Goal: Task Accomplishment & Management: Use online tool/utility

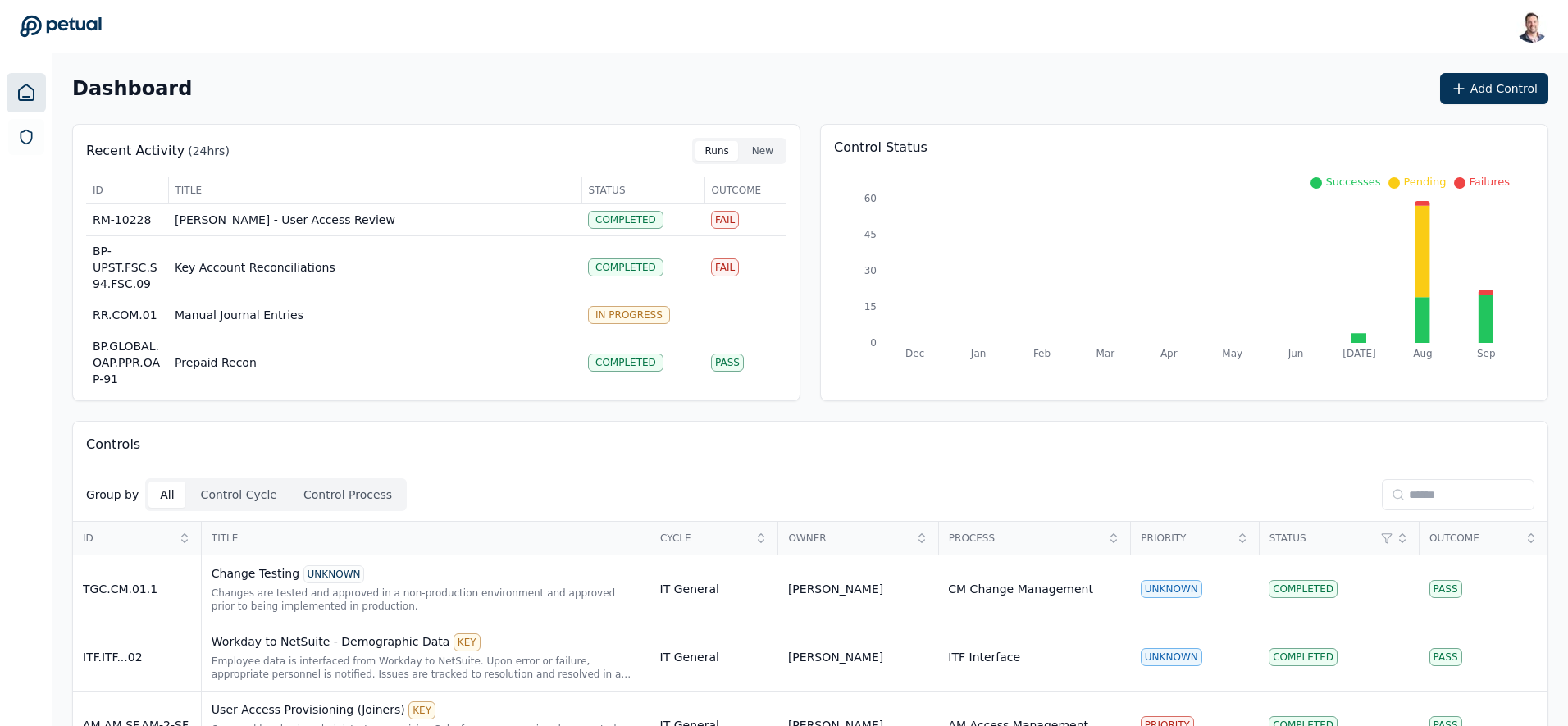
click at [1427, 491] on input at bounding box center [1458, 494] width 153 height 31
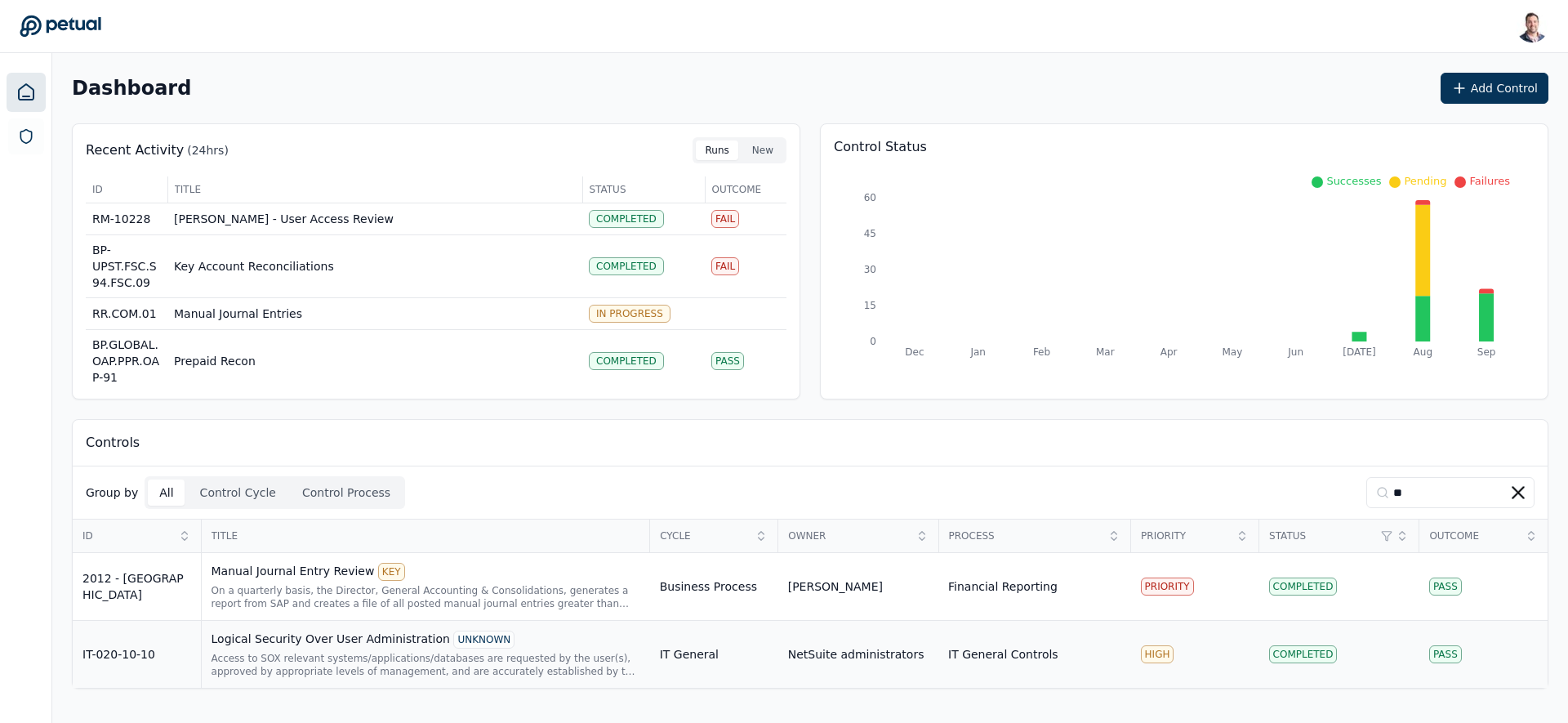
type input "**"
click at [395, 644] on div "Logical Security Over User Administration UNKNOWN" at bounding box center [427, 639] width 429 height 18
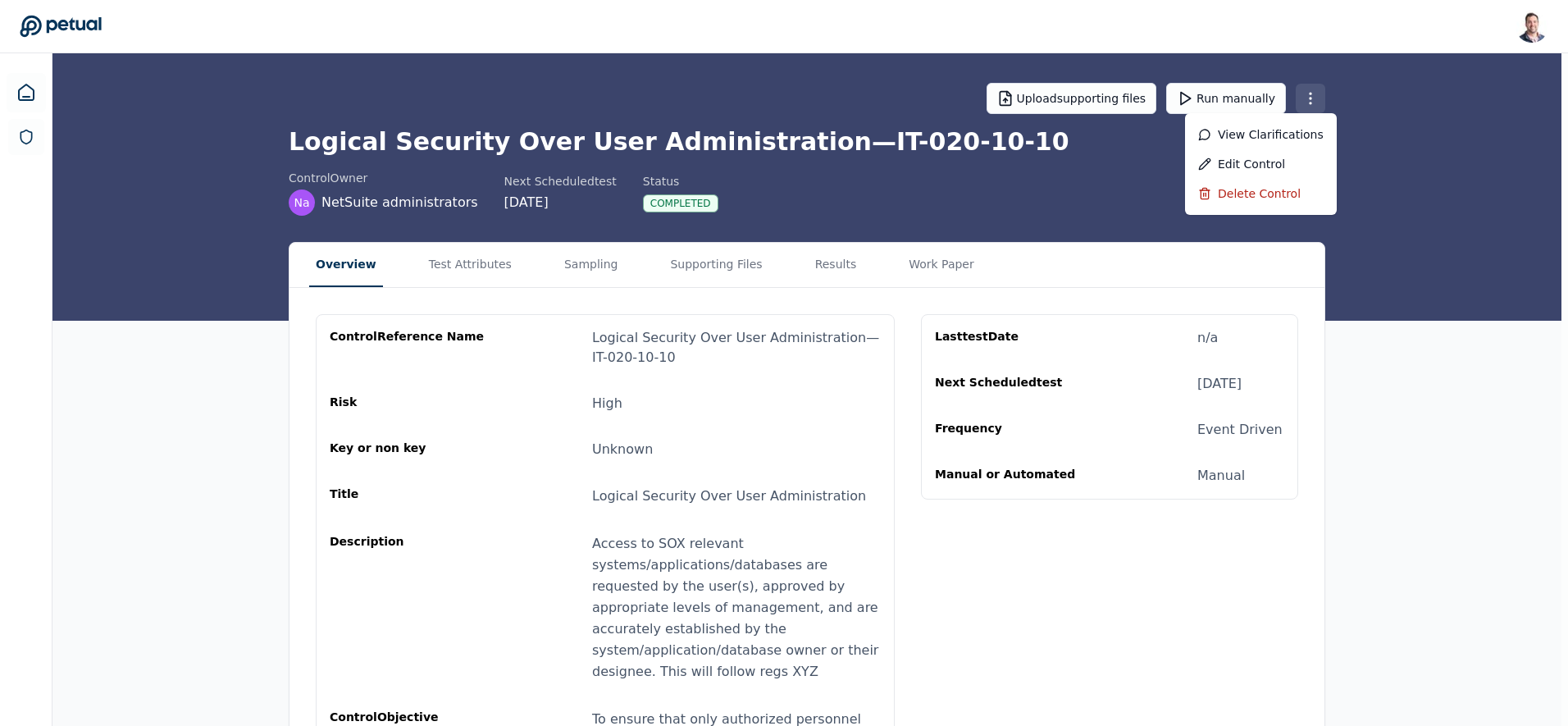
click at [1313, 93] on html "Snir Kodesh snir@petual.ai Sign out Upload supporting files Run manually Logica…" at bounding box center [784, 439] width 1568 height 878
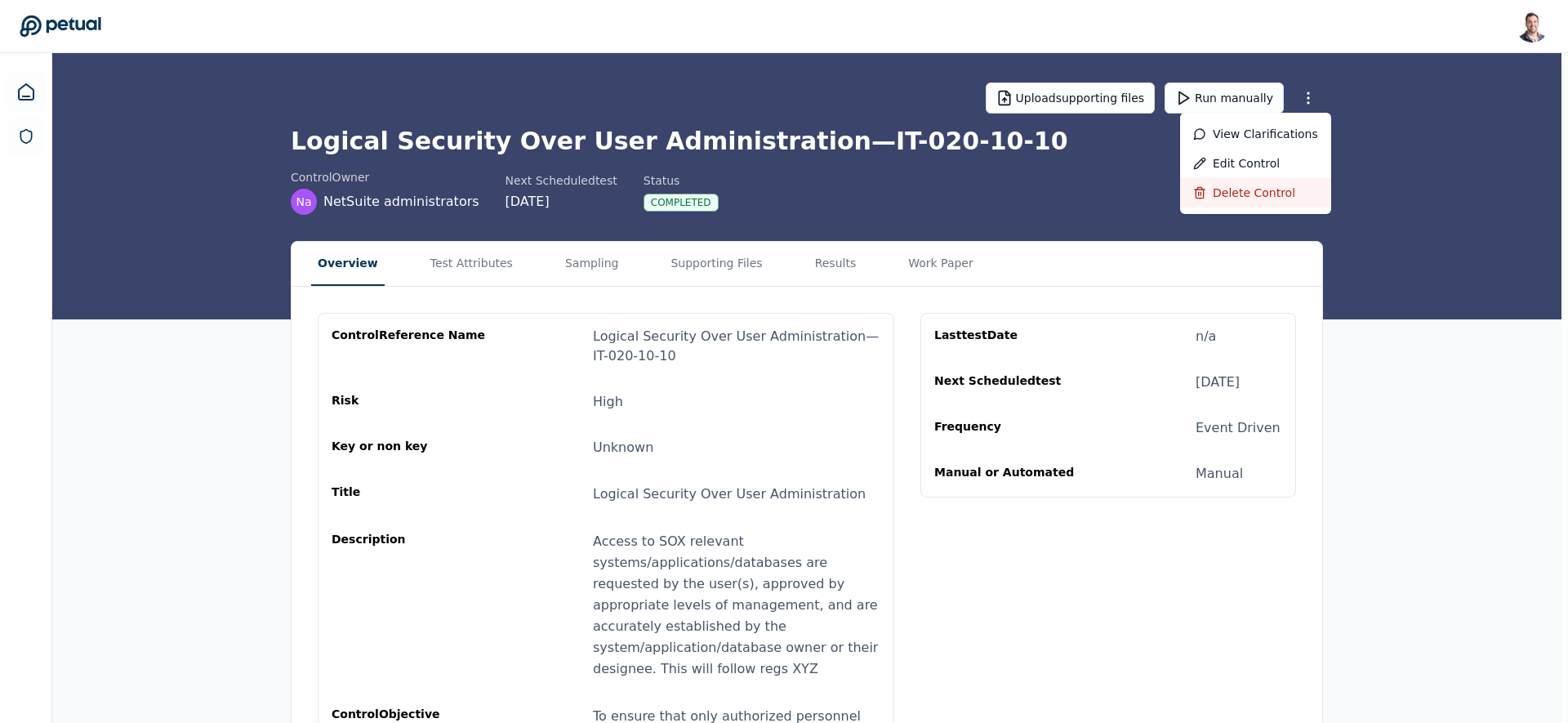
click at [1269, 190] on div "Delete control" at bounding box center [1256, 192] width 151 height 29
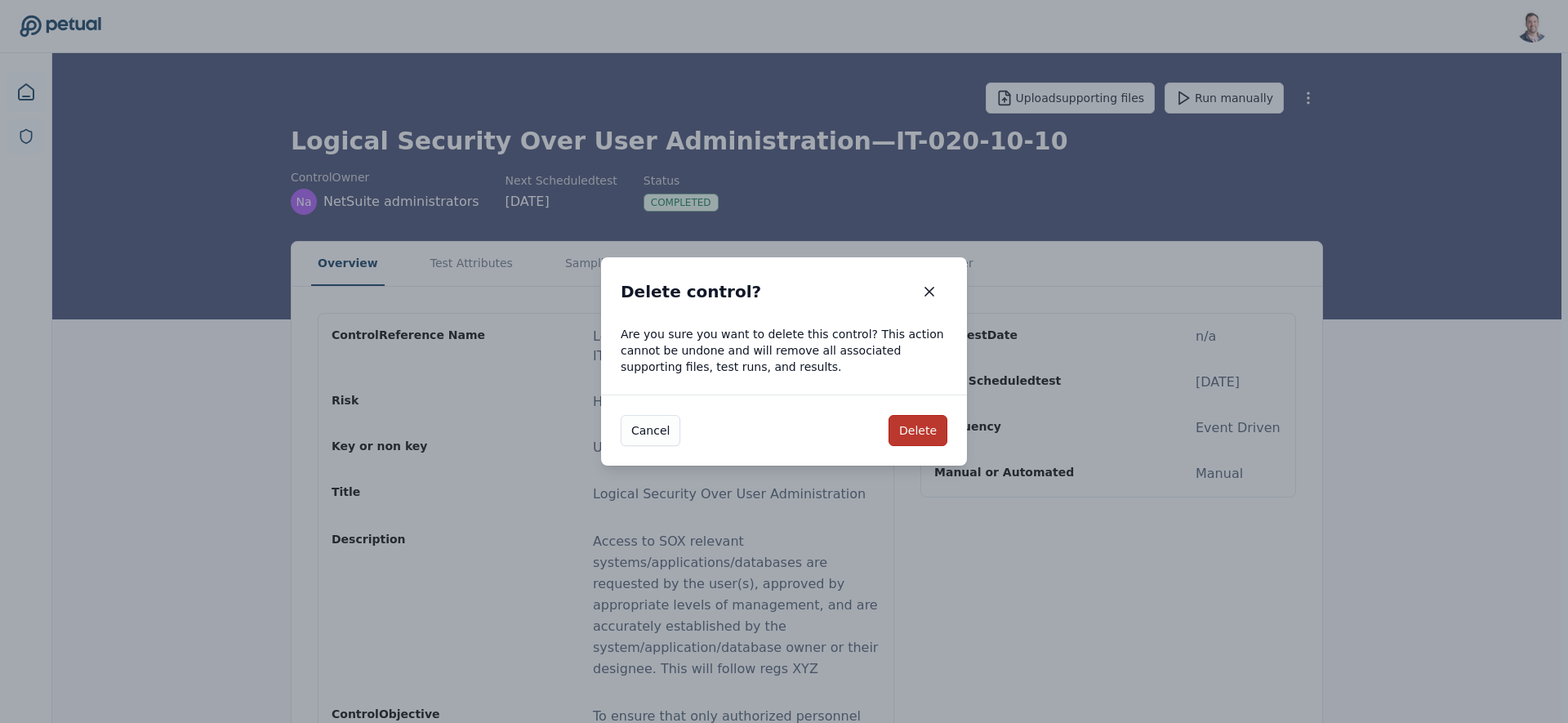
click at [920, 428] on button "Delete" at bounding box center [917, 430] width 59 height 31
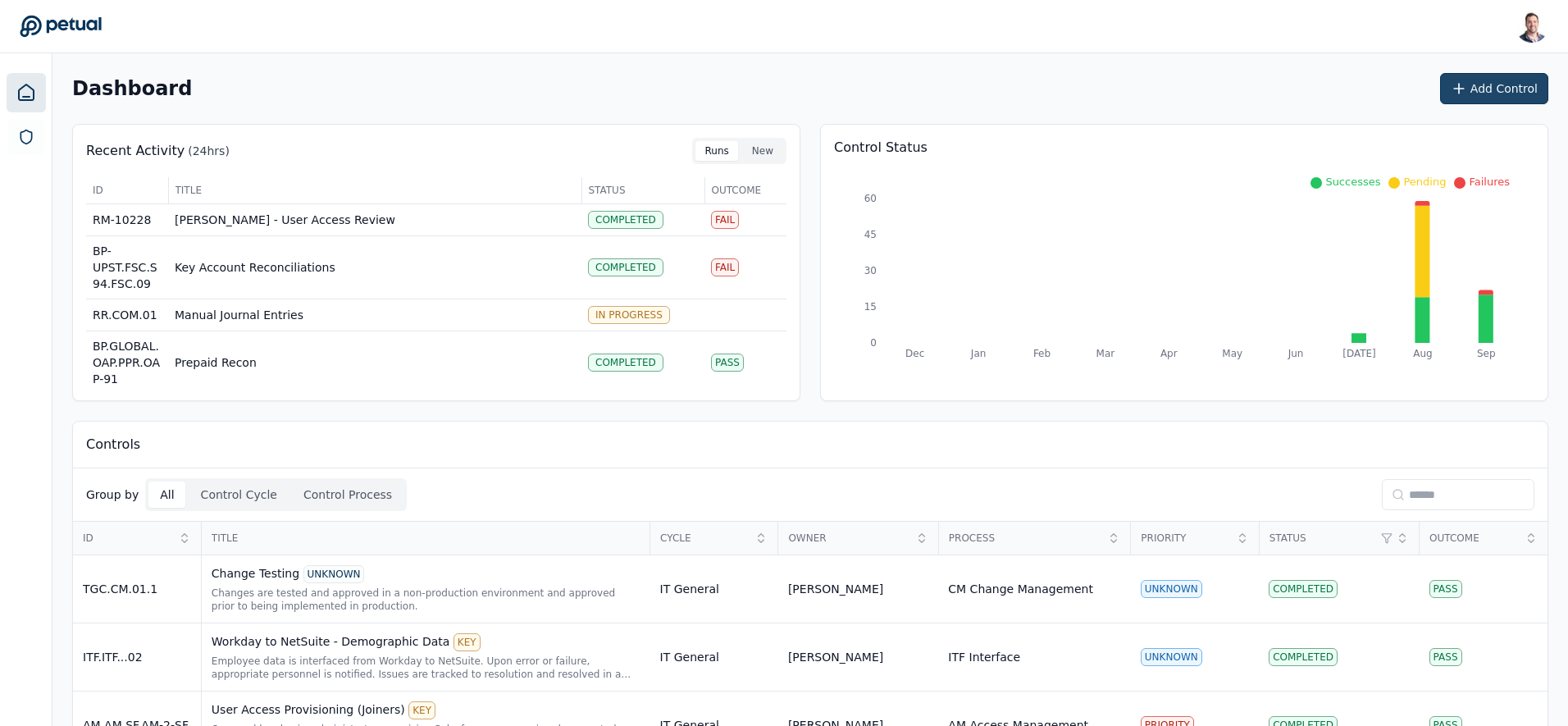
click at [1500, 87] on button "Add Control" at bounding box center [1494, 88] width 109 height 31
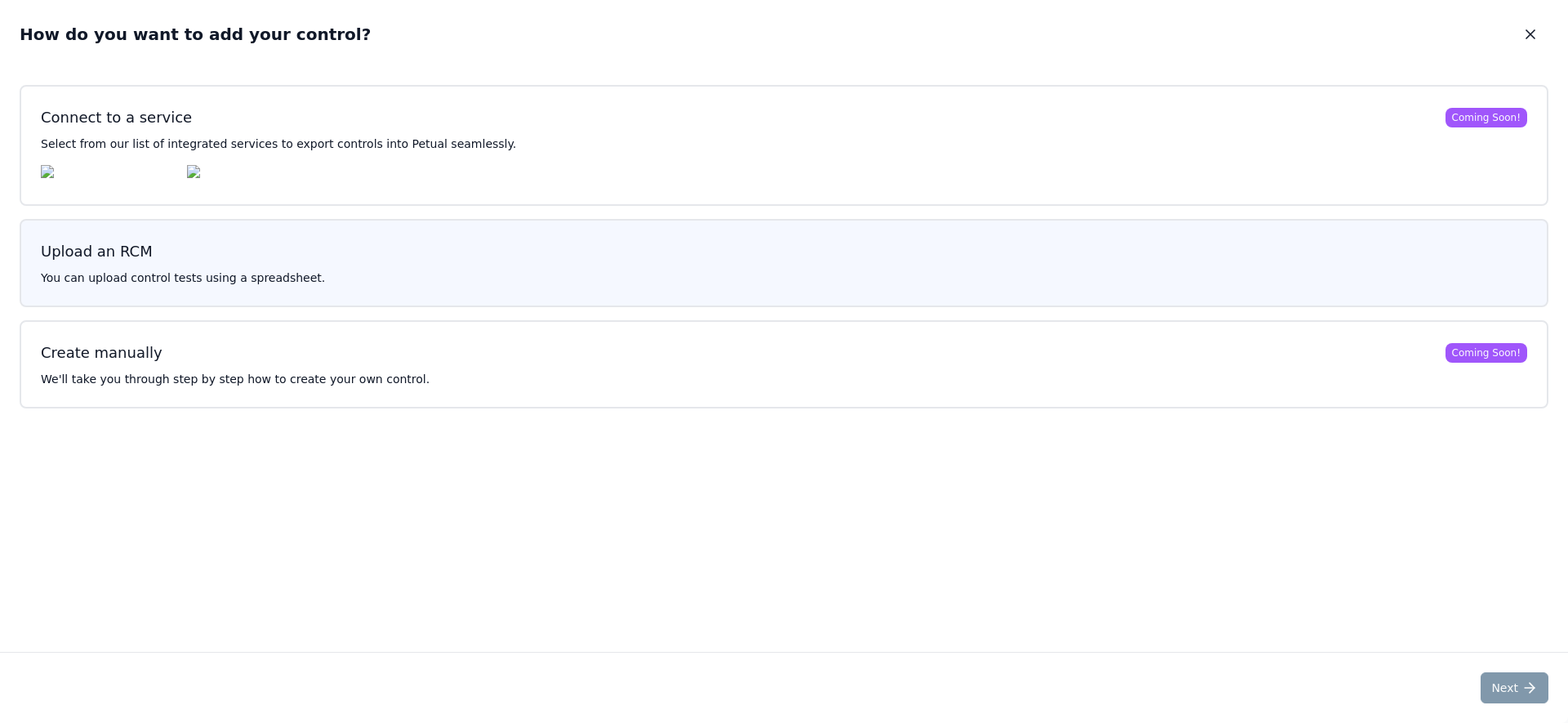
click at [473, 274] on button "Upload an RCM You can upload control tests using a spreadsheet." at bounding box center [784, 263] width 1529 height 88
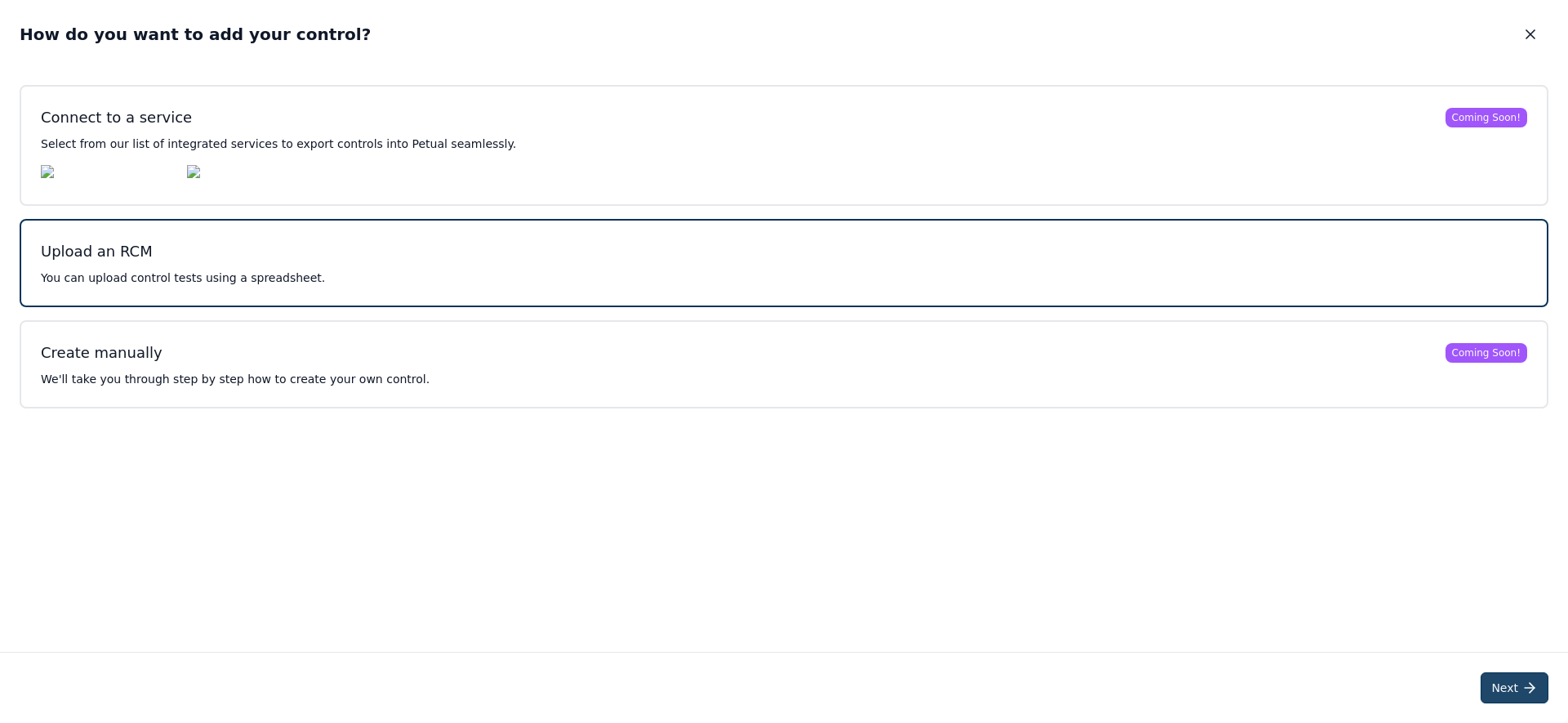
click at [1508, 690] on button "Next" at bounding box center [1514, 687] width 68 height 31
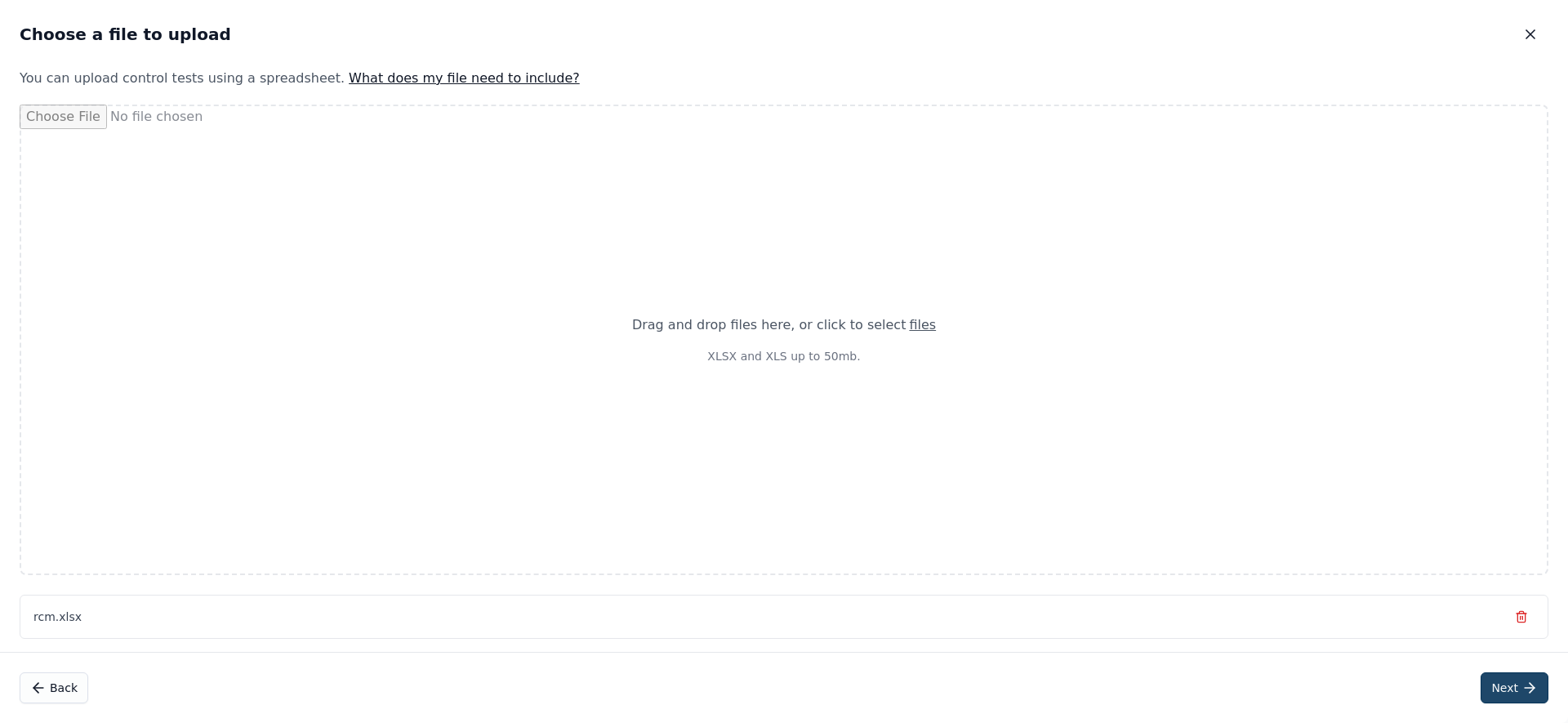
click at [1524, 687] on icon at bounding box center [1529, 688] width 17 height 17
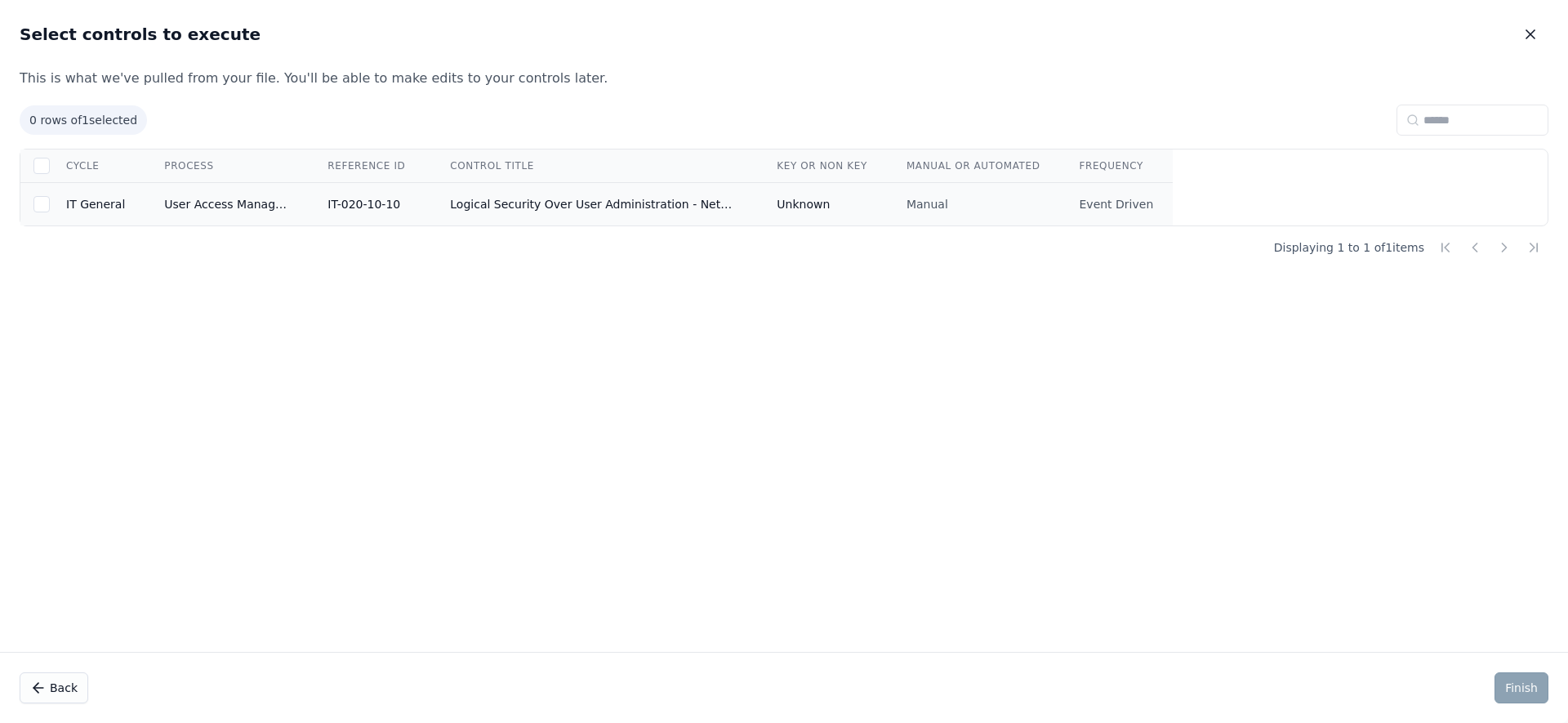
click at [668, 210] on td "Logical Security Over User Administration - NetSuite" at bounding box center [593, 204] width 326 height 43
click at [1528, 684] on button "Finish" at bounding box center [1521, 687] width 54 height 31
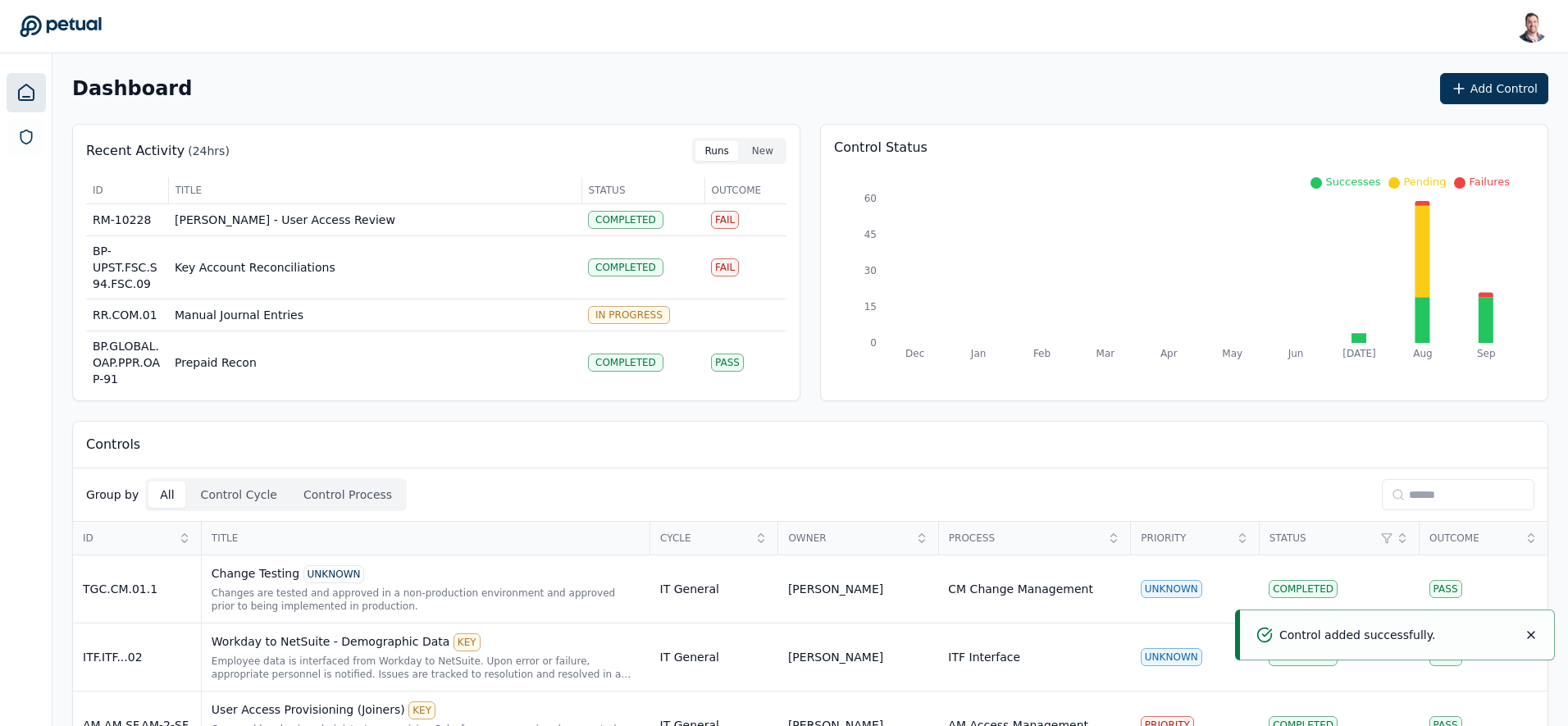
click at [1438, 500] on input at bounding box center [1458, 494] width 153 height 31
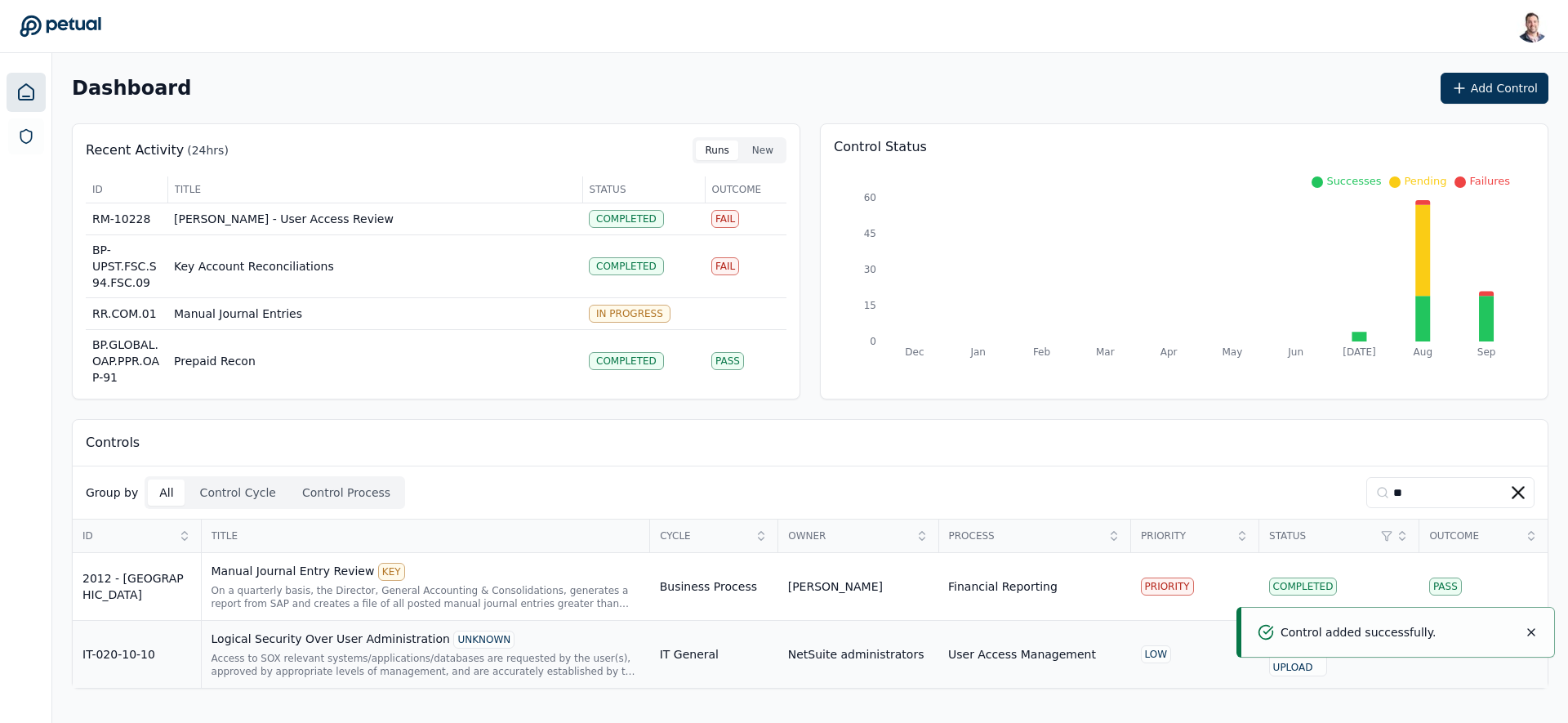
type input "**"
click at [341, 633] on div "Logical Security Over User Administration UNKNOWN" at bounding box center [427, 639] width 429 height 18
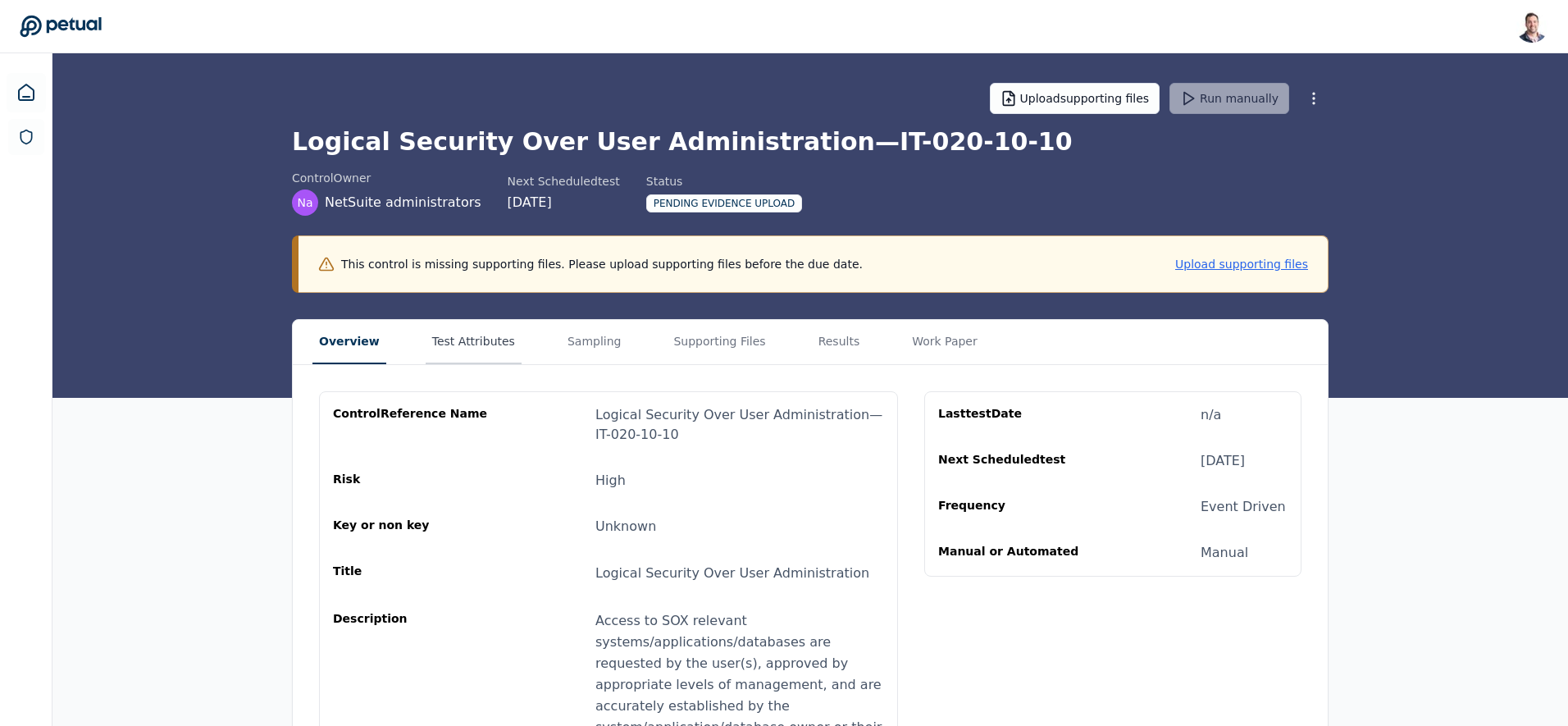
scroll to position [18, 0]
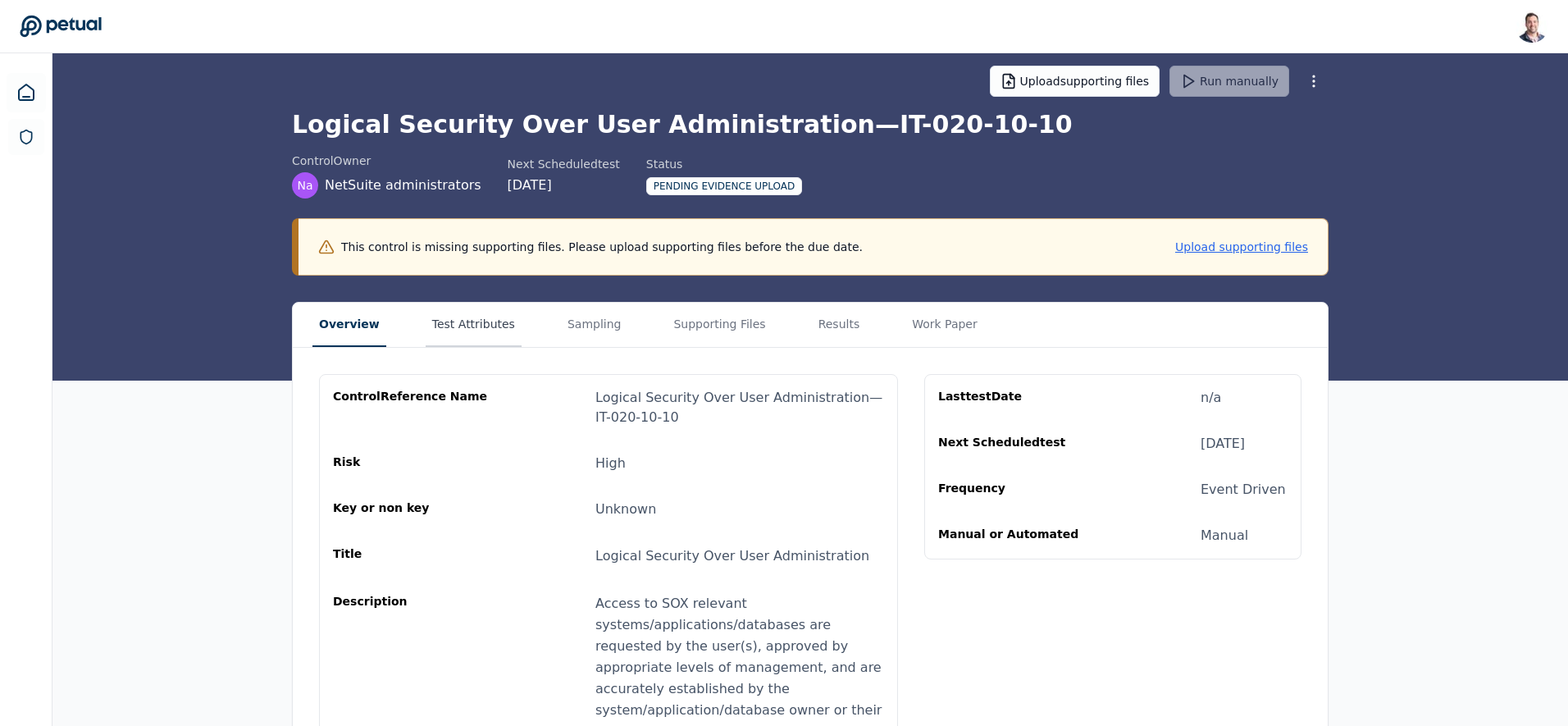
click at [490, 333] on button "Test Attributes" at bounding box center [473, 325] width 96 height 44
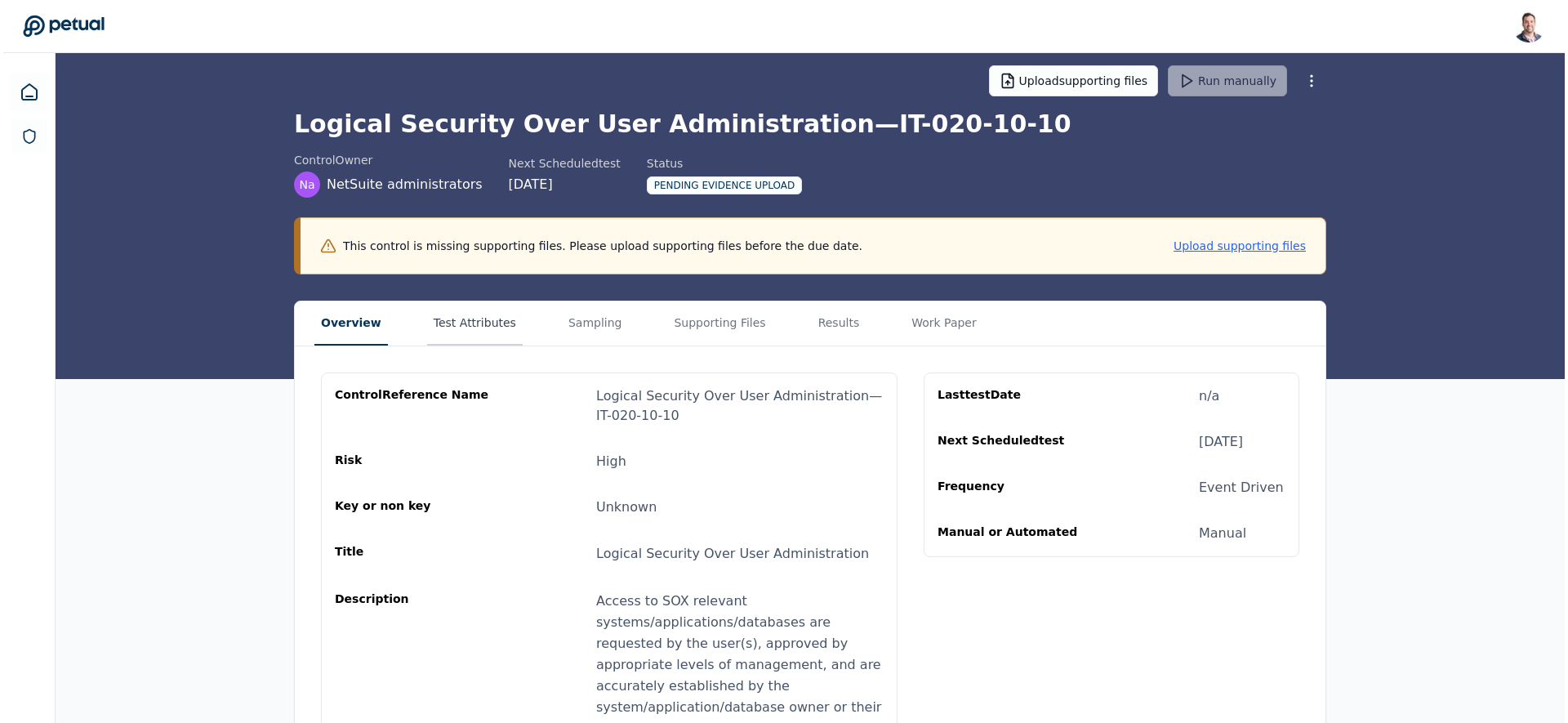
scroll to position [0, 0]
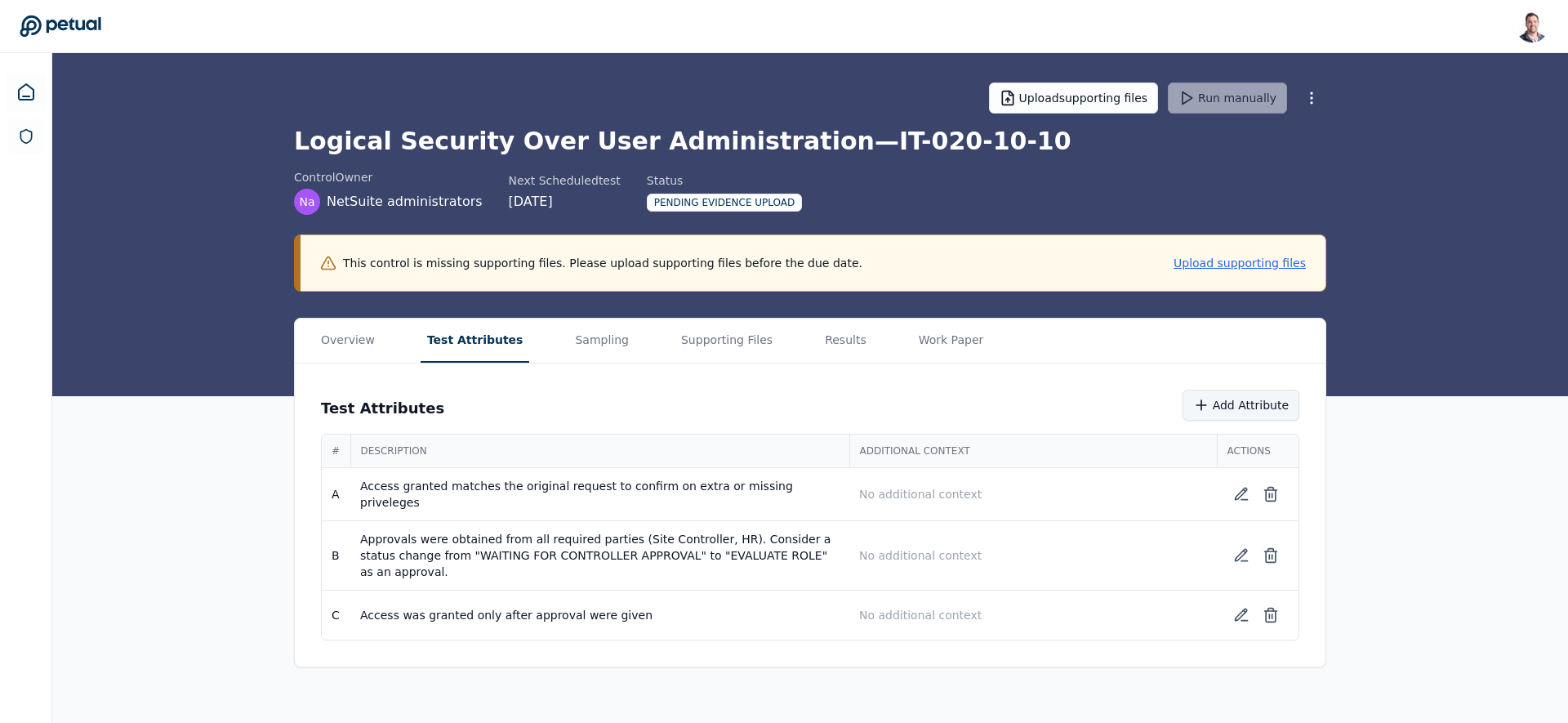
click at [1209, 398] on icon at bounding box center [1201, 405] width 17 height 17
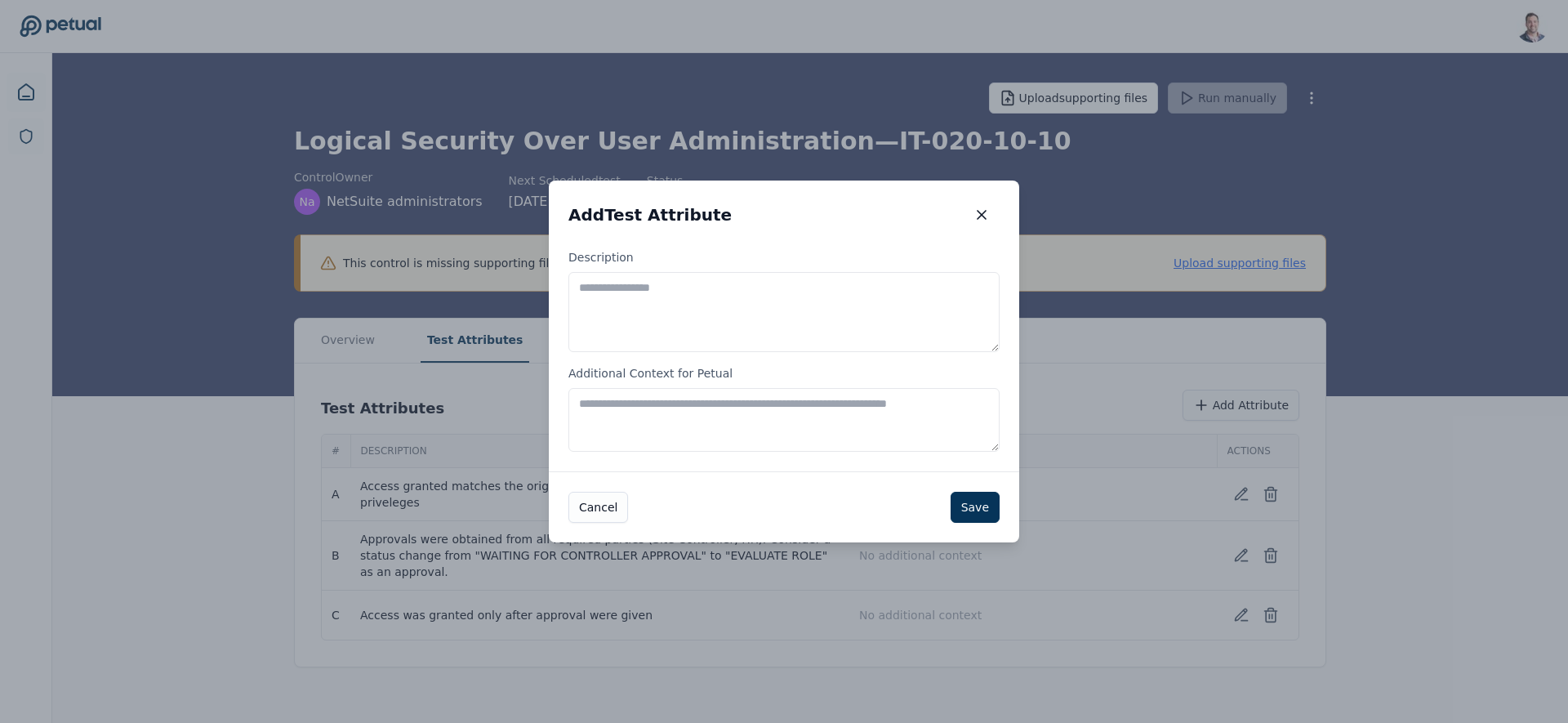
click at [722, 311] on textarea "Description" at bounding box center [784, 311] width 431 height 80
type textarea "**********"
click at [791, 429] on textarea "Additional Context for Petual" at bounding box center [784, 420] width 431 height 63
click at [969, 515] on button "Save" at bounding box center [975, 507] width 49 height 31
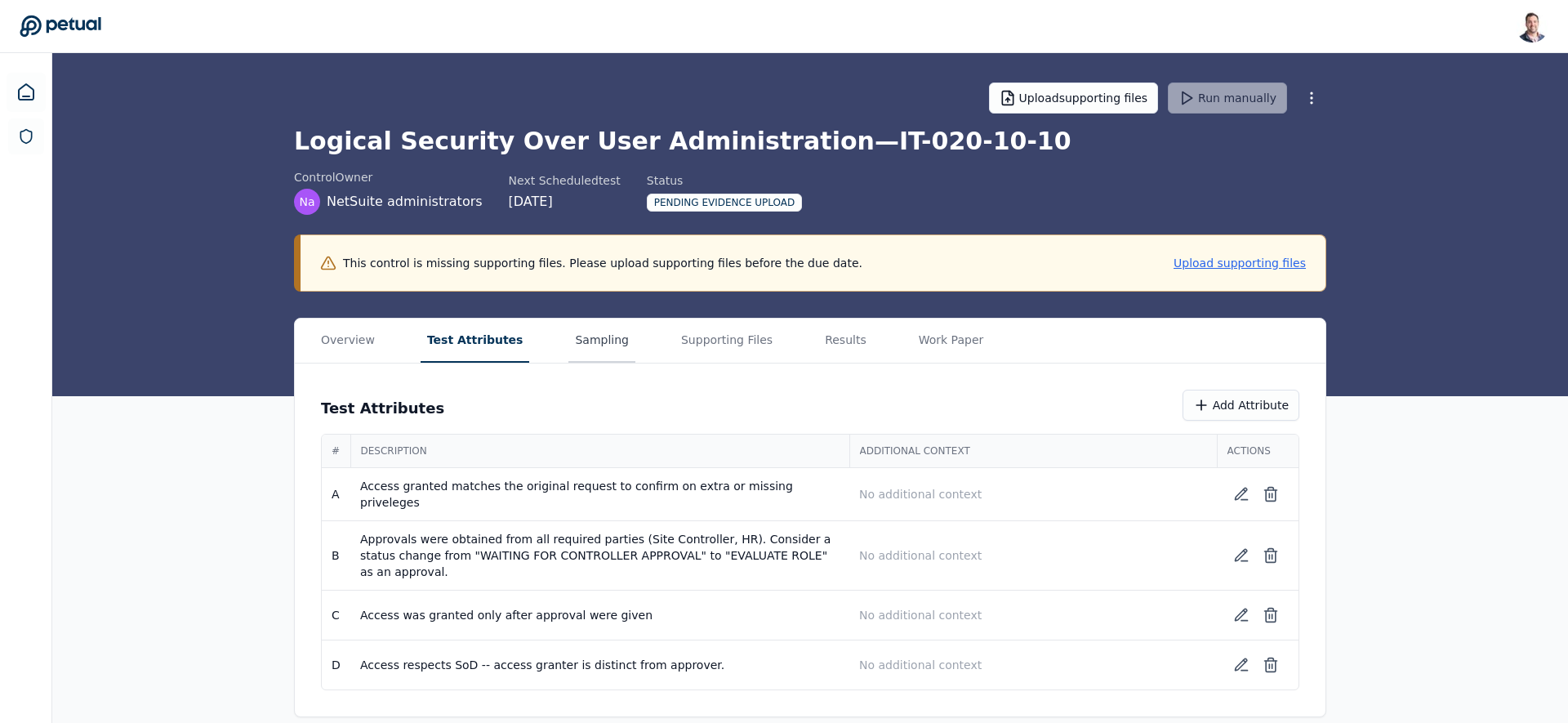
click at [590, 349] on button "Sampling" at bounding box center [602, 340] width 67 height 44
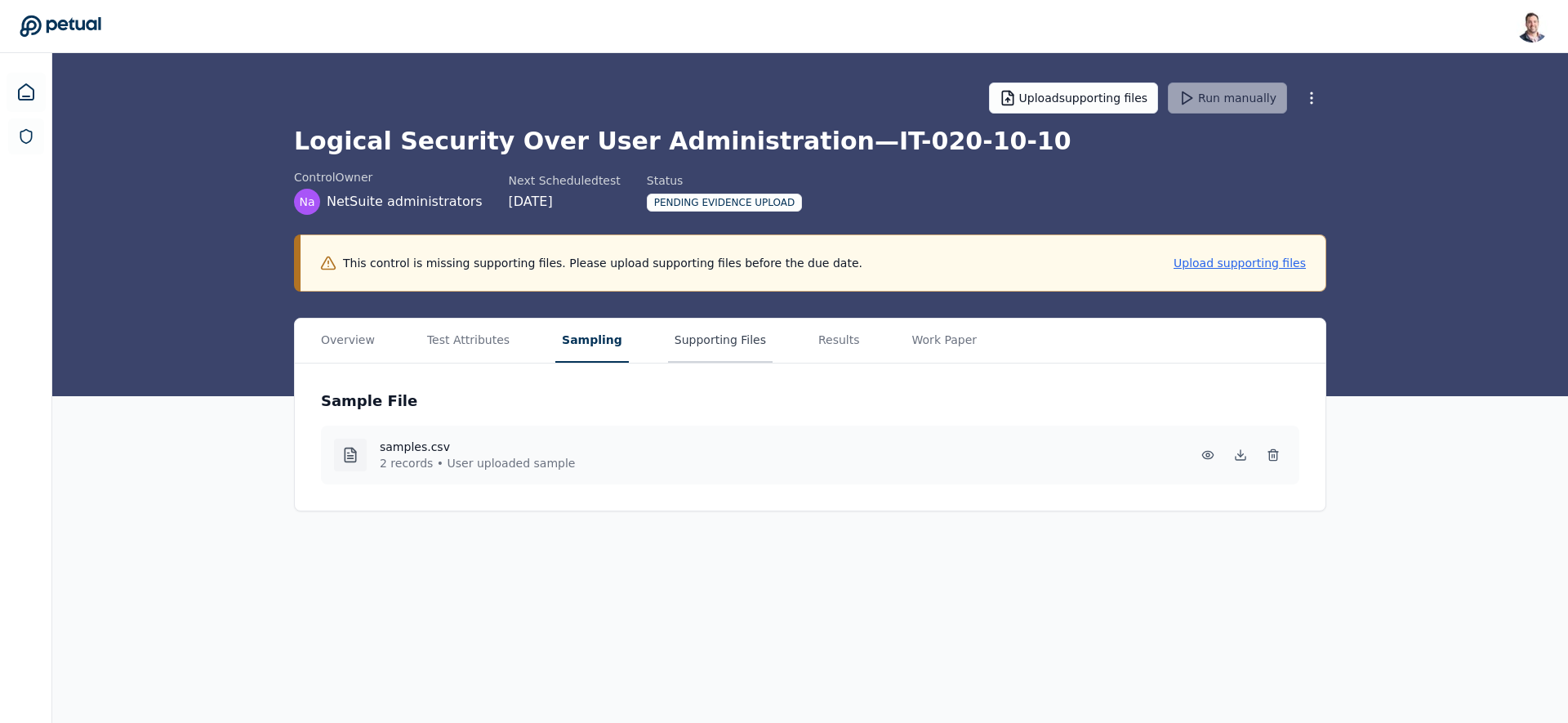
click at [692, 348] on button "Supporting Files" at bounding box center [720, 340] width 105 height 44
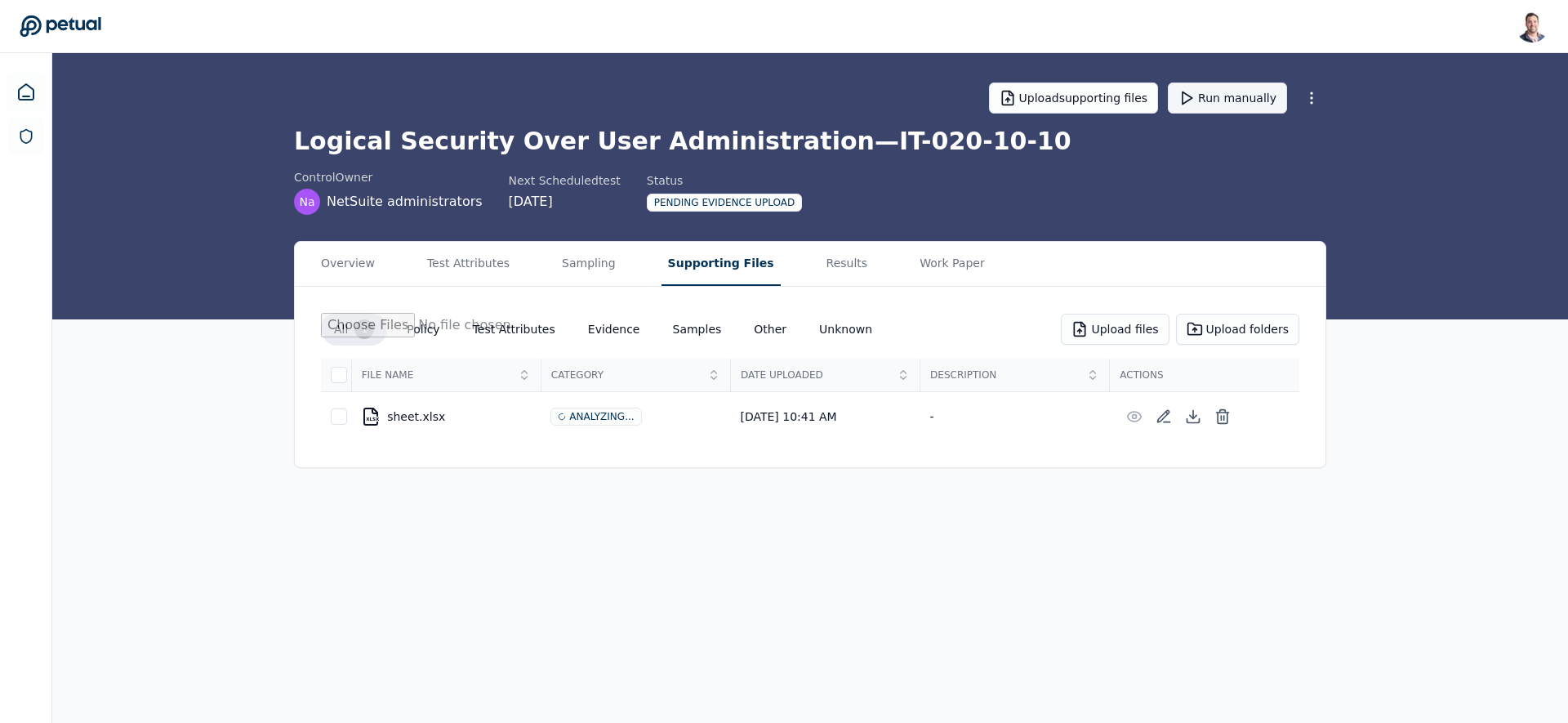
click at [1228, 103] on button "Run manually" at bounding box center [1228, 98] width 120 height 31
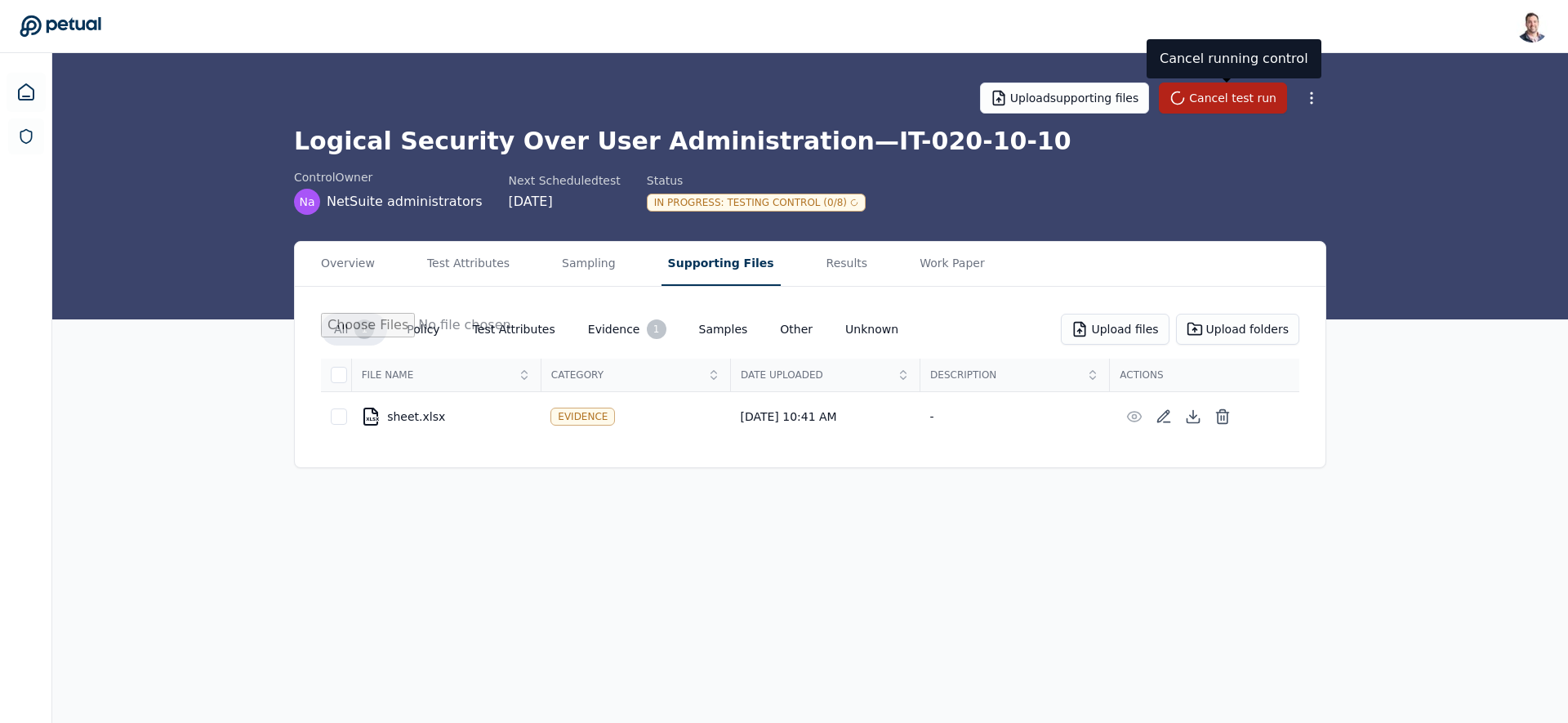
click at [658, 210] on div "In Progress : Testing Control (0/8)" at bounding box center [756, 202] width 219 height 18
click at [749, 192] on div "In Progress : Creating Workpapers" at bounding box center [757, 201] width 220 height 19
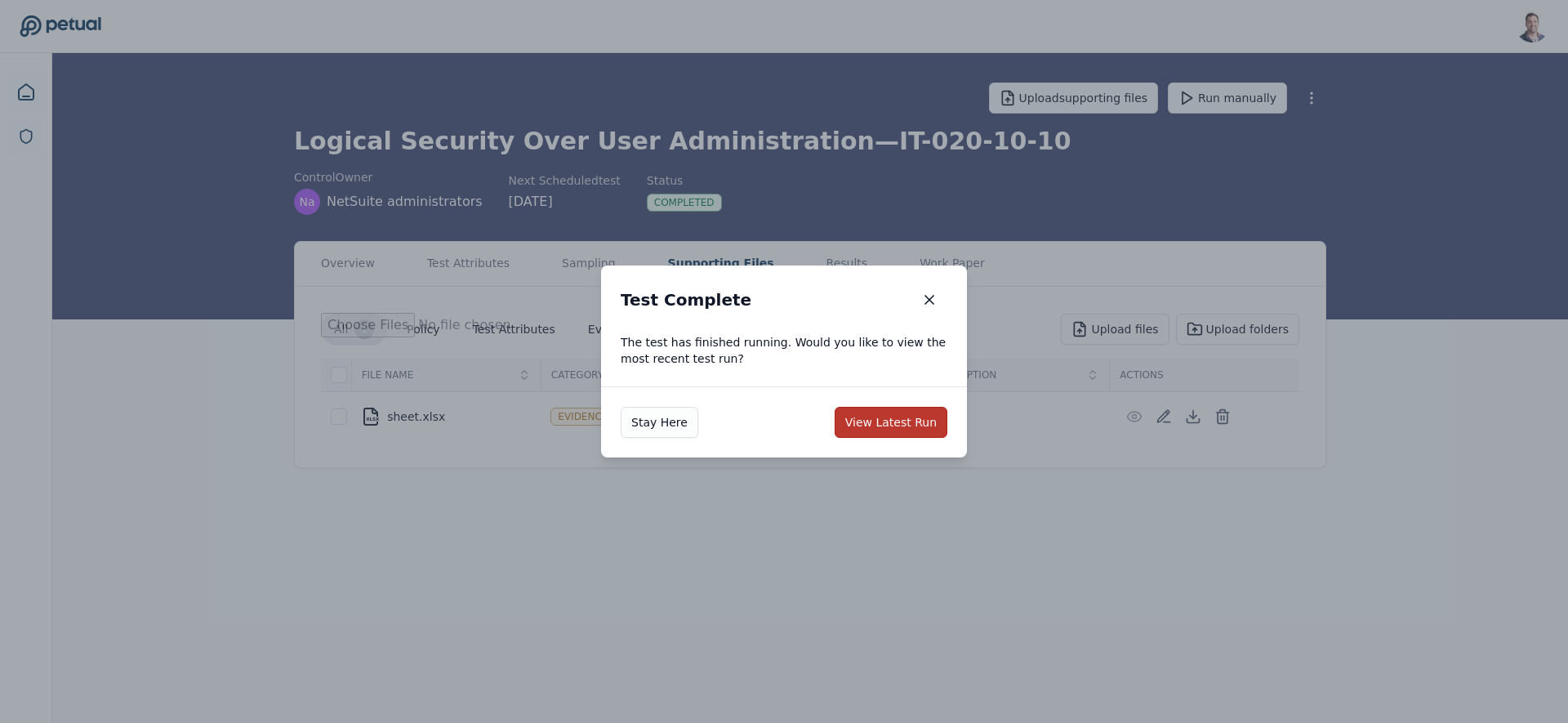
click at [921, 422] on button "View Latest Run" at bounding box center [891, 421] width 113 height 31
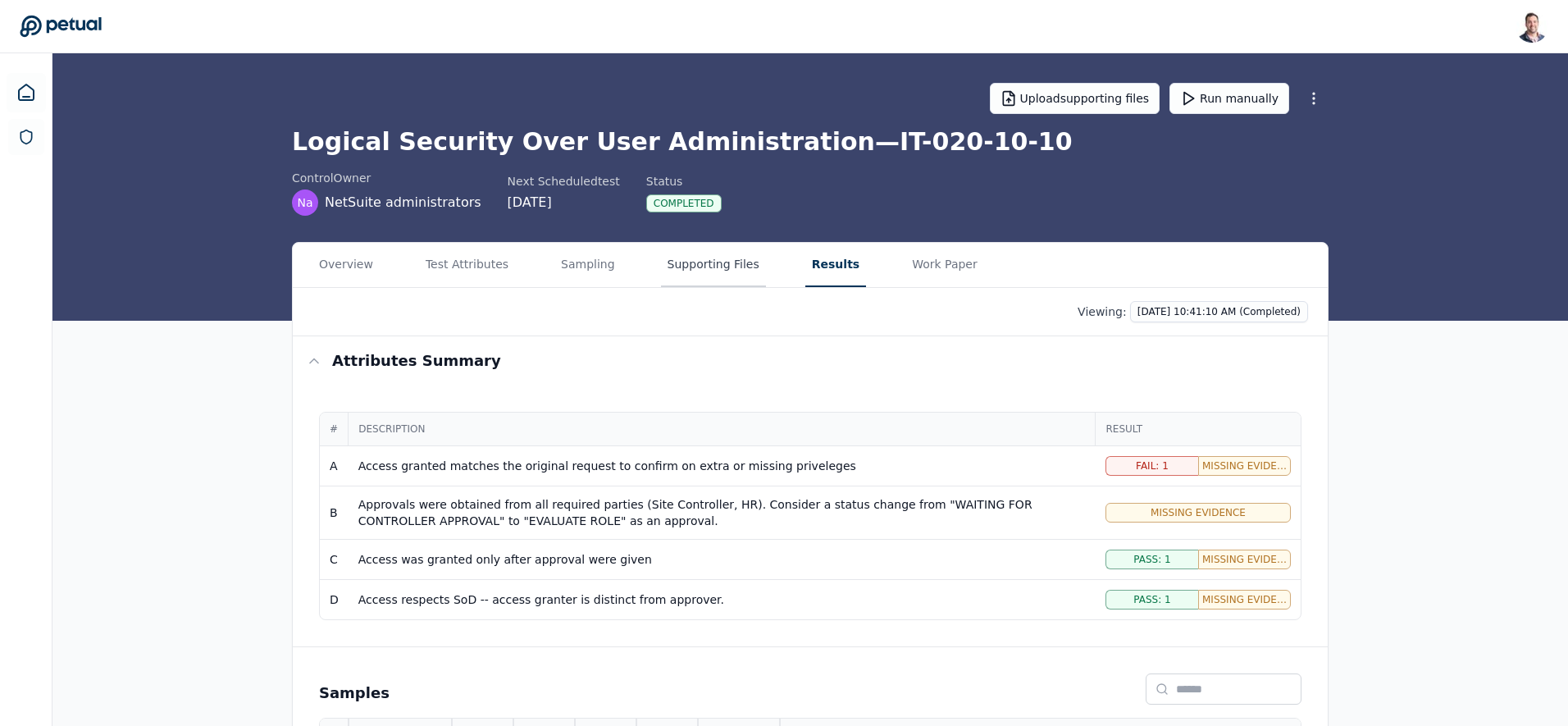
click at [698, 276] on button "Supporting Files" at bounding box center [713, 265] width 105 height 44
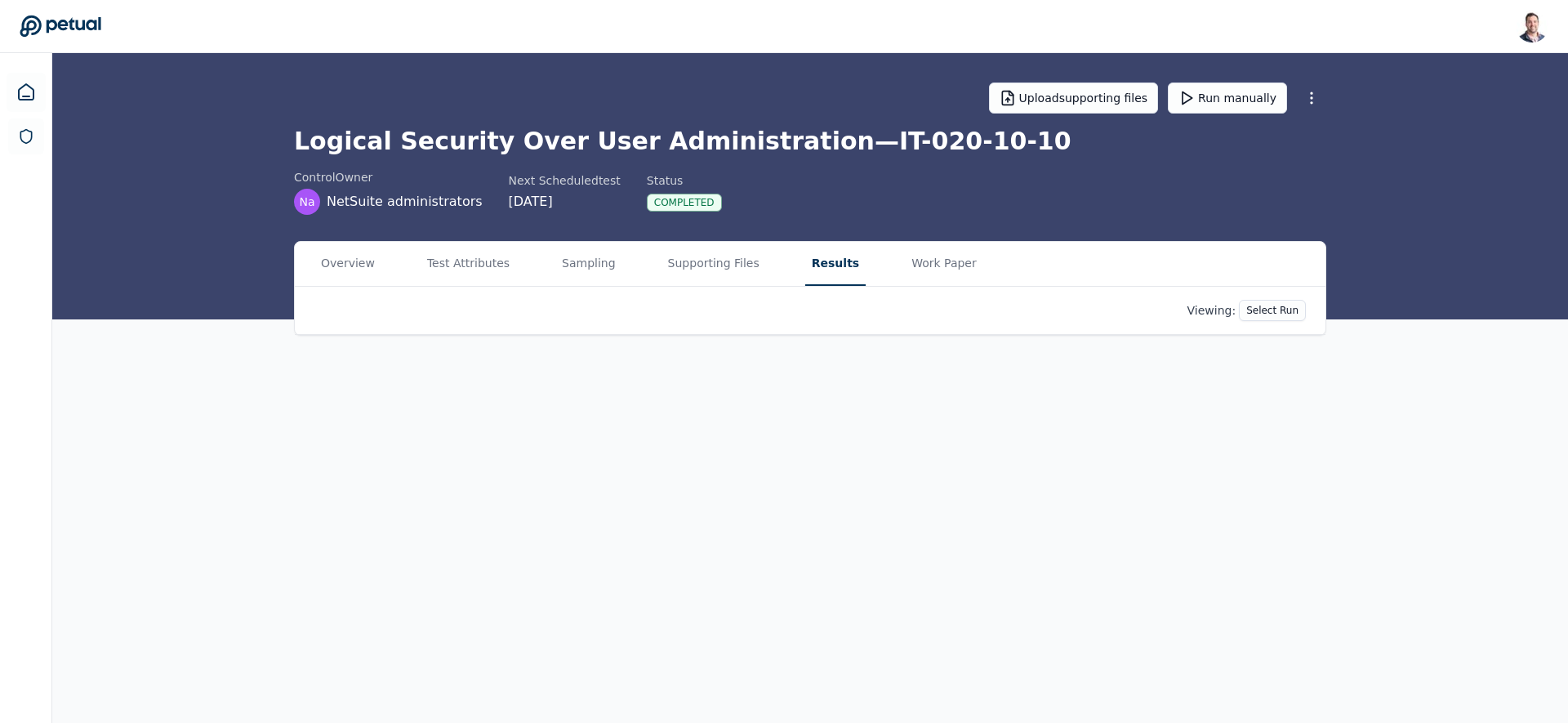
click at [810, 246] on button "Results" at bounding box center [835, 264] width 61 height 44
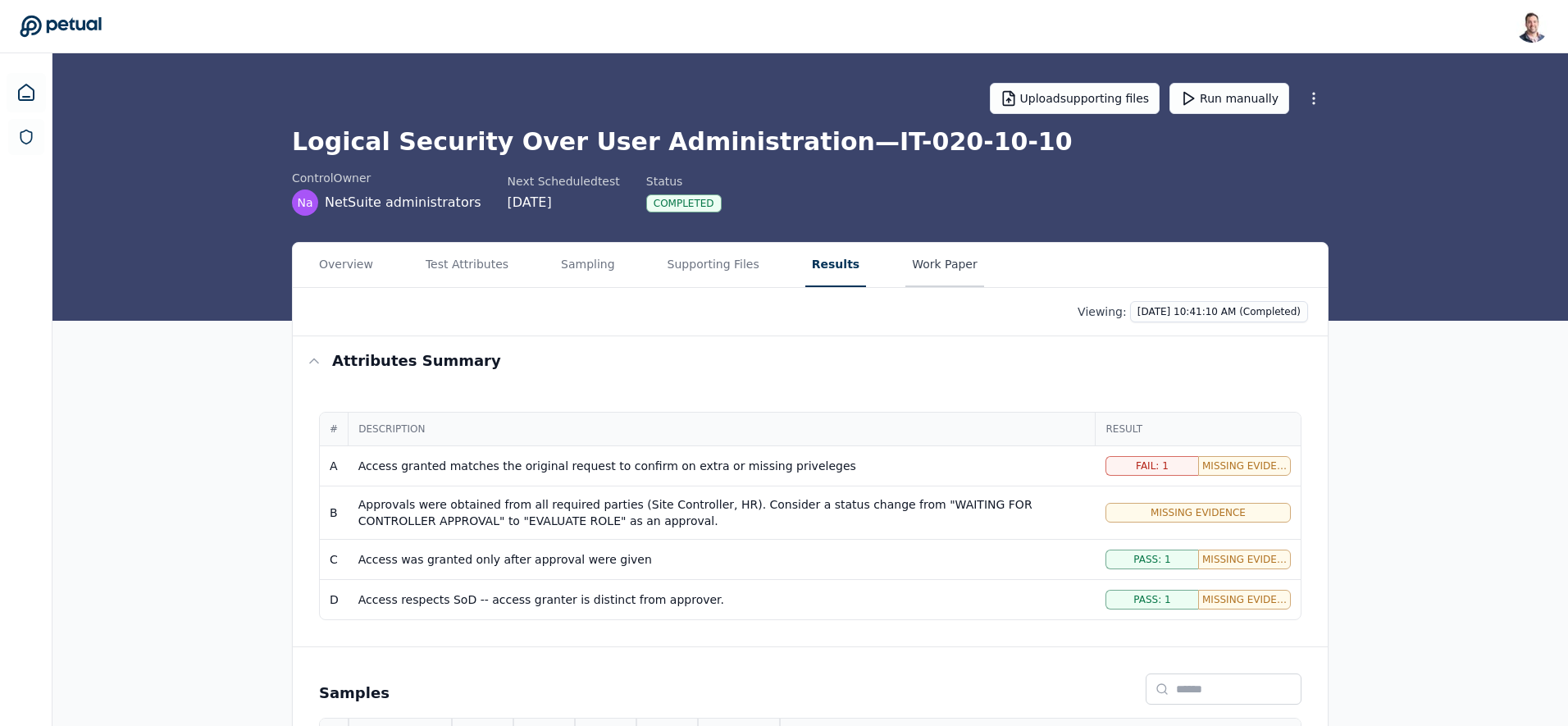
click at [930, 264] on button "Work Paper" at bounding box center [944, 265] width 79 height 44
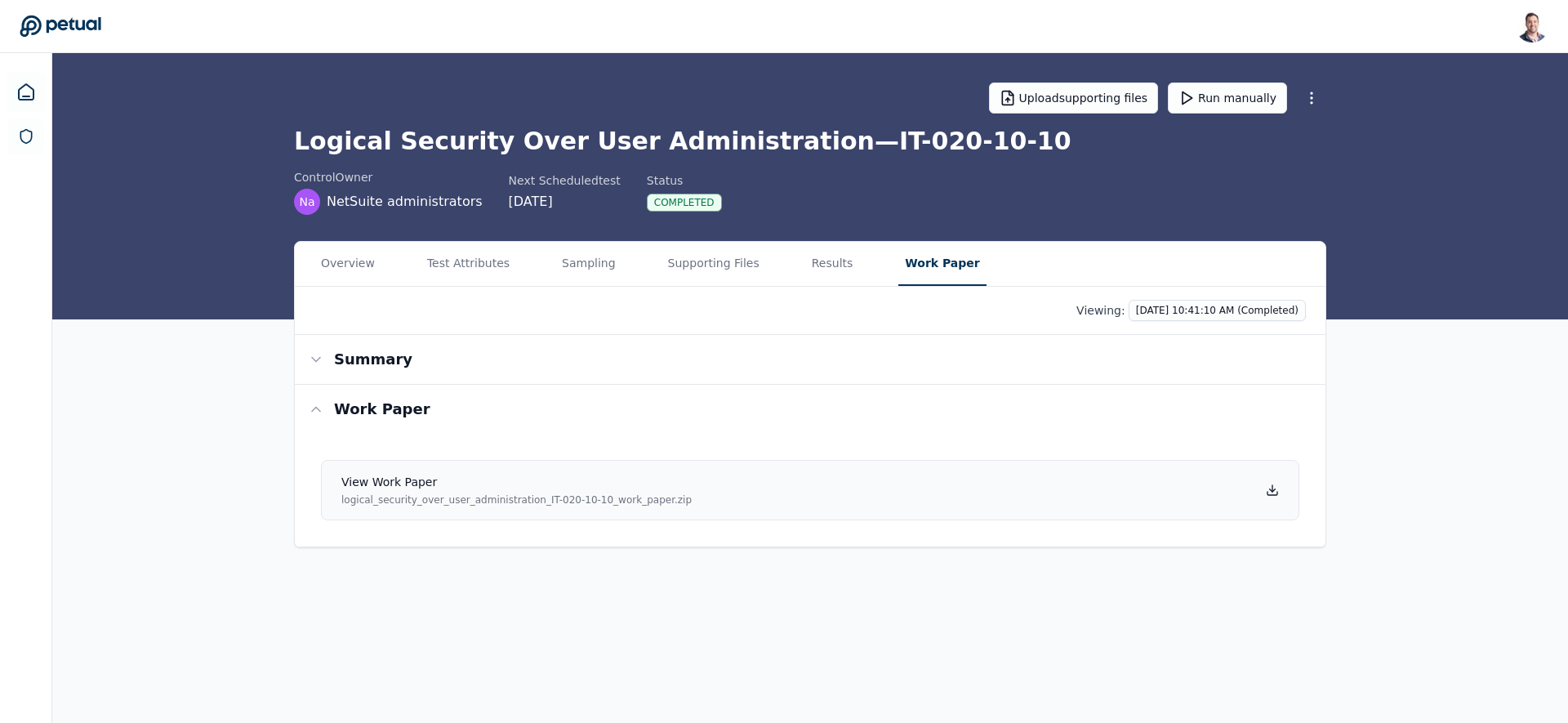
click at [1271, 487] on icon at bounding box center [1272, 490] width 13 height 13
click at [805, 261] on button "Results" at bounding box center [829, 264] width 55 height 44
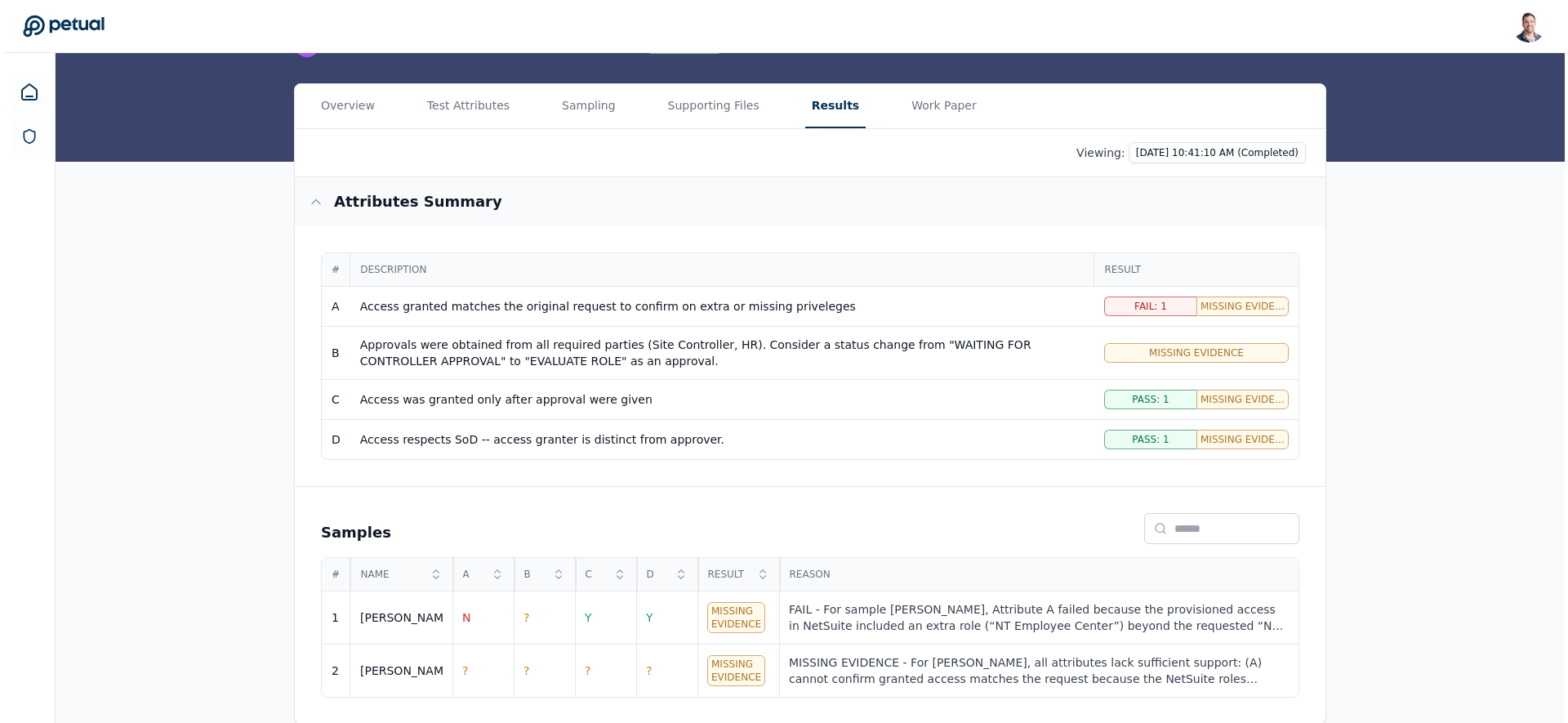
scroll to position [159, 0]
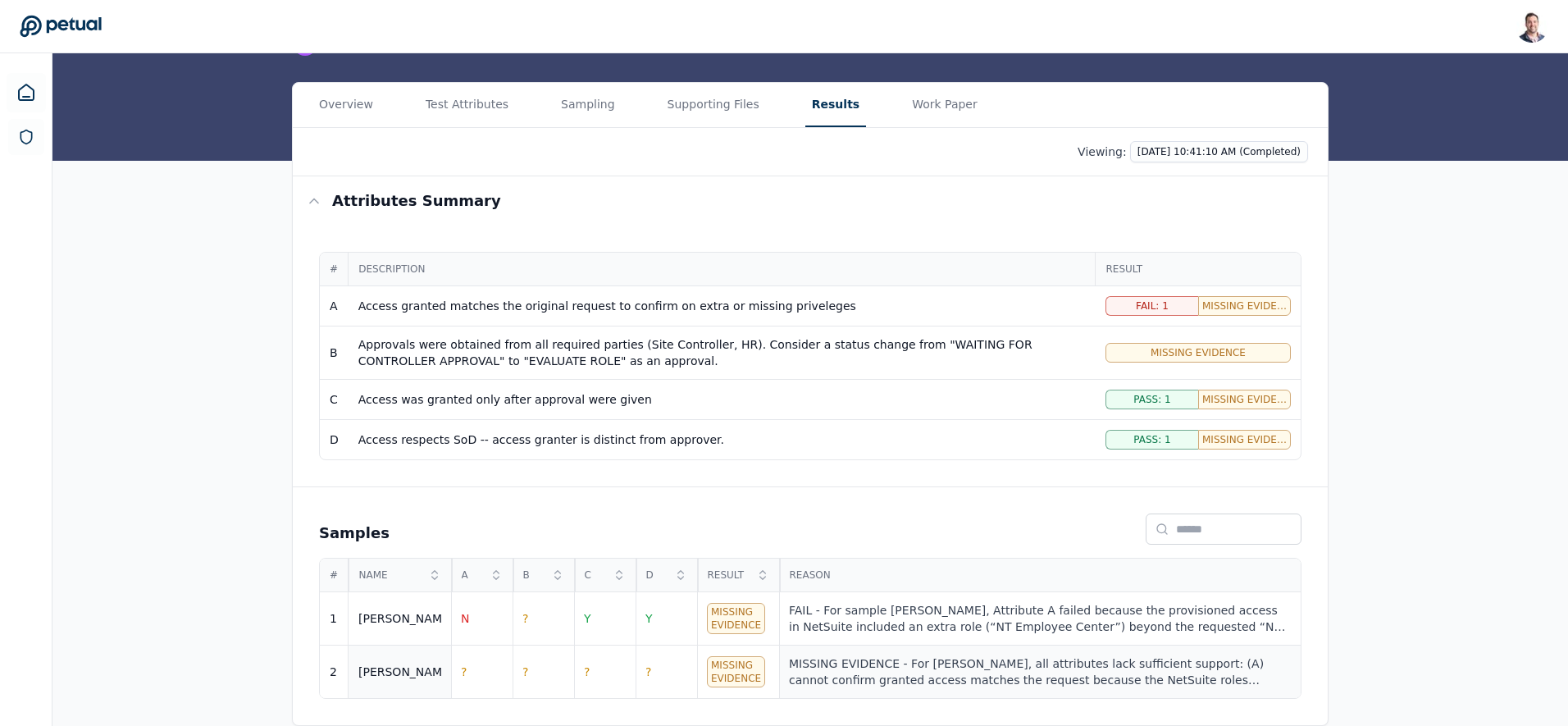
click at [939, 663] on div "MISSING EVIDENCE - For [PERSON_NAME], all attributes lack sufficient support: (…" at bounding box center [1039, 671] width 501 height 33
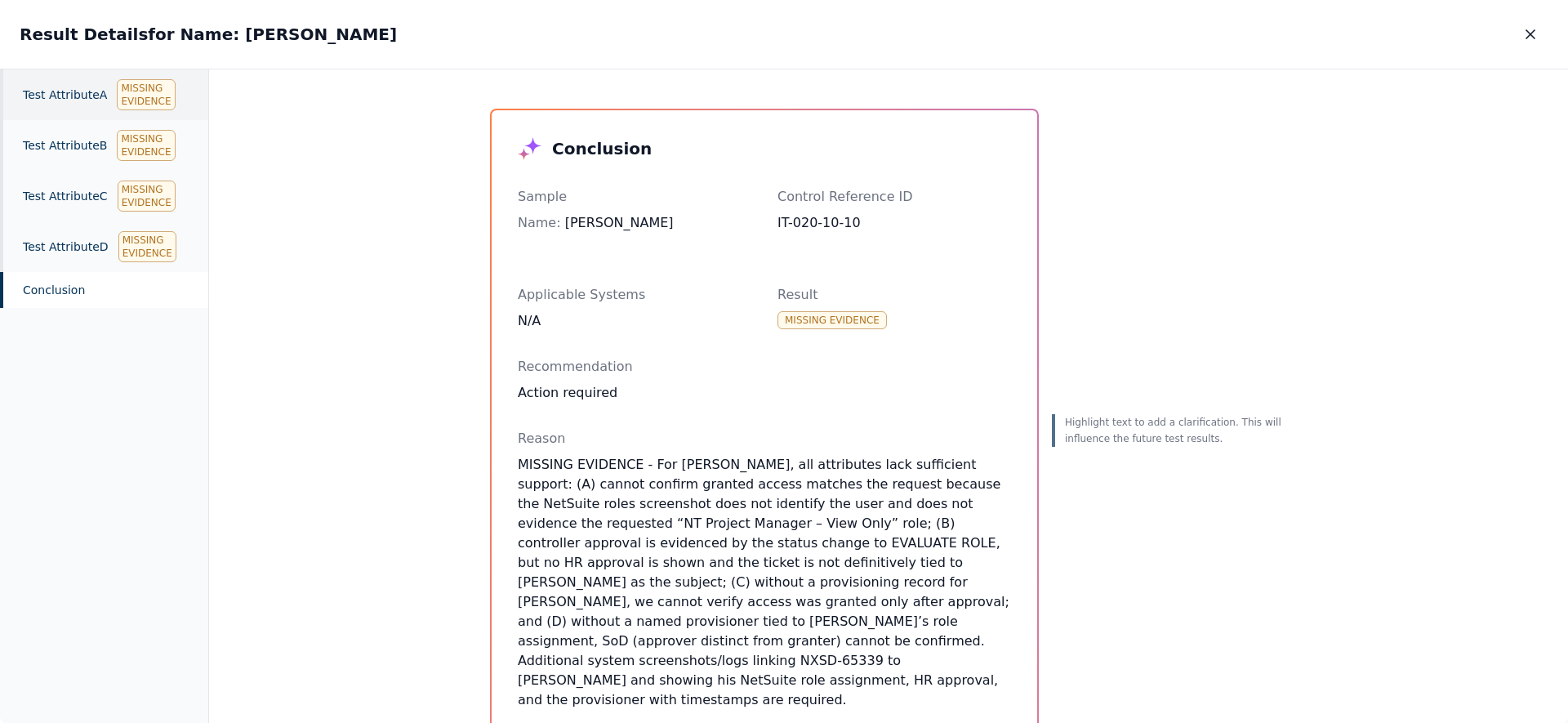
click at [64, 83] on div "Test Attribute A Missing Evidence" at bounding box center [104, 95] width 208 height 51
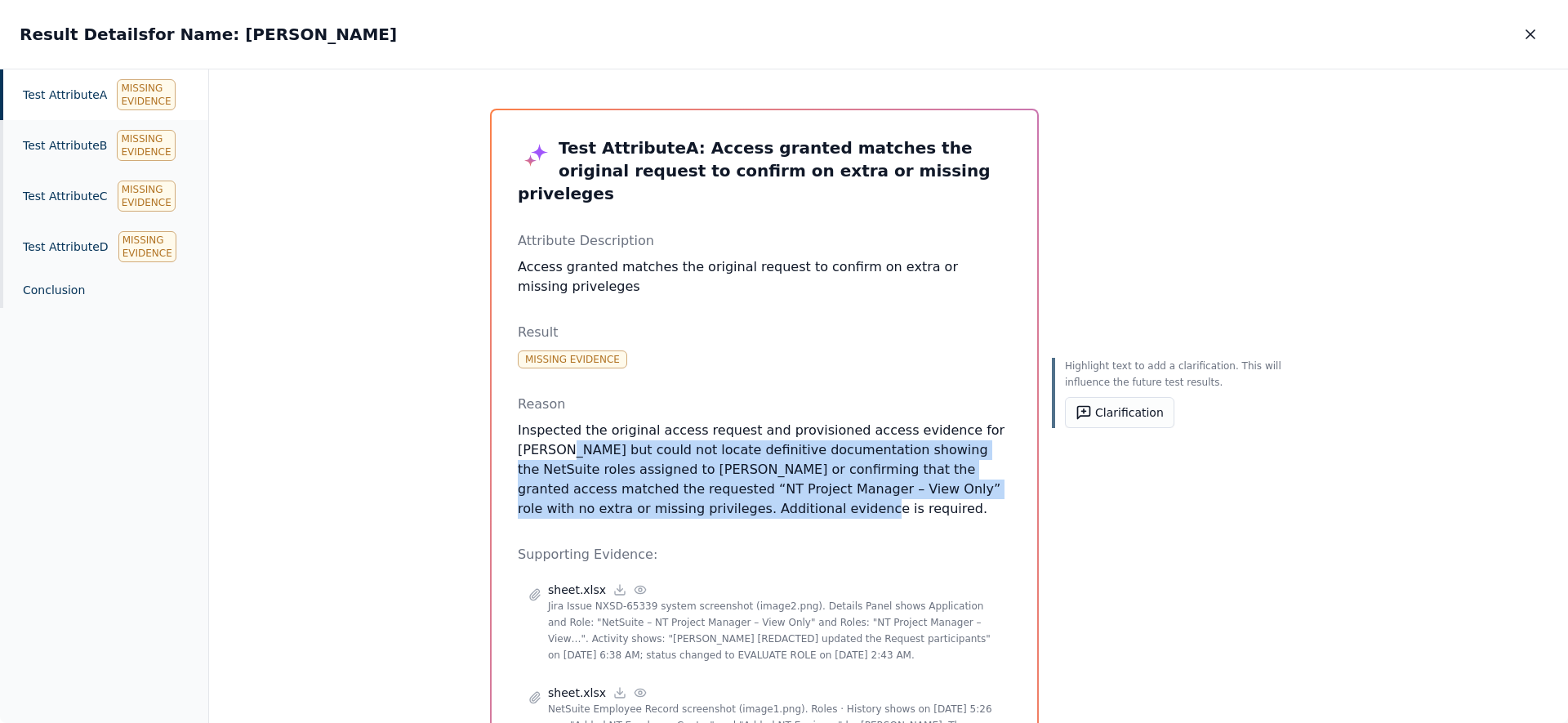
drag, startPoint x: 503, startPoint y: 433, endPoint x: 796, endPoint y: 492, distance: 298.9
click at [807, 493] on div "Test Attribute A : Access granted matches the original request to confirm on ex…" at bounding box center [764, 491] width 545 height 763
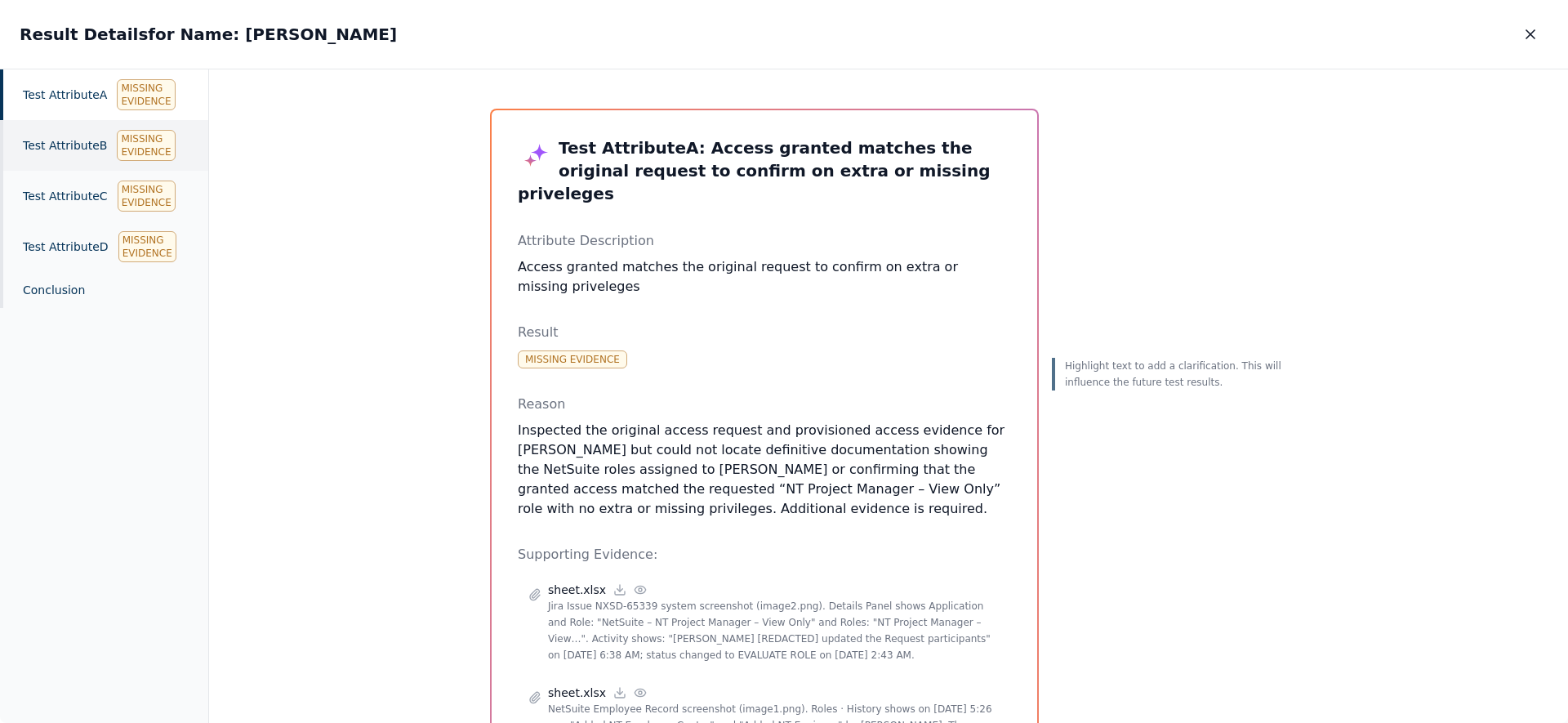
click at [84, 147] on div "Test Attribute B Missing Evidence" at bounding box center [104, 146] width 208 height 51
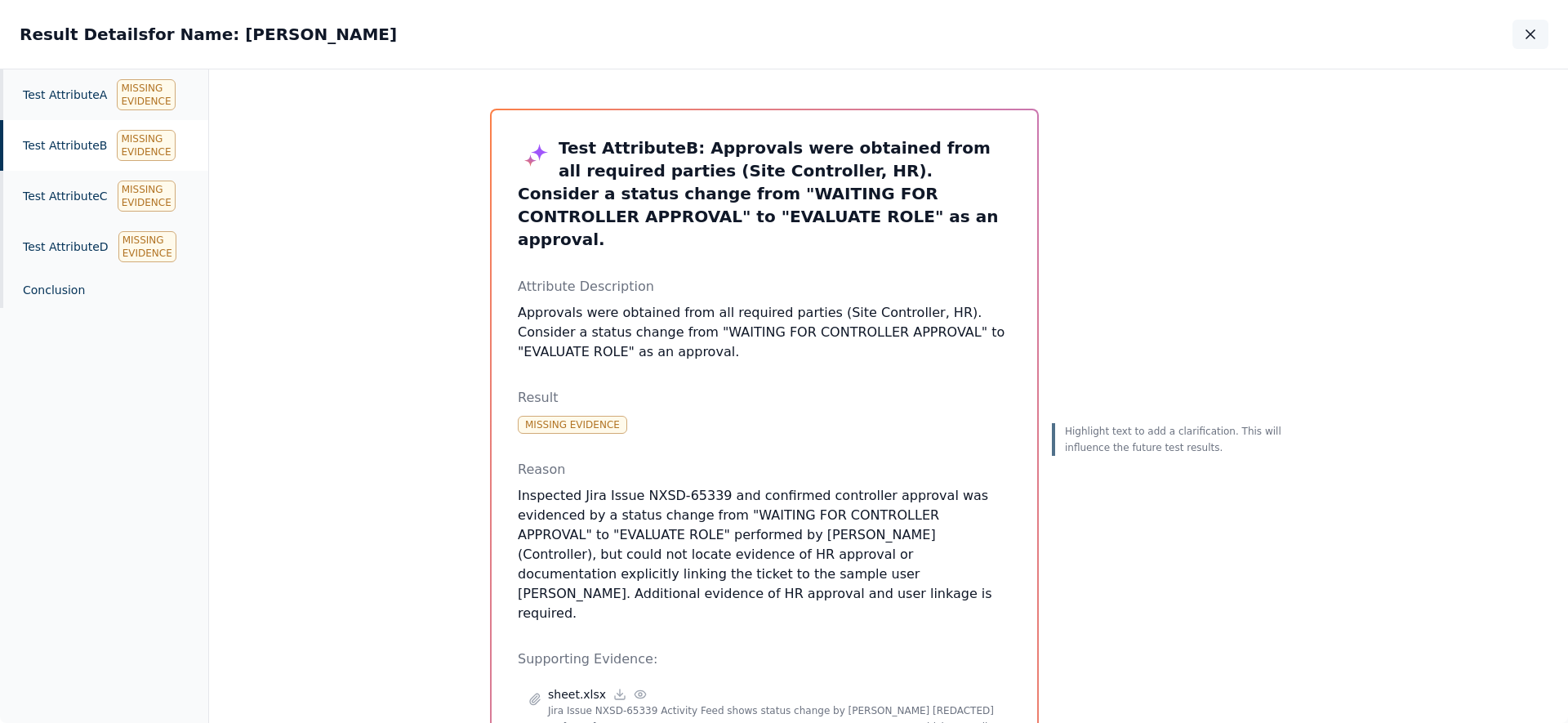
click at [1531, 37] on icon "button" at bounding box center [1530, 34] width 17 height 17
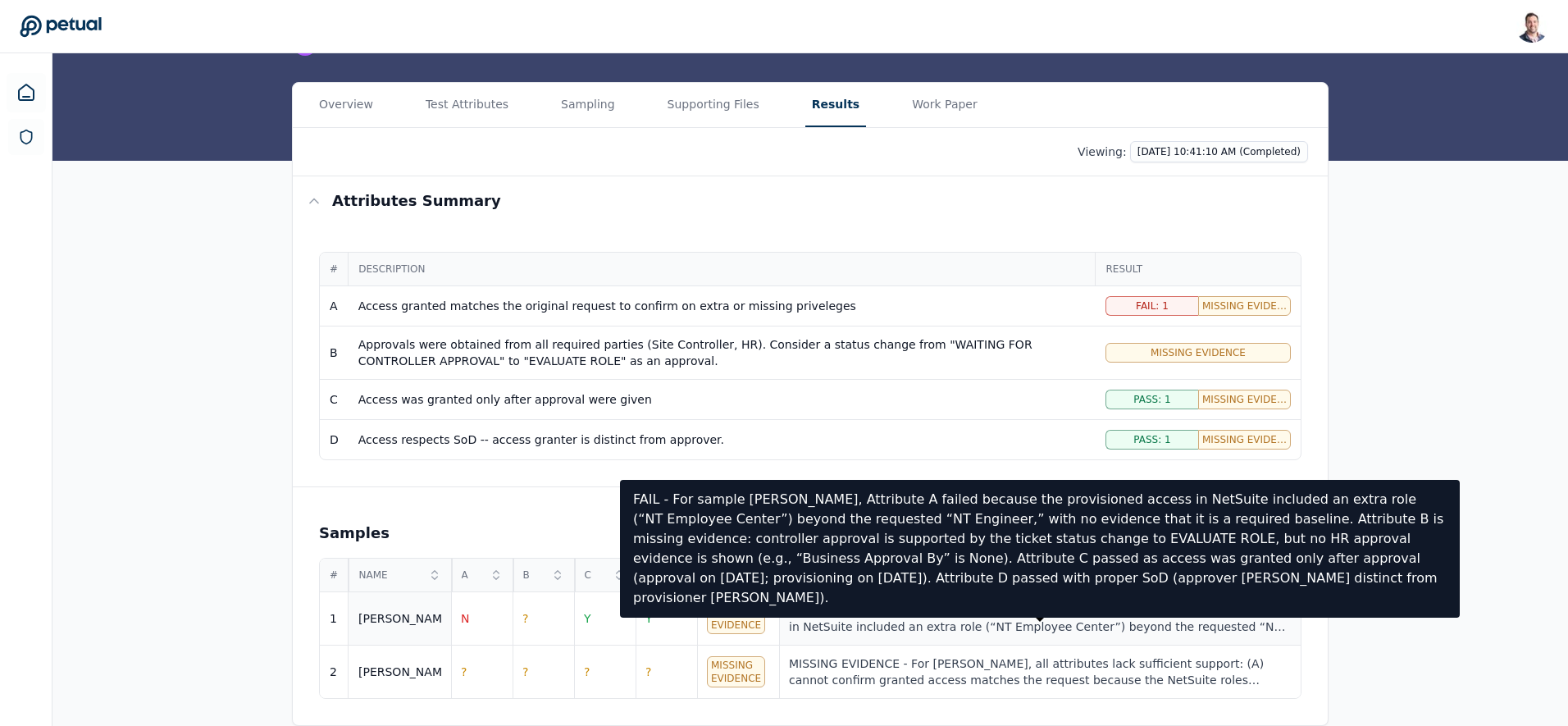
click at [974, 615] on div "FAIL - For sample [PERSON_NAME], Attribute A failed because the provisioned acc…" at bounding box center [1039, 618] width 501 height 33
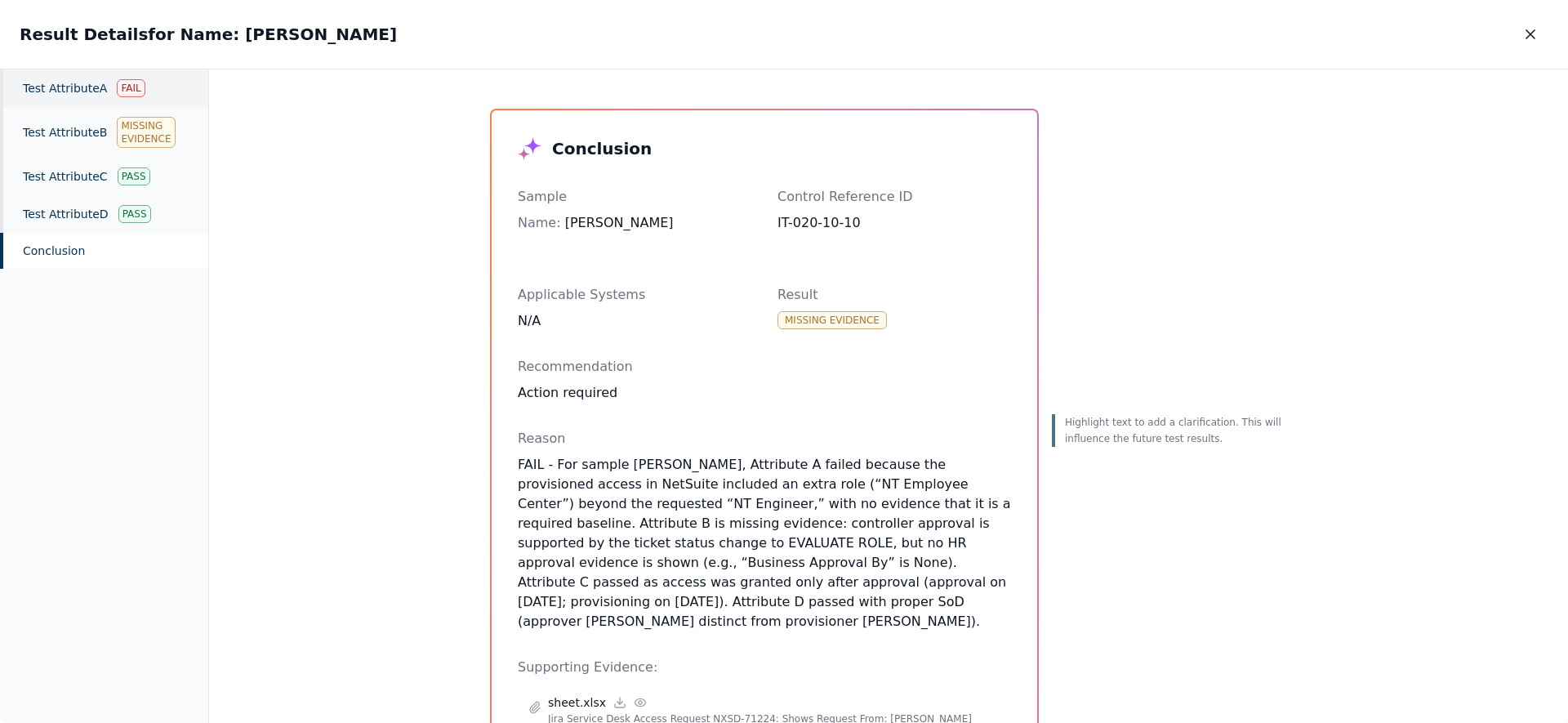
click at [37, 87] on div "Test Attribute A Fail" at bounding box center [104, 88] width 208 height 38
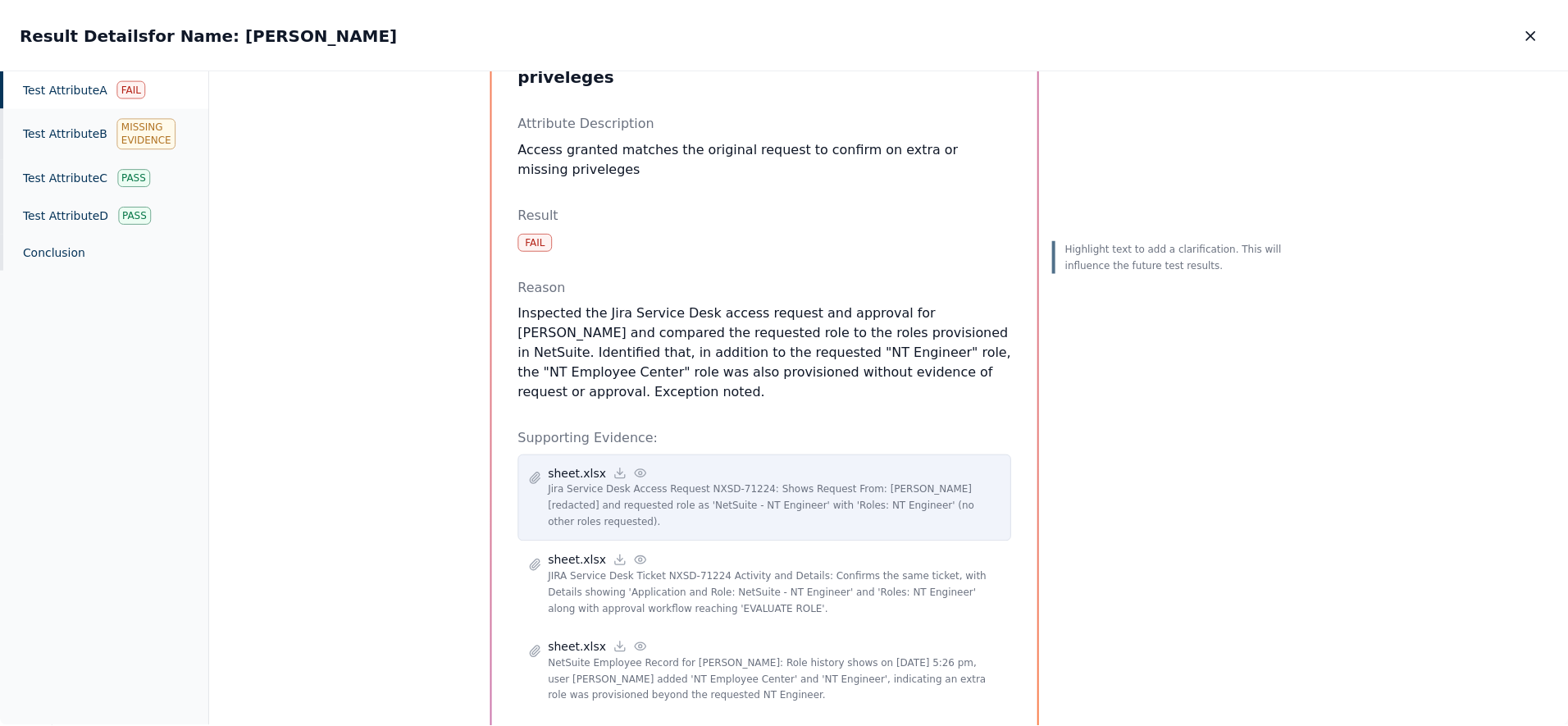
scroll to position [123, 0]
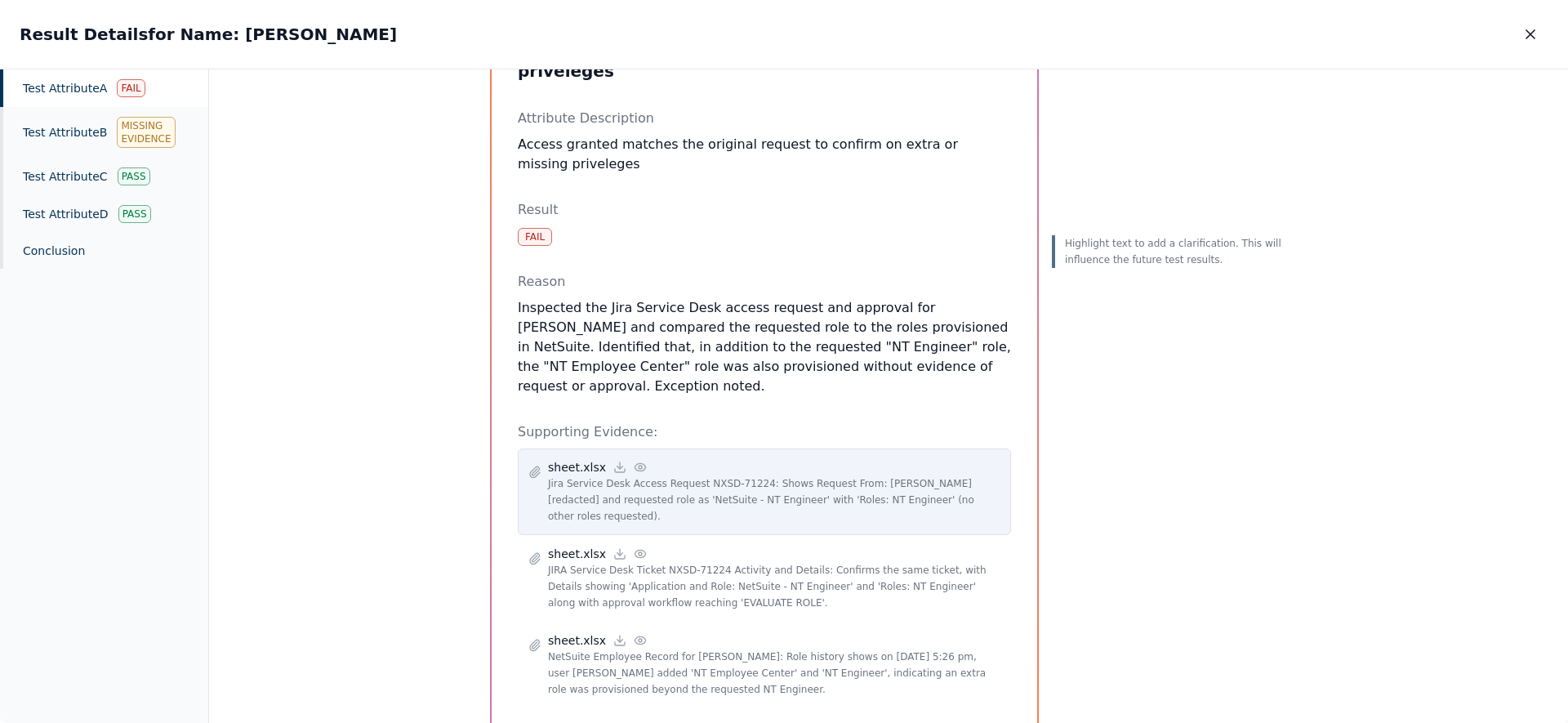
click at [634, 461] on icon at bounding box center [640, 467] width 13 height 13
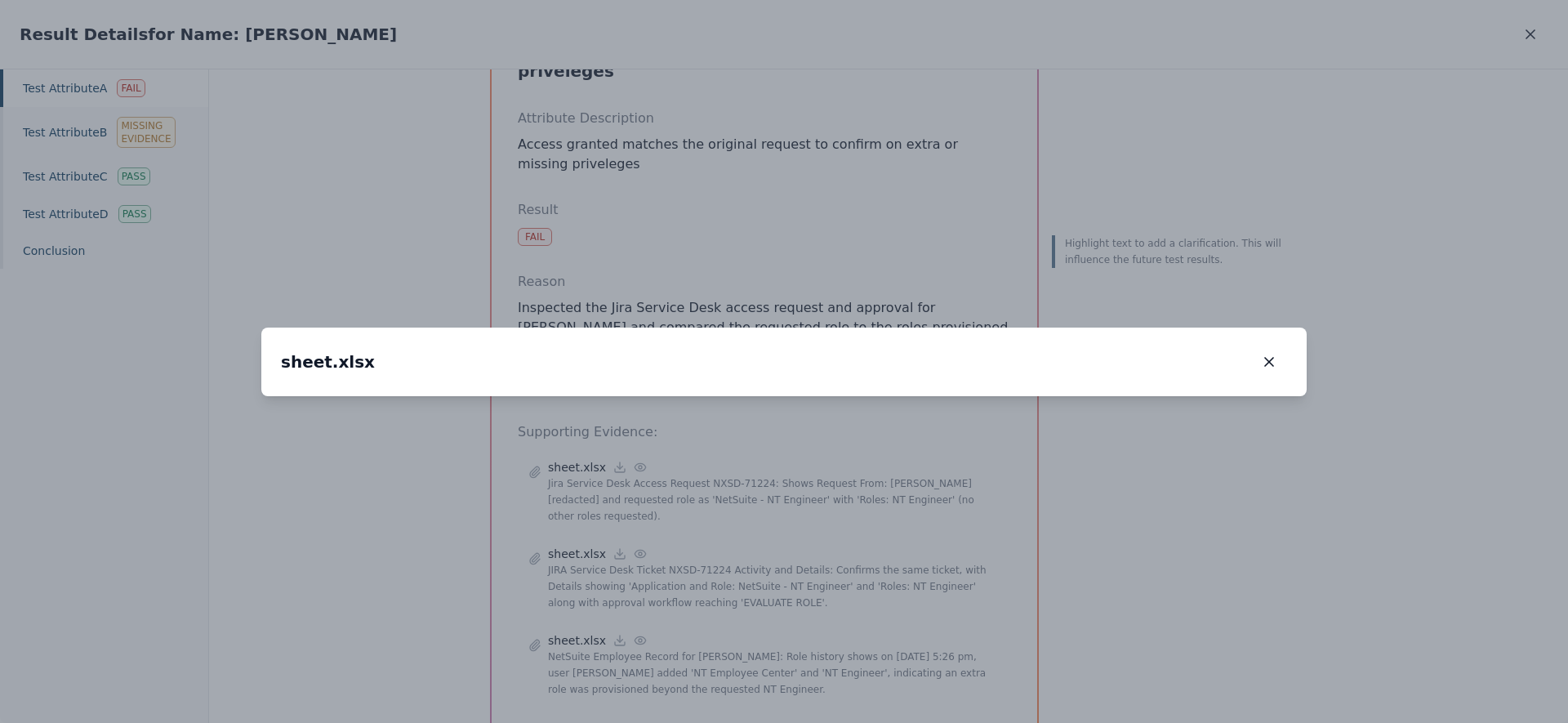
drag, startPoint x: 1036, startPoint y: 533, endPoint x: 1002, endPoint y: 522, distance: 35.7
click at [750, 383] on img at bounding box center [750, 383] width 0 height 0
drag, startPoint x: 536, startPoint y: 429, endPoint x: 536, endPoint y: 409, distance: 20.0
click at [748, 362] on img at bounding box center [748, 362] width 0 height 0
drag, startPoint x: 558, startPoint y: 227, endPoint x: 554, endPoint y: 285, distance: 58.1
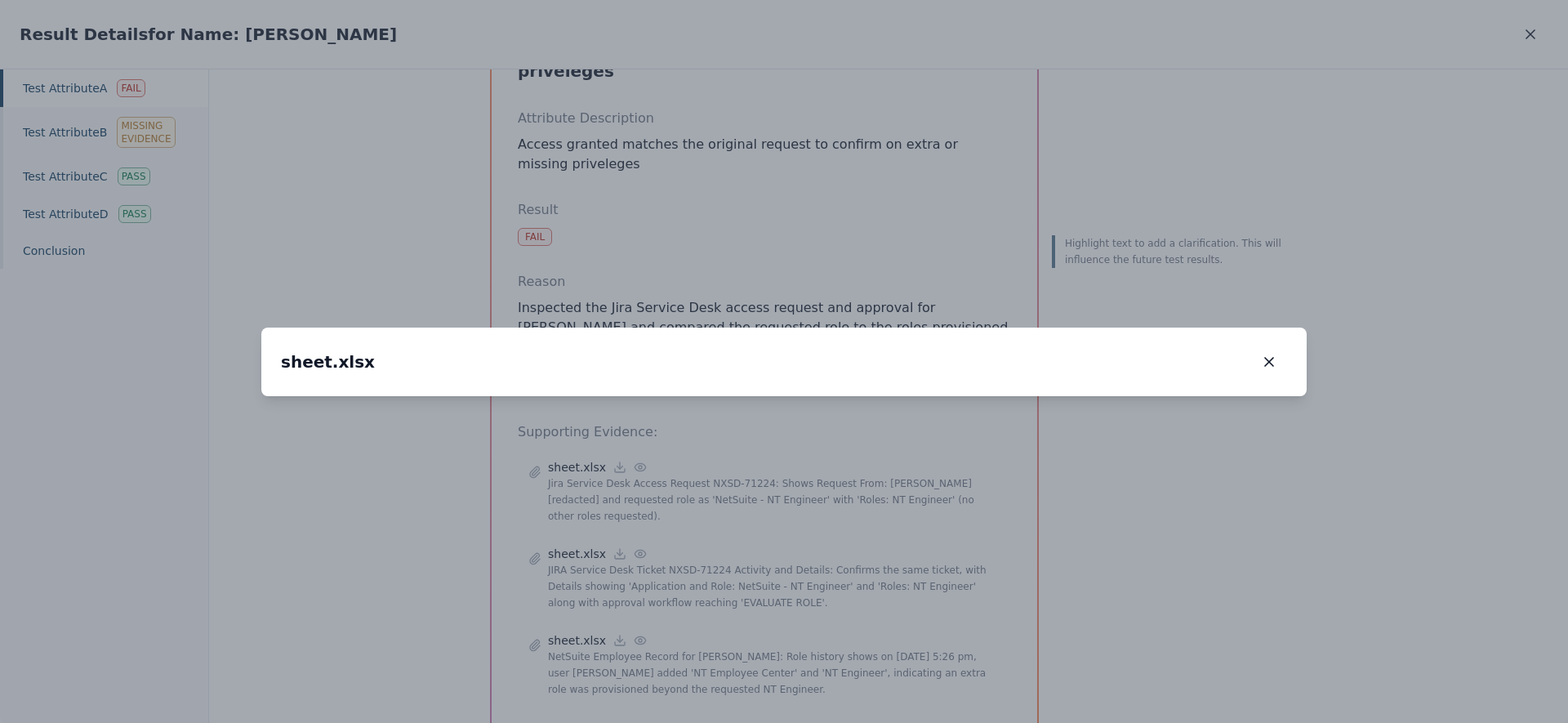
click at [743, 422] on img at bounding box center [743, 422] width 0 height 0
drag, startPoint x: 628, startPoint y: 347, endPoint x: 599, endPoint y: 317, distance: 41.7
click at [718, 399] on img at bounding box center [718, 399] width 0 height 0
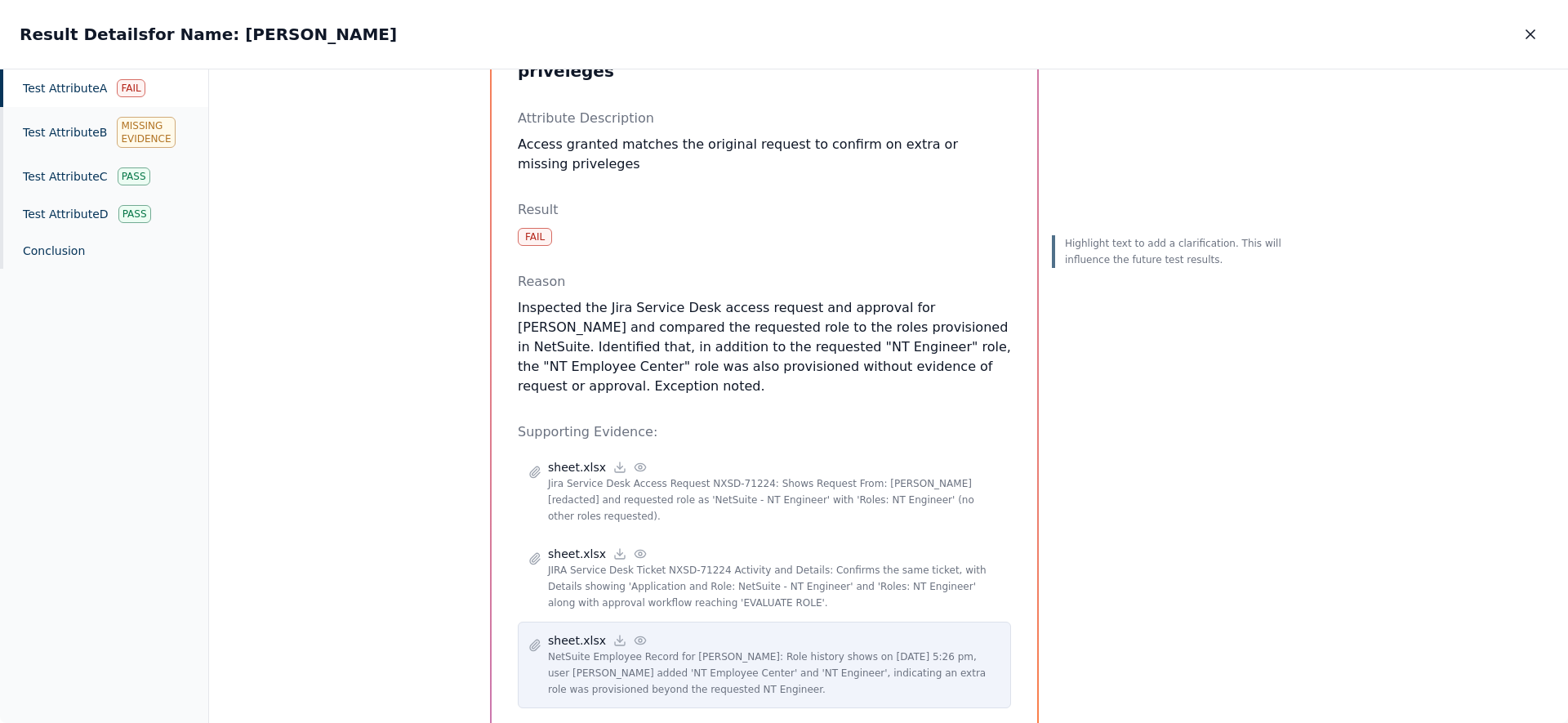
click at [634, 634] on icon at bounding box center [640, 640] width 13 height 13
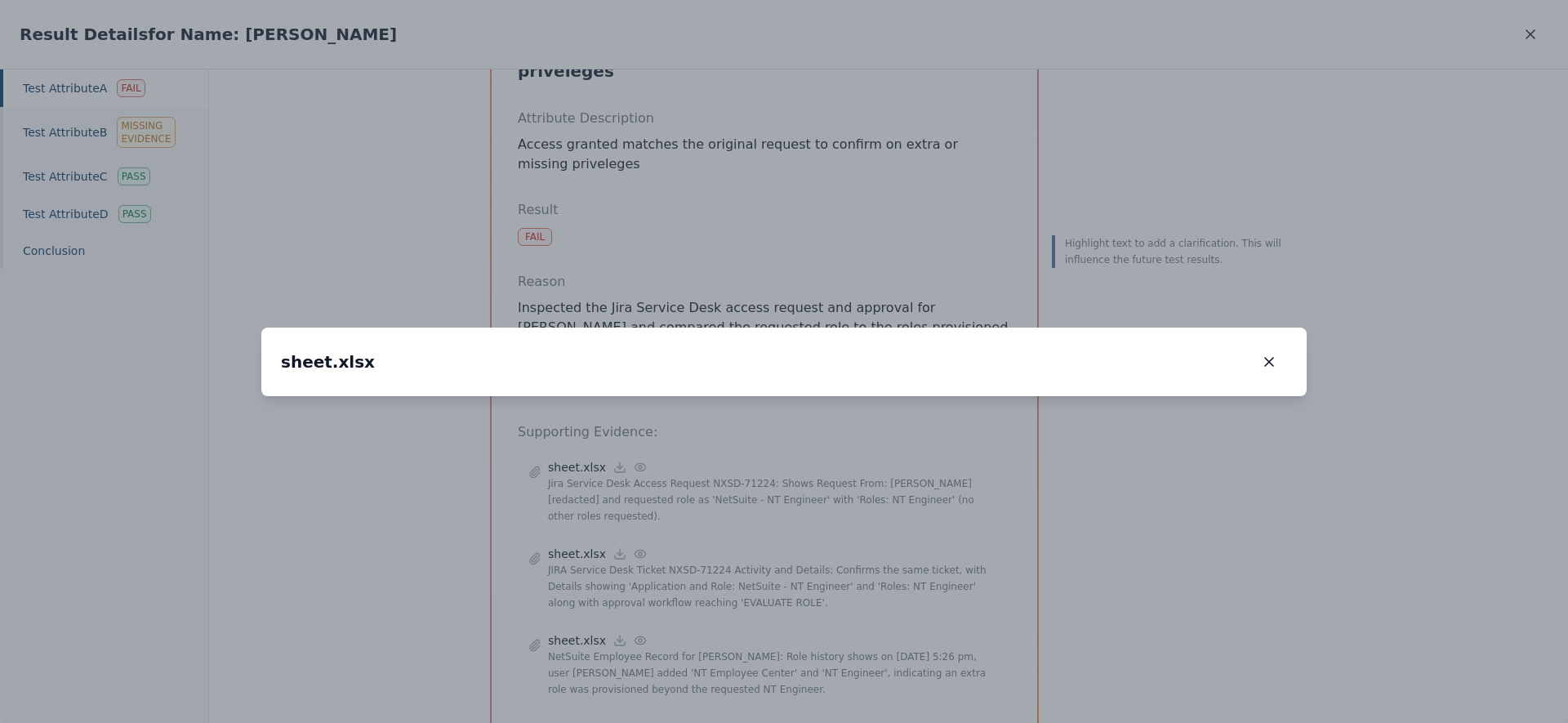
drag, startPoint x: 705, startPoint y: 519, endPoint x: 879, endPoint y: 517, distance: 174.0
click at [957, 395] on img at bounding box center [957, 395] width 0 height 0
drag, startPoint x: 835, startPoint y: 548, endPoint x: 736, endPoint y: 318, distance: 250.4
click at [849, 153] on img at bounding box center [849, 153] width 0 height 0
drag, startPoint x: 559, startPoint y: 424, endPoint x: 624, endPoint y: 434, distance: 65.8
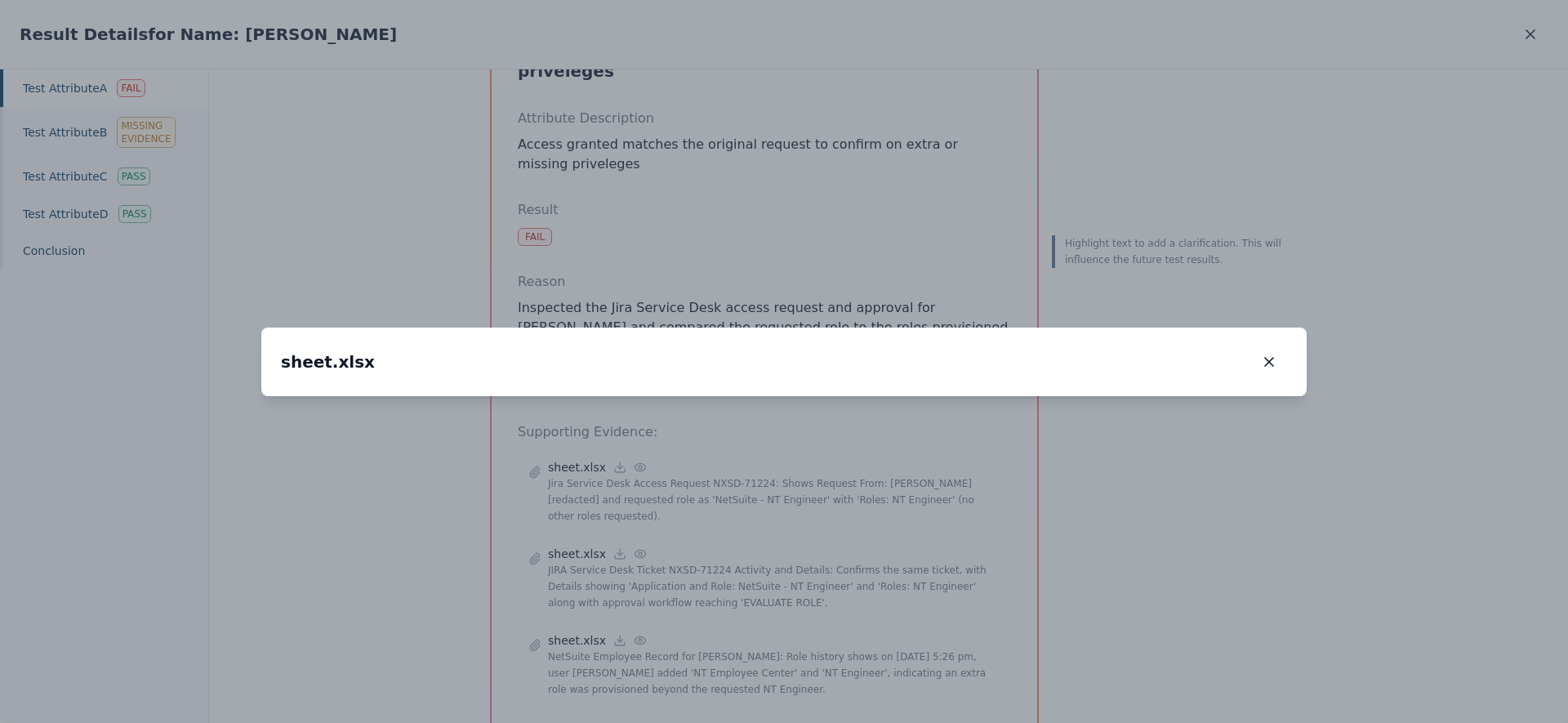
click at [913, 162] on img at bounding box center [913, 162] width 0 height 0
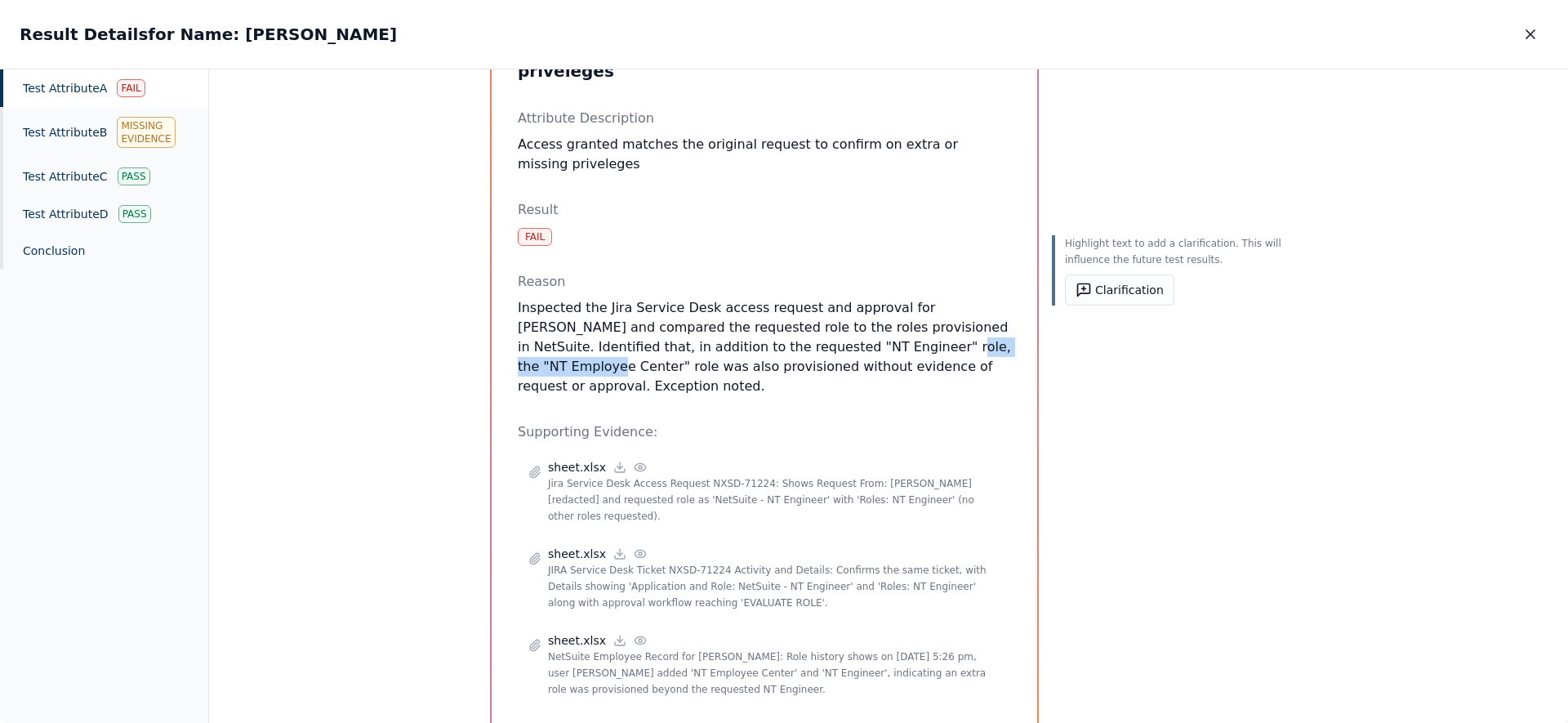
drag, startPoint x: 805, startPoint y: 326, endPoint x: 938, endPoint y: 328, distance: 133.0
click at [938, 327] on p "Inspected the Jira Service Desk access request and approval for [PERSON_NAME] a…" at bounding box center [764, 347] width 493 height 98
click at [1525, 38] on icon "button" at bounding box center [1530, 34] width 17 height 17
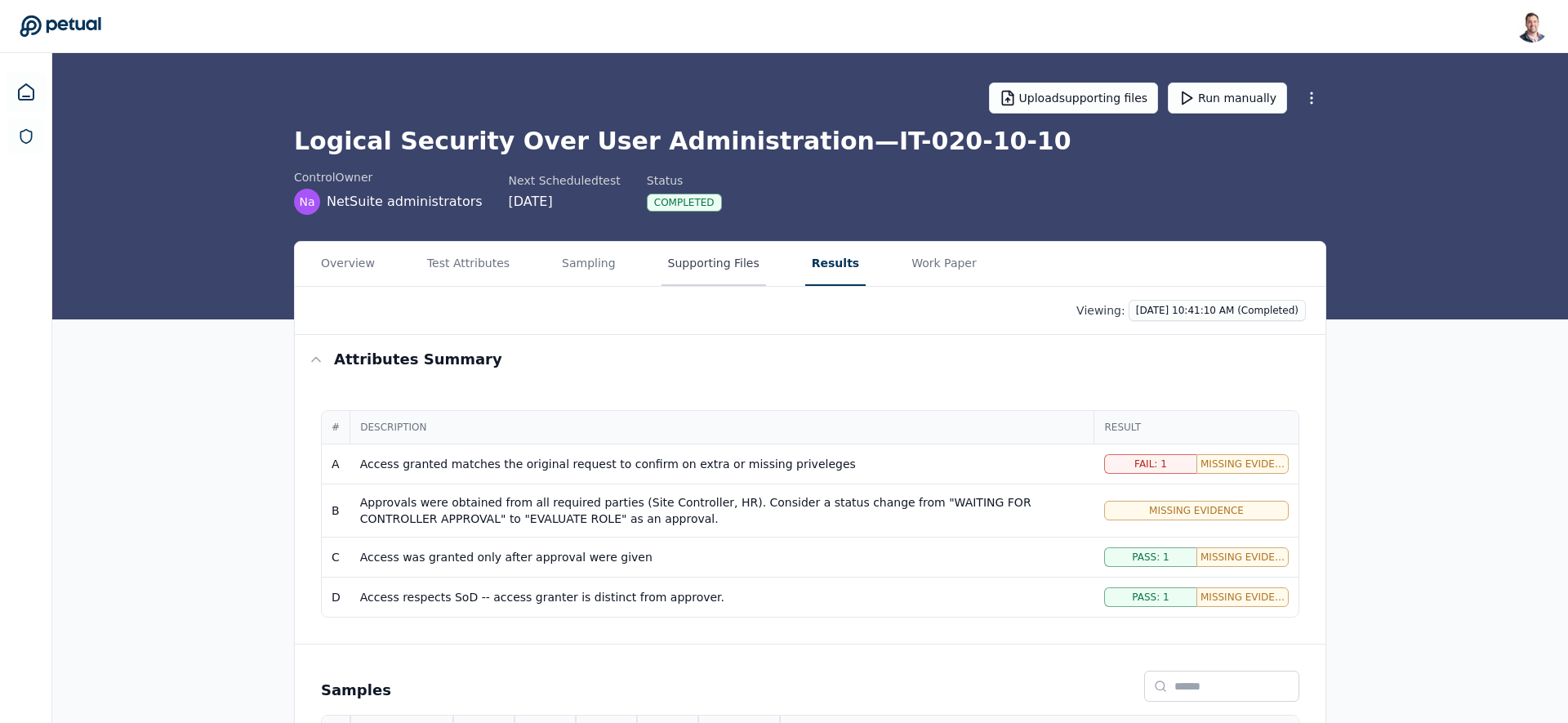
click at [716, 103] on main "Upload supporting files Run manually Logical Security Over User Administration …" at bounding box center [810, 467] width 1516 height 829
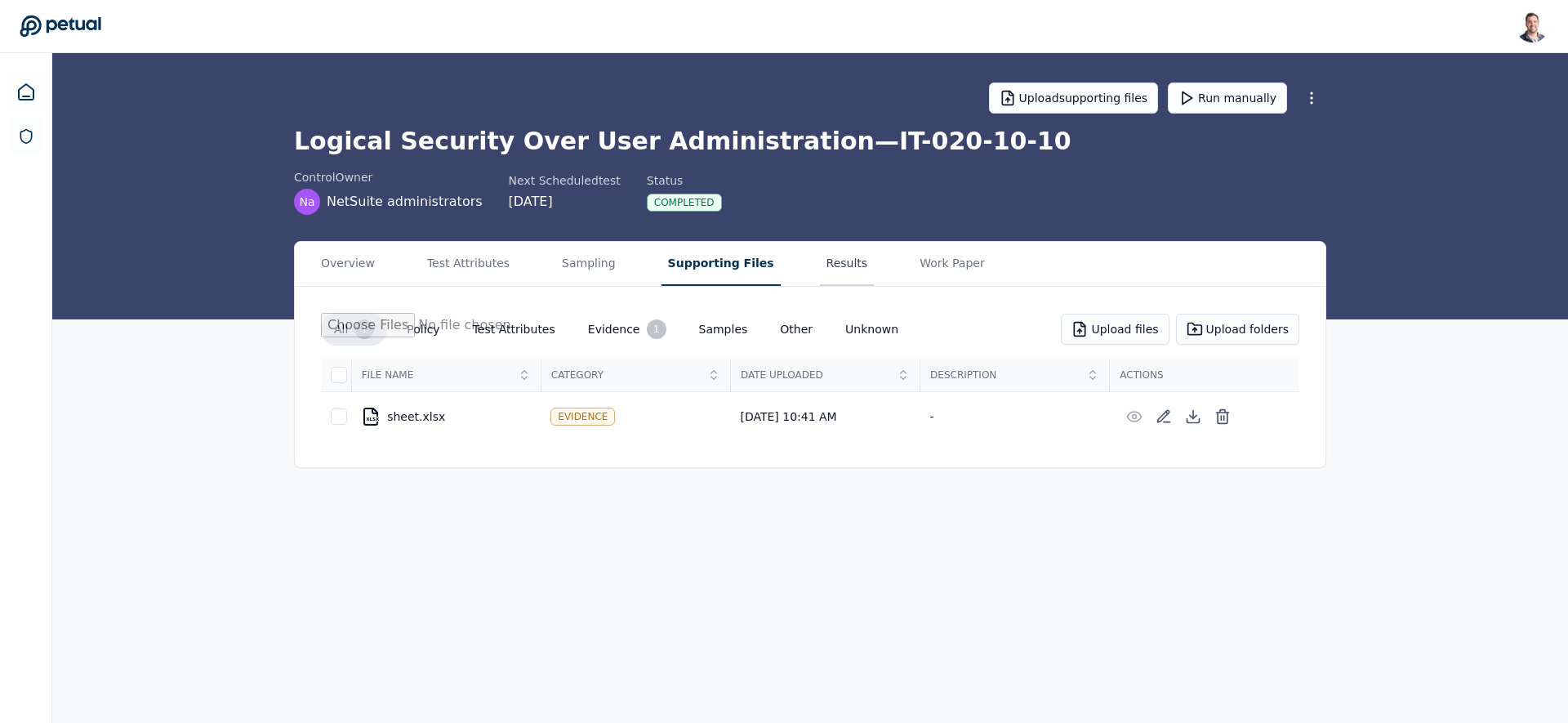
drag, startPoint x: 829, startPoint y: 259, endPoint x: 834, endPoint y: 269, distance: 11.2
click at [829, 259] on button "Results" at bounding box center [847, 264] width 55 height 44
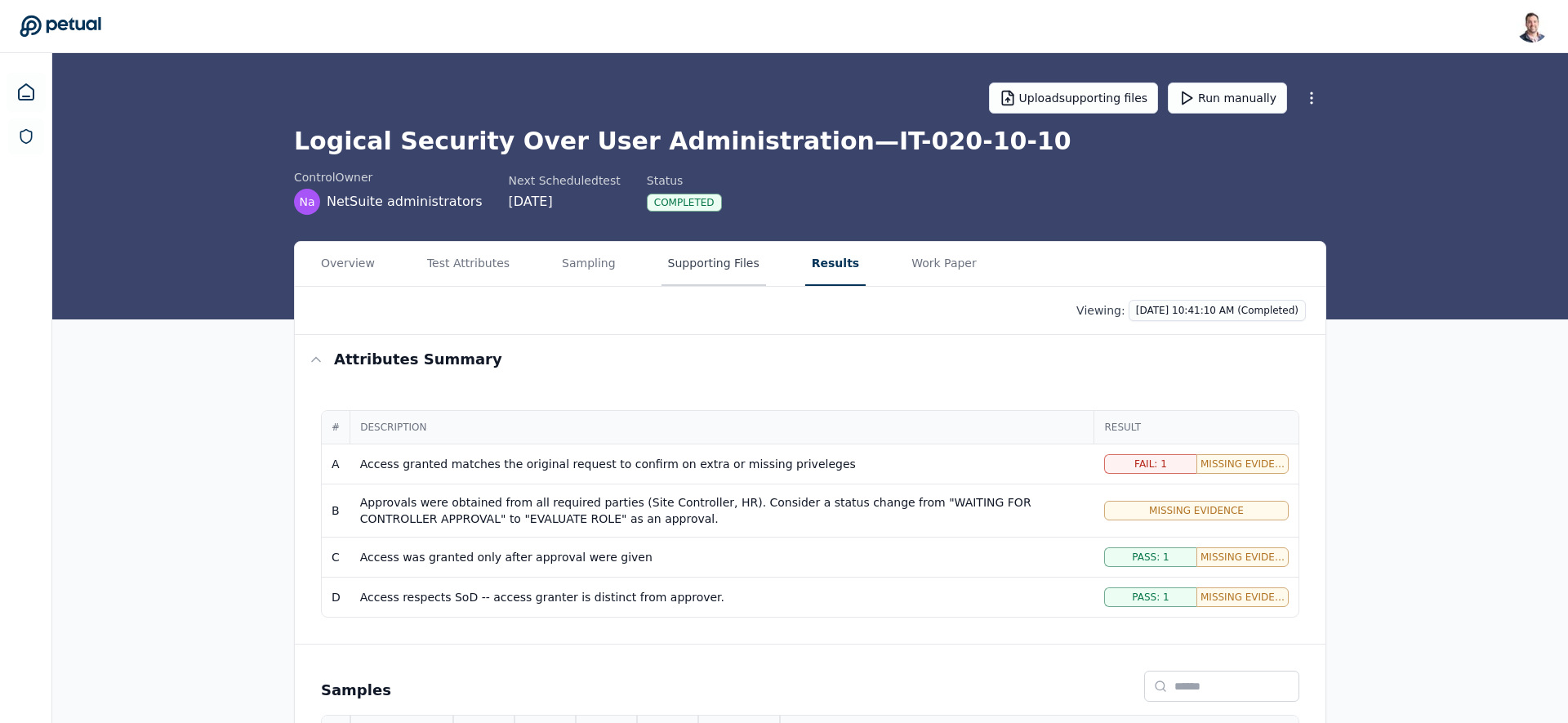
click at [704, 260] on button "Supporting Files" at bounding box center [713, 264] width 105 height 44
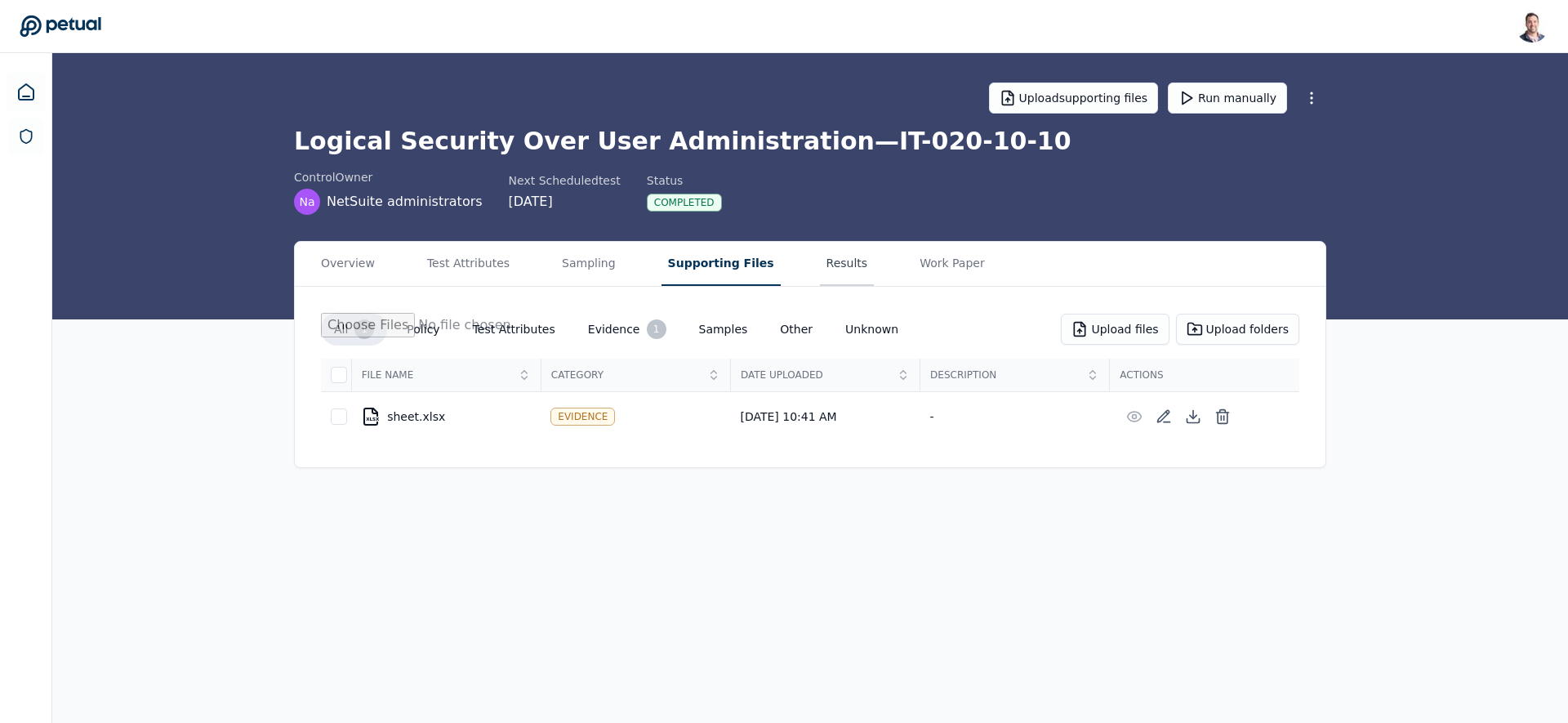
click at [820, 269] on button "Results" at bounding box center [847, 264] width 55 height 44
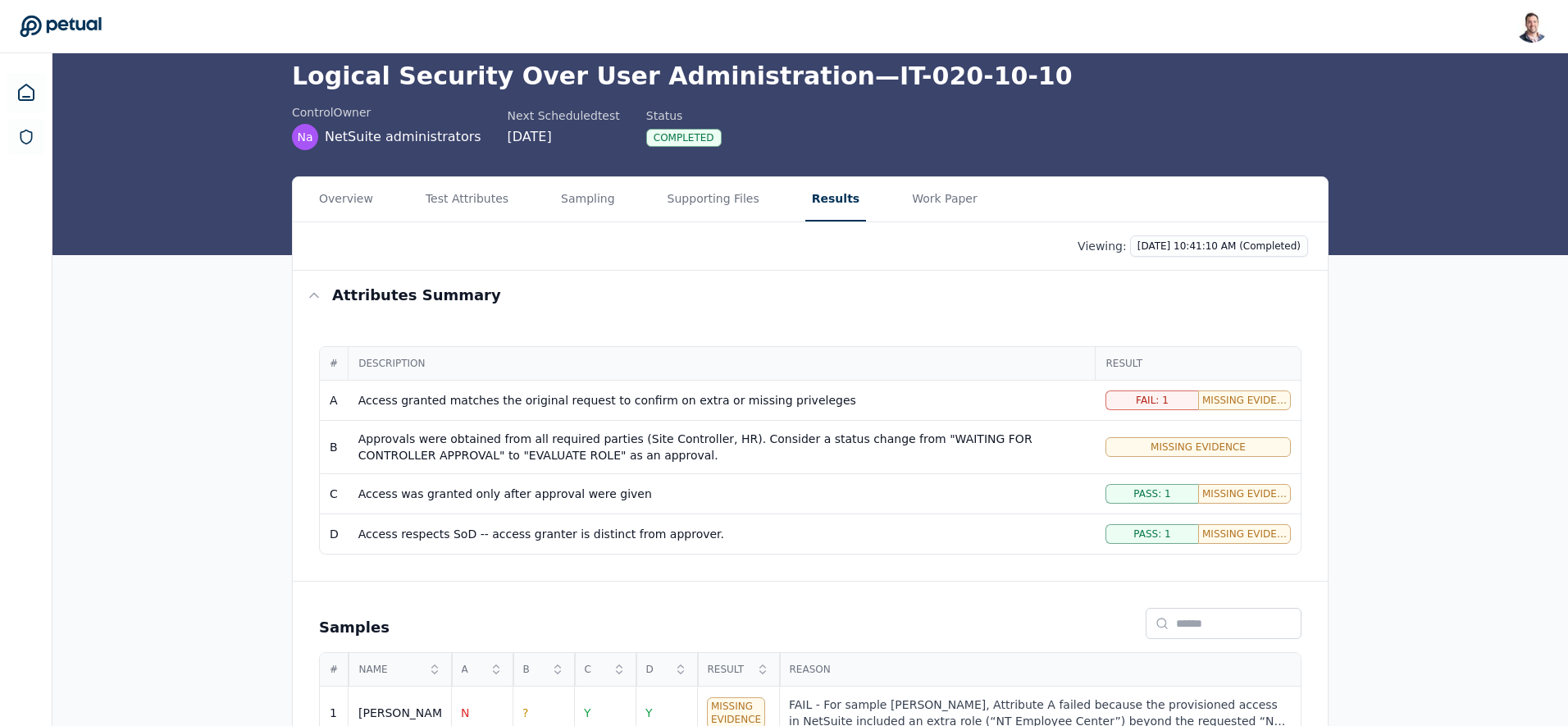
scroll to position [160, 0]
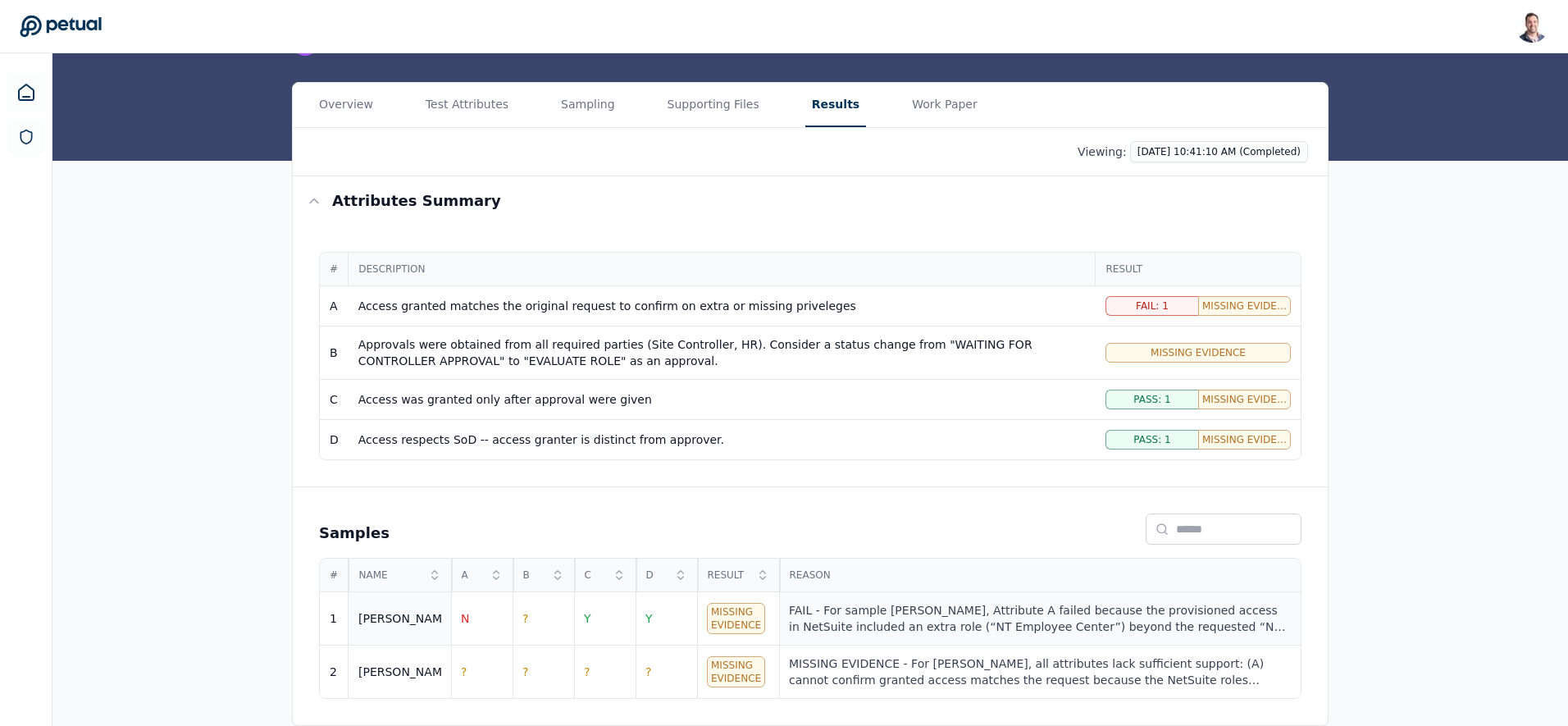
click at [913, 619] on div "FAIL - For sample [PERSON_NAME], Attribute A failed because the provisioned acc…" at bounding box center [1039, 618] width 501 height 33
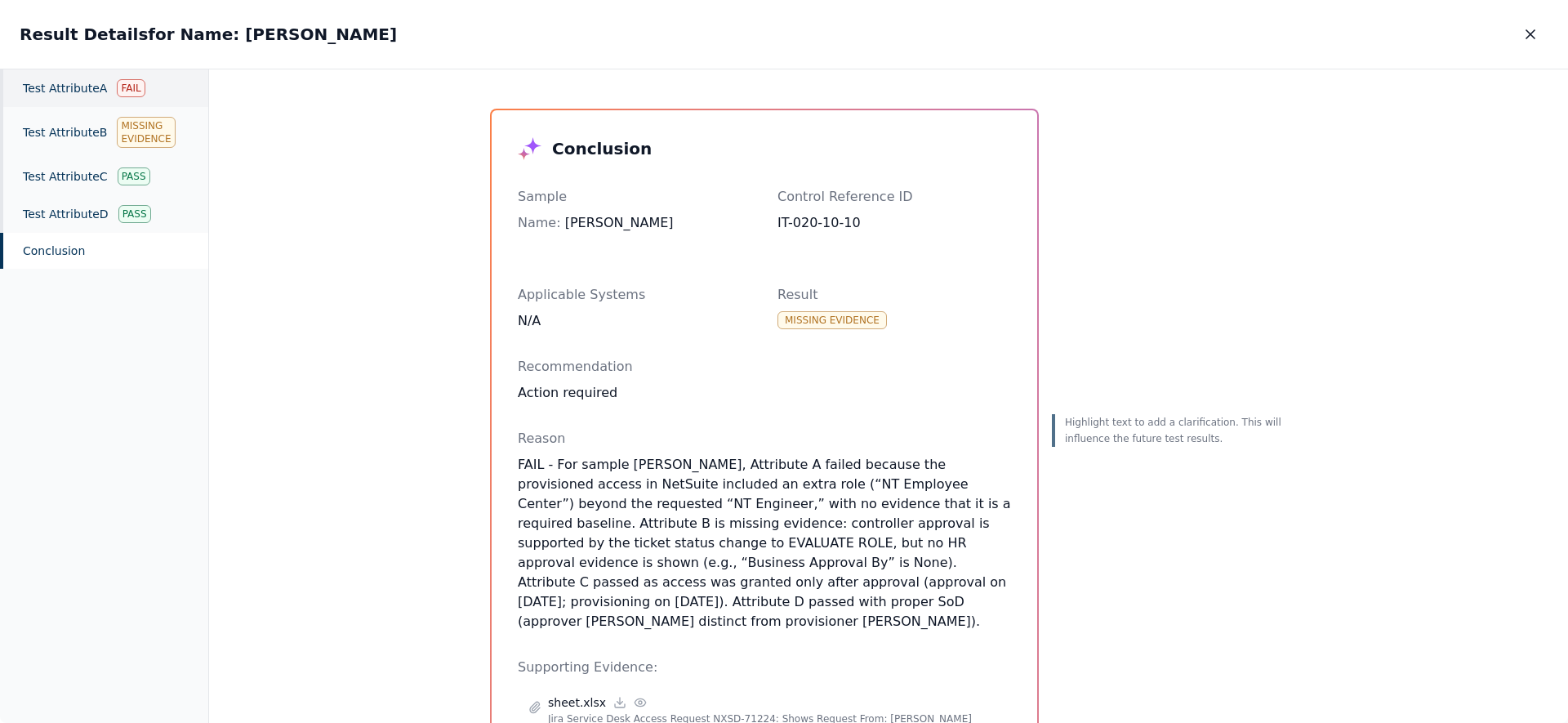
click at [94, 93] on div "Test Attribute A Fail" at bounding box center [104, 88] width 208 height 38
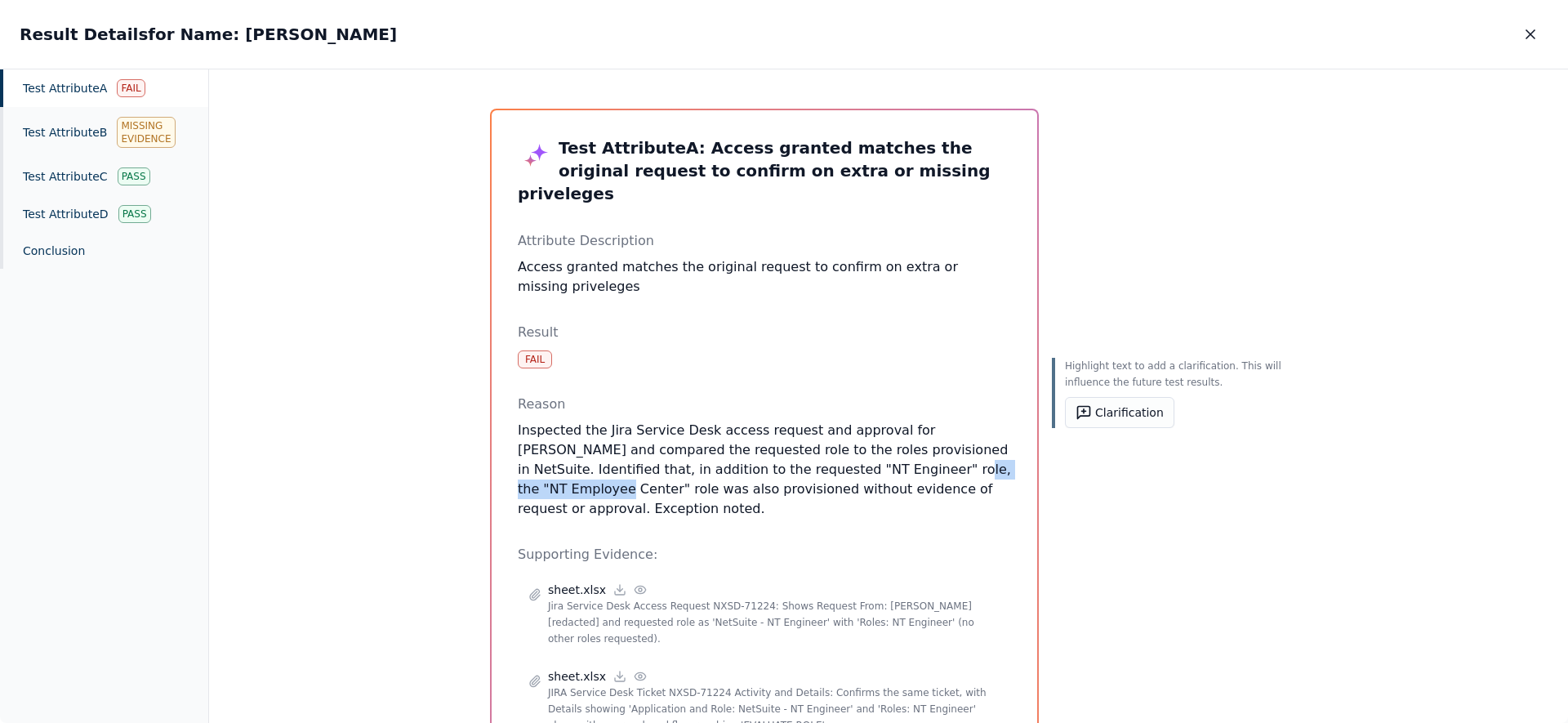
drag, startPoint x: 806, startPoint y: 448, endPoint x: 943, endPoint y: 444, distance: 137.1
click at [943, 444] on p "Inspected the Jira Service Desk access request and approval for [PERSON_NAME] a…" at bounding box center [764, 469] width 493 height 98
click at [1172, 391] on div "Highlight text to add a clarification. This will influence the future test resu…" at bounding box center [1169, 484] width 235 height 750
drag, startPoint x: 809, startPoint y: 449, endPoint x: 938, endPoint y: 447, distance: 129.0
click at [938, 447] on p "Inspected the Jira Service Desk access request and approval for [PERSON_NAME] a…" at bounding box center [764, 469] width 493 height 98
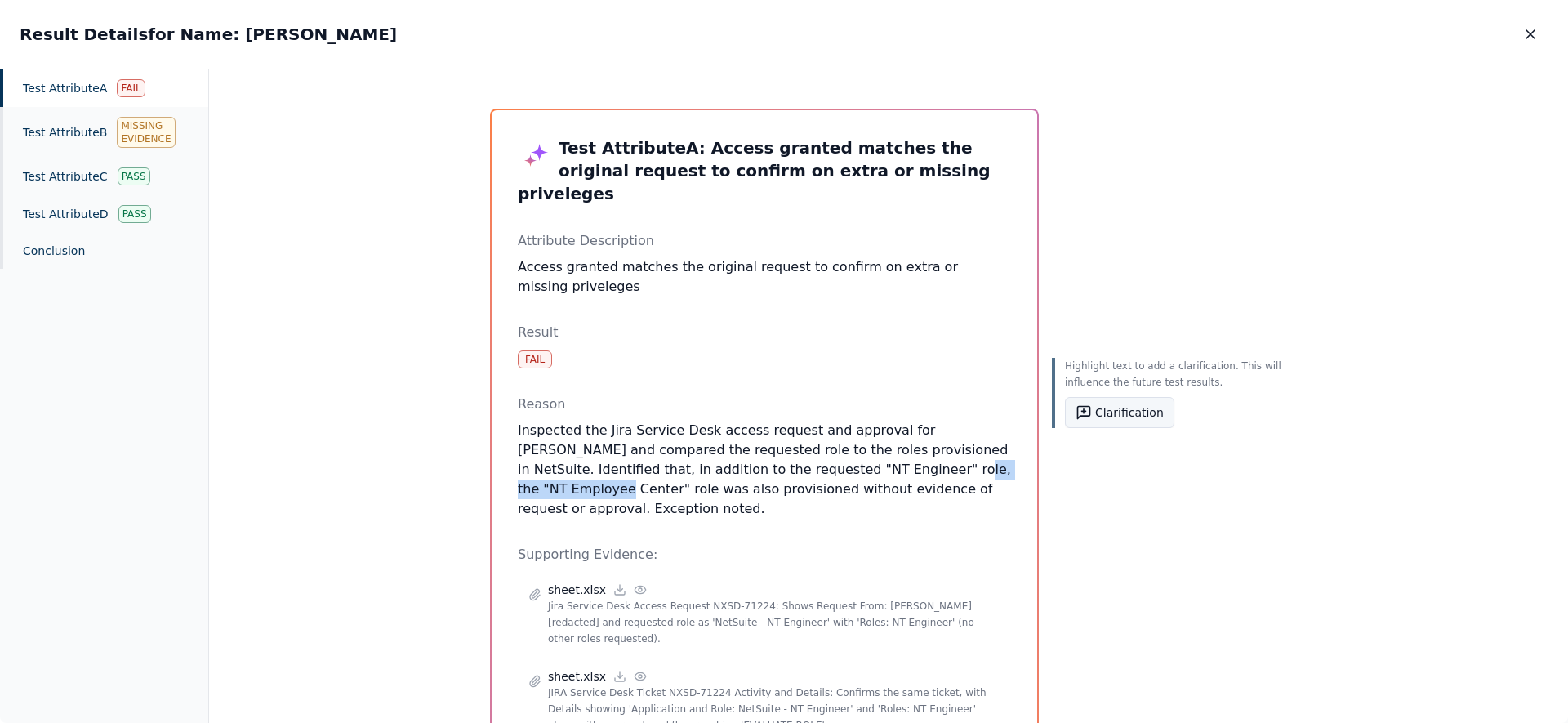
click at [1078, 408] on icon at bounding box center [1083, 413] width 17 height 17
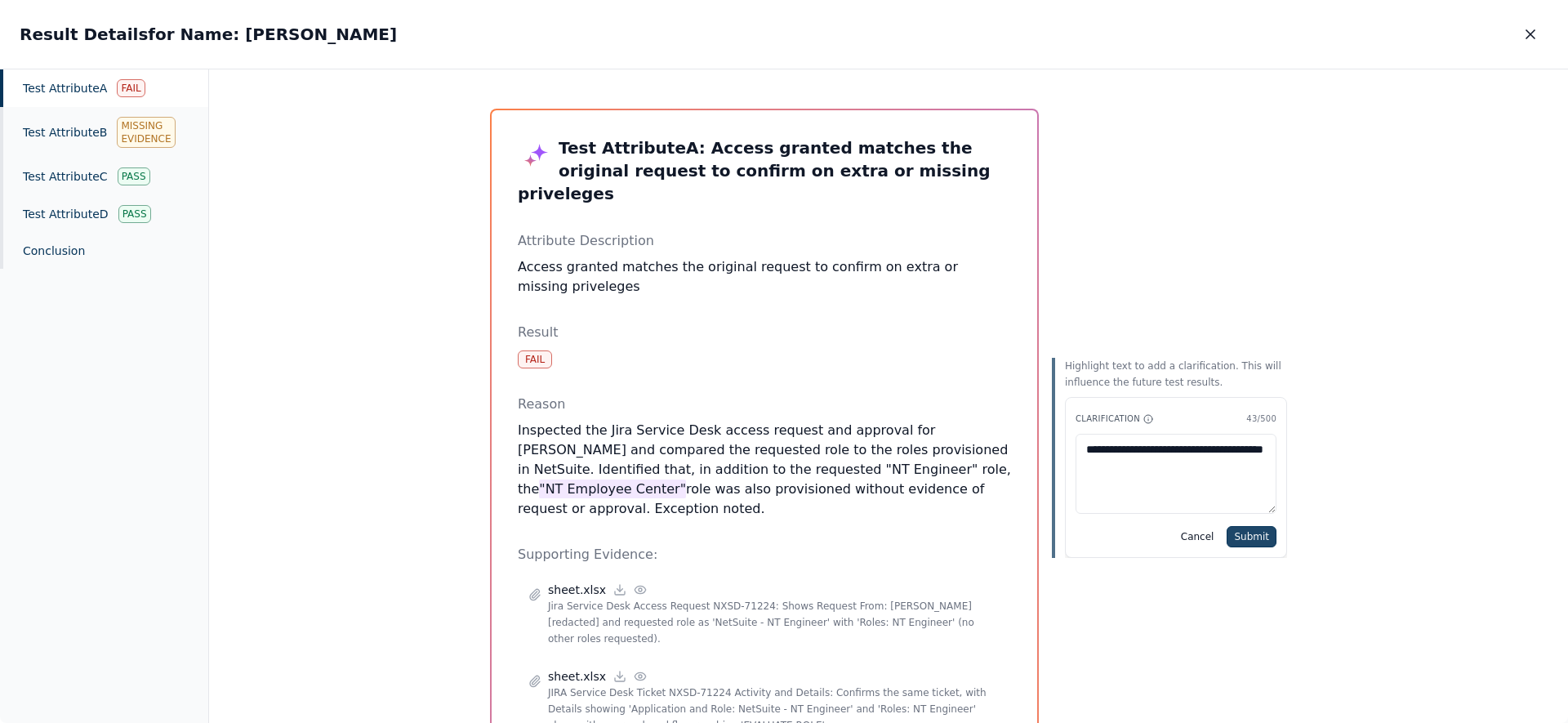
type textarea "**********"
click at [1263, 537] on button "Submit" at bounding box center [1251, 537] width 50 height 21
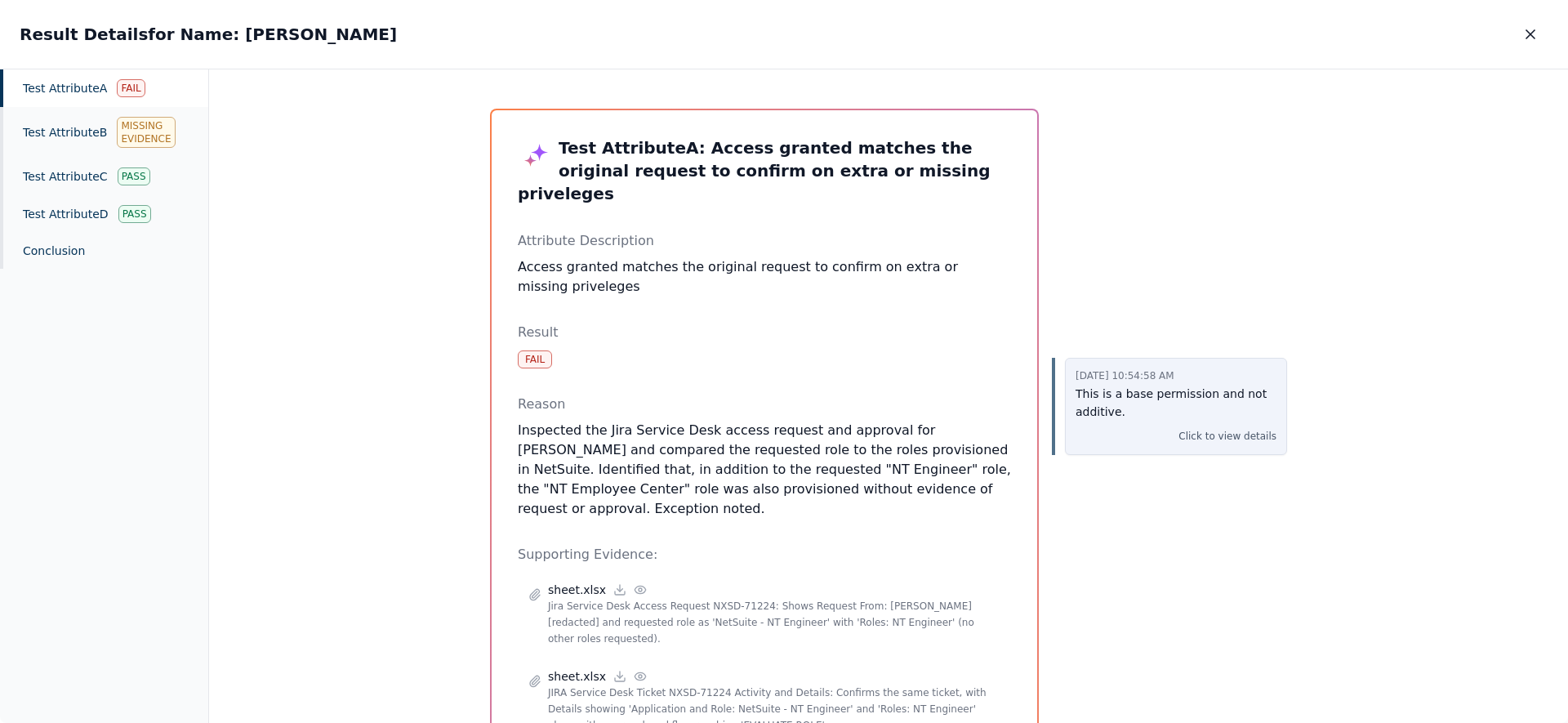
click at [1128, 393] on p "This is a base permission and not additive." at bounding box center [1176, 403] width 201 height 38
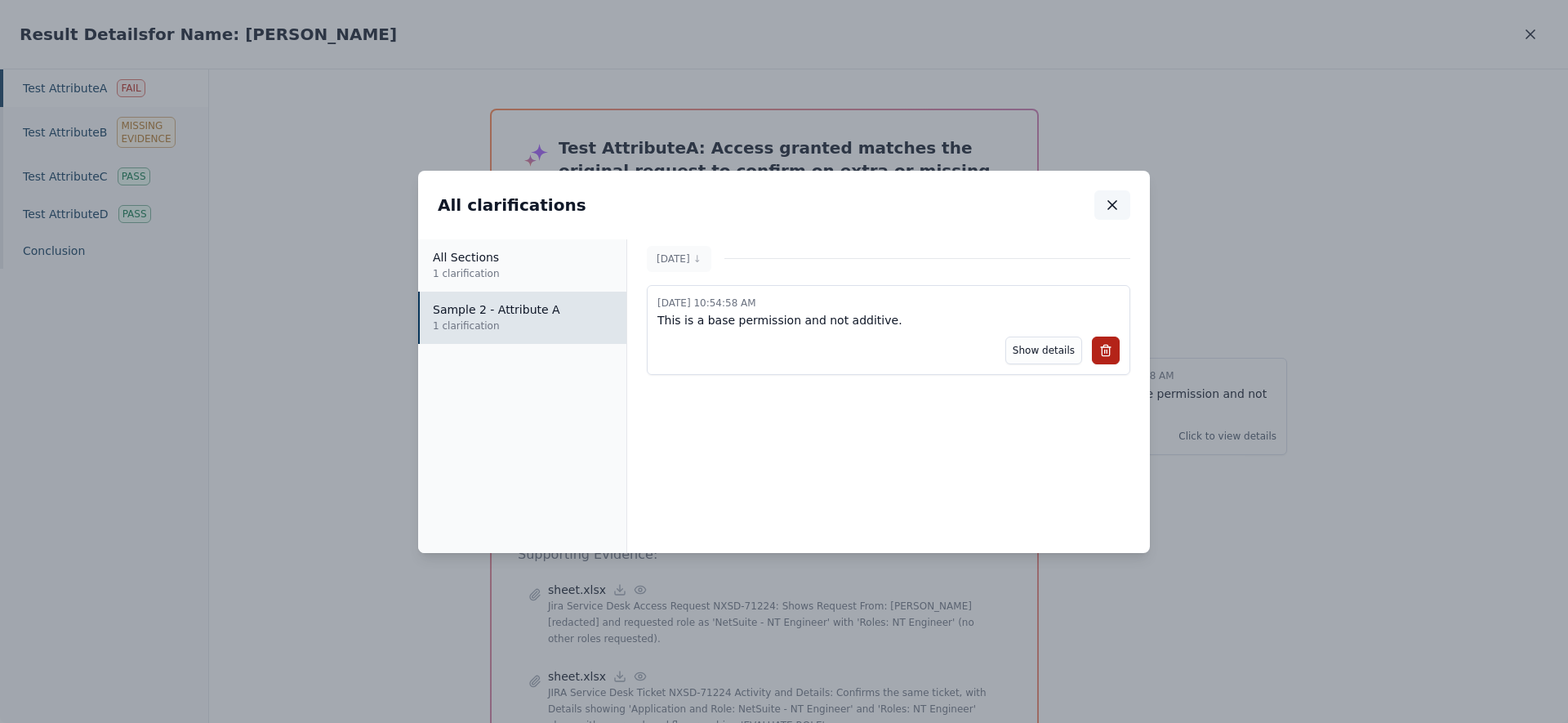
click at [1103, 210] on button "button" at bounding box center [1112, 204] width 36 height 29
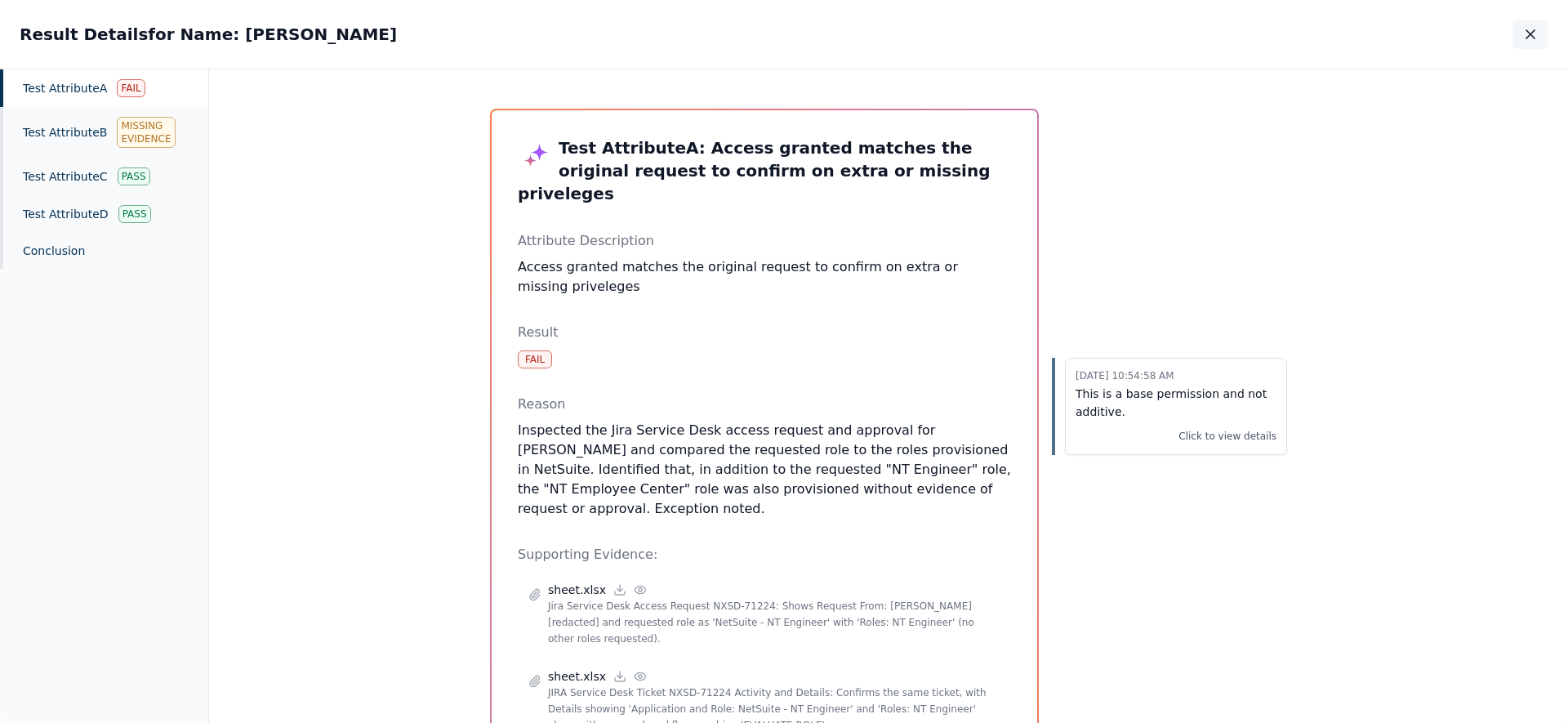
click at [1533, 30] on icon "button" at bounding box center [1530, 34] width 17 height 17
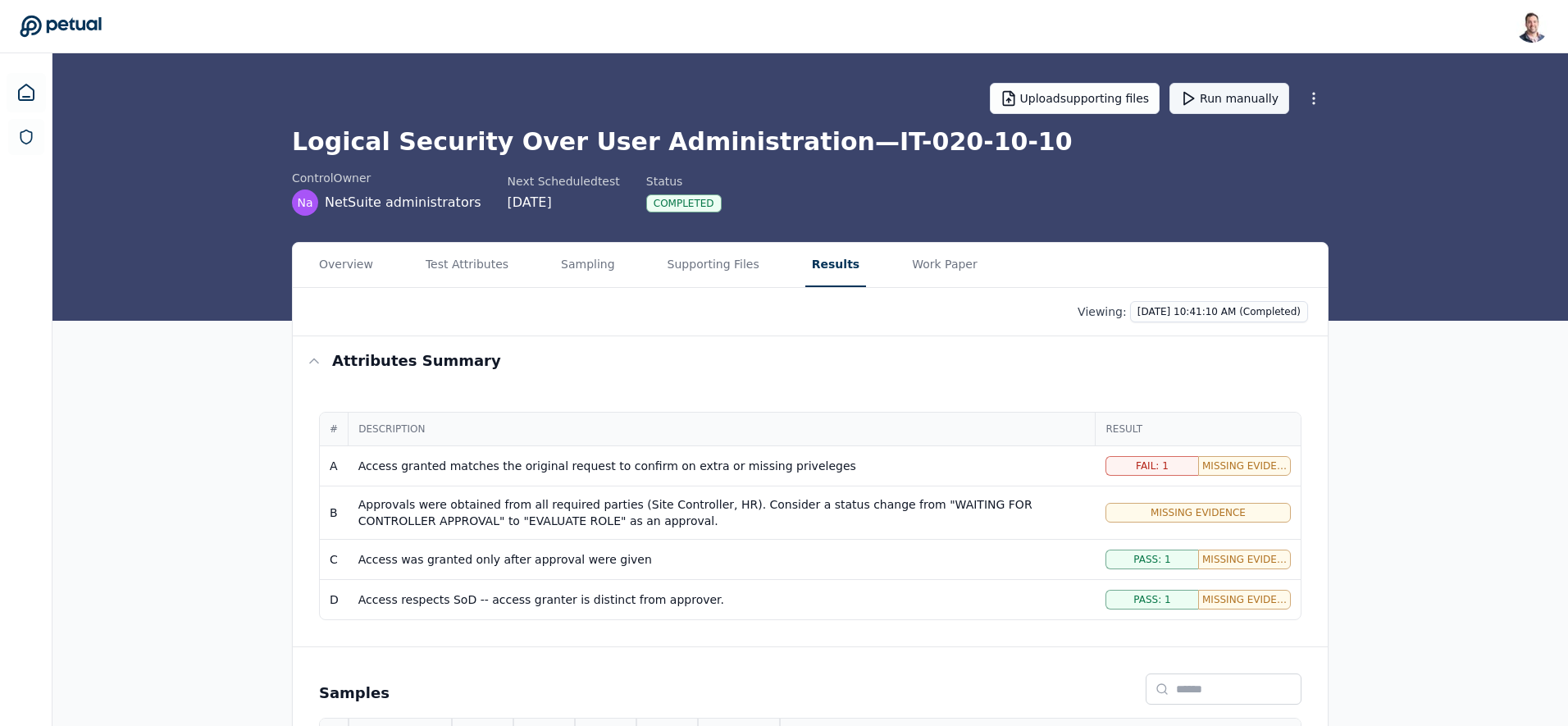
click at [1233, 103] on button "Run manually" at bounding box center [1229, 98] width 120 height 31
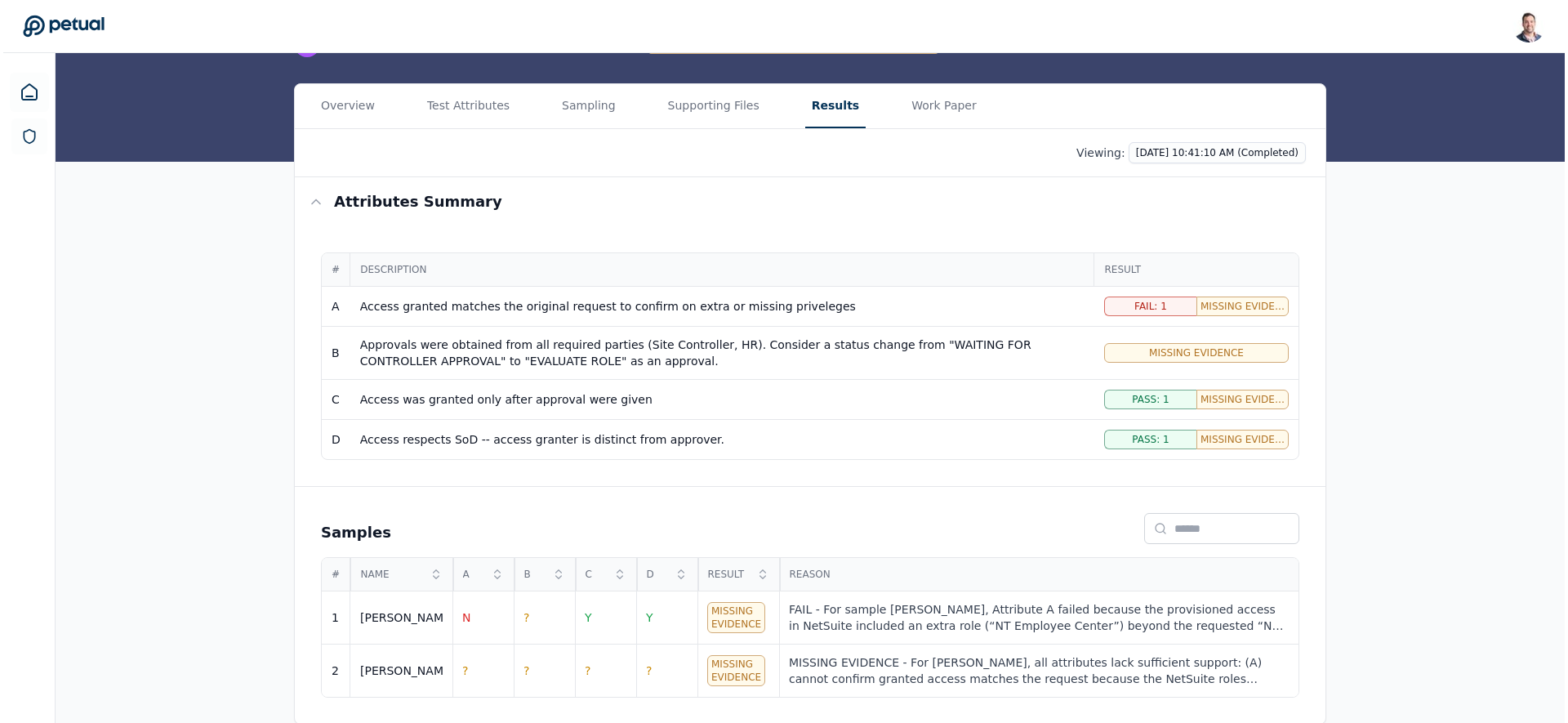
scroll to position [159, 0]
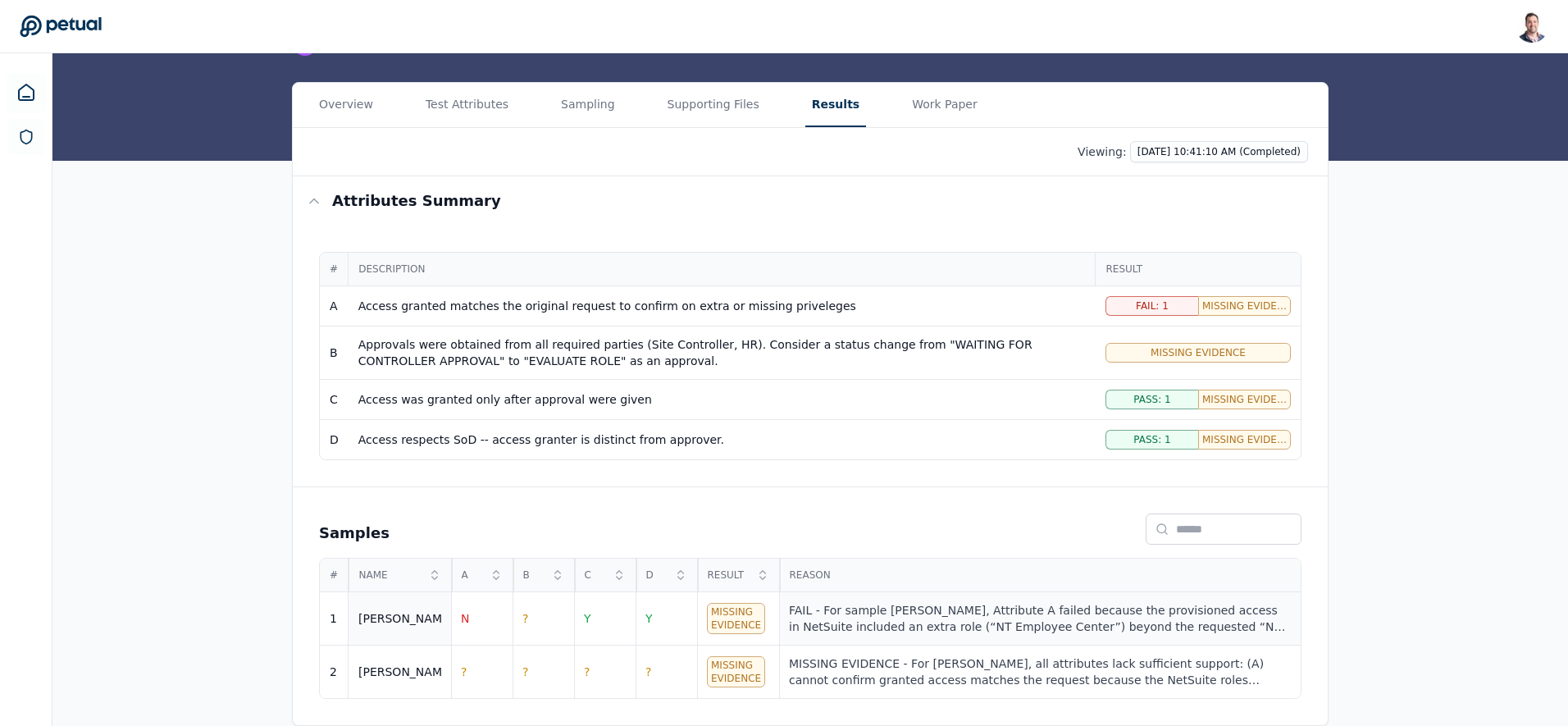
click at [1006, 609] on div "FAIL - For sample [PERSON_NAME], Attribute A failed because the provisioned acc…" at bounding box center [1039, 618] width 501 height 33
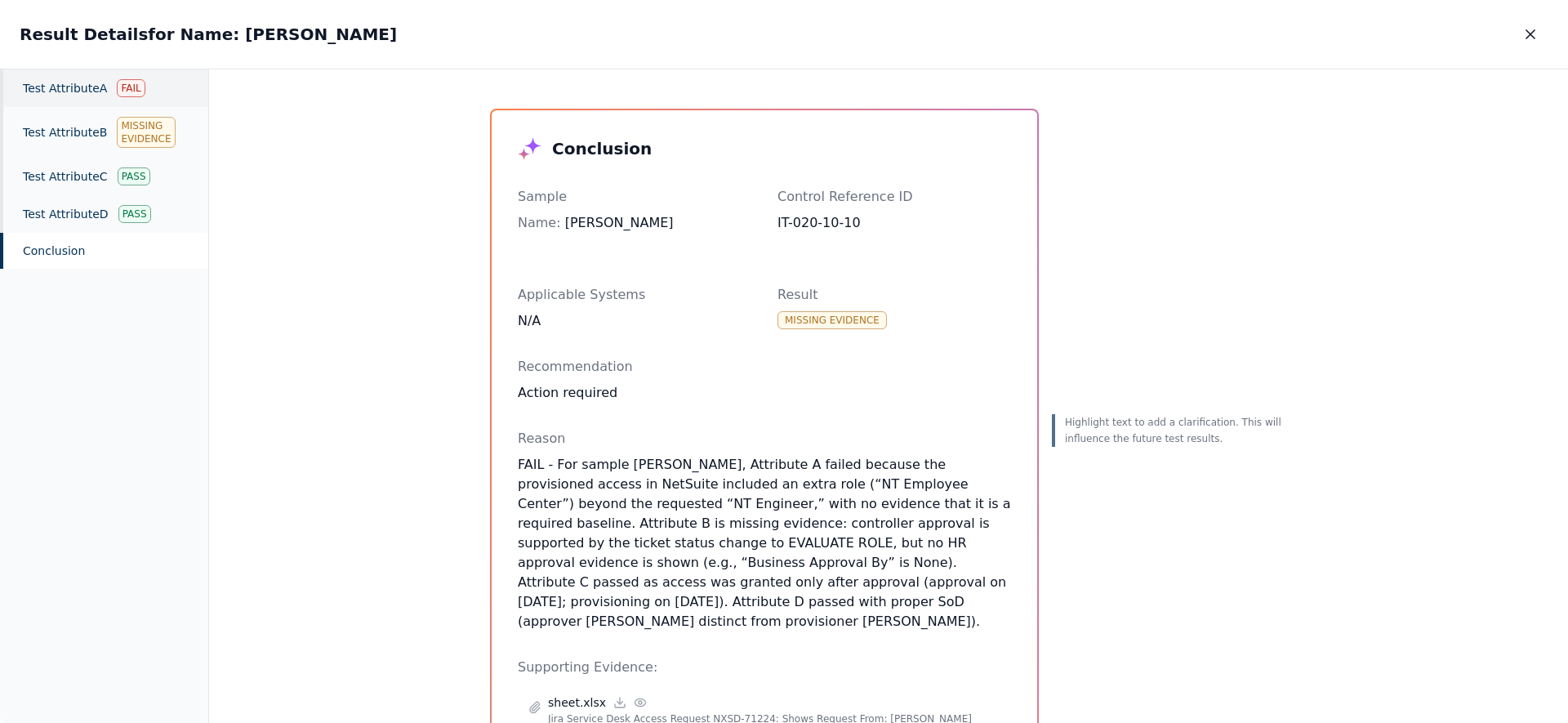
click at [122, 91] on div "Fail" at bounding box center [131, 88] width 28 height 18
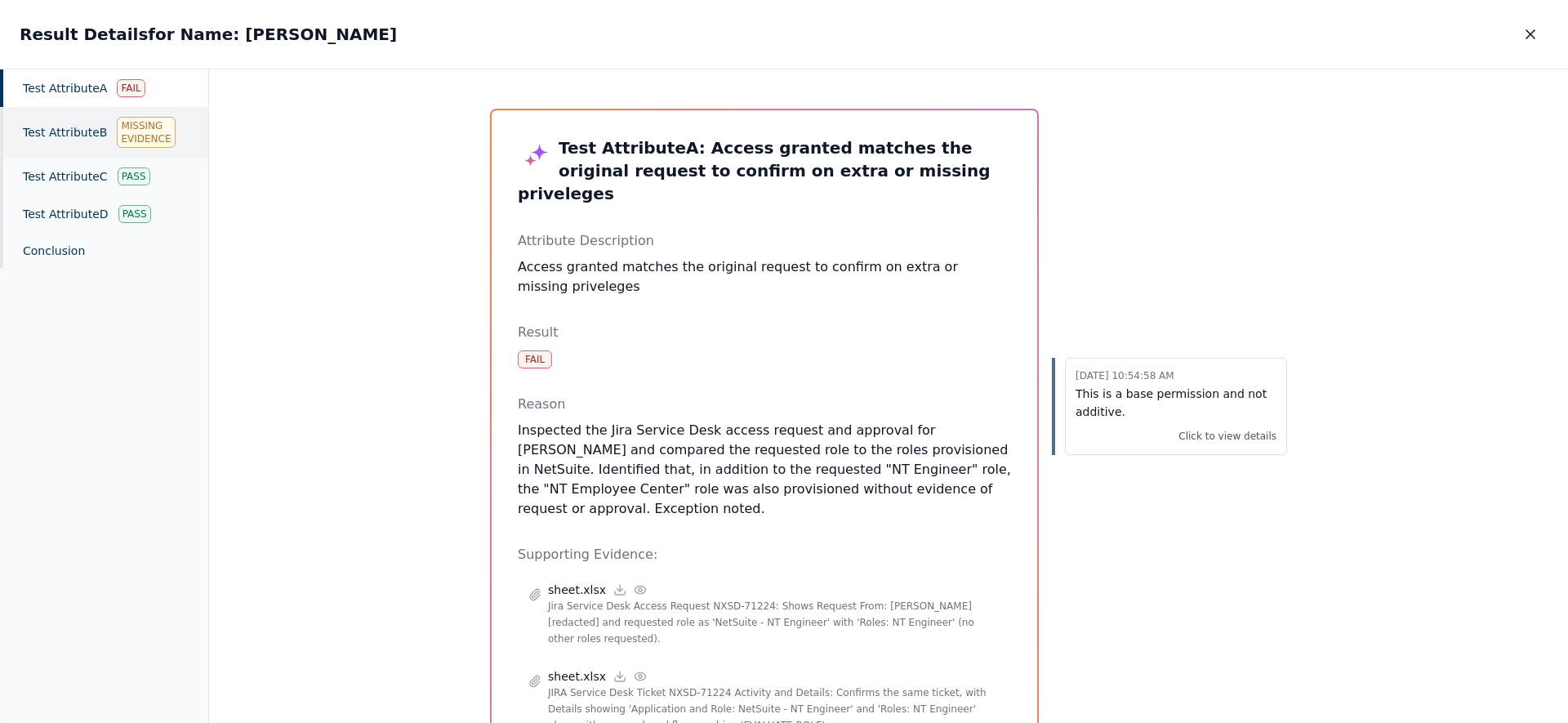
click at [107, 137] on div "Test Attribute B Missing Evidence" at bounding box center [104, 133] width 208 height 51
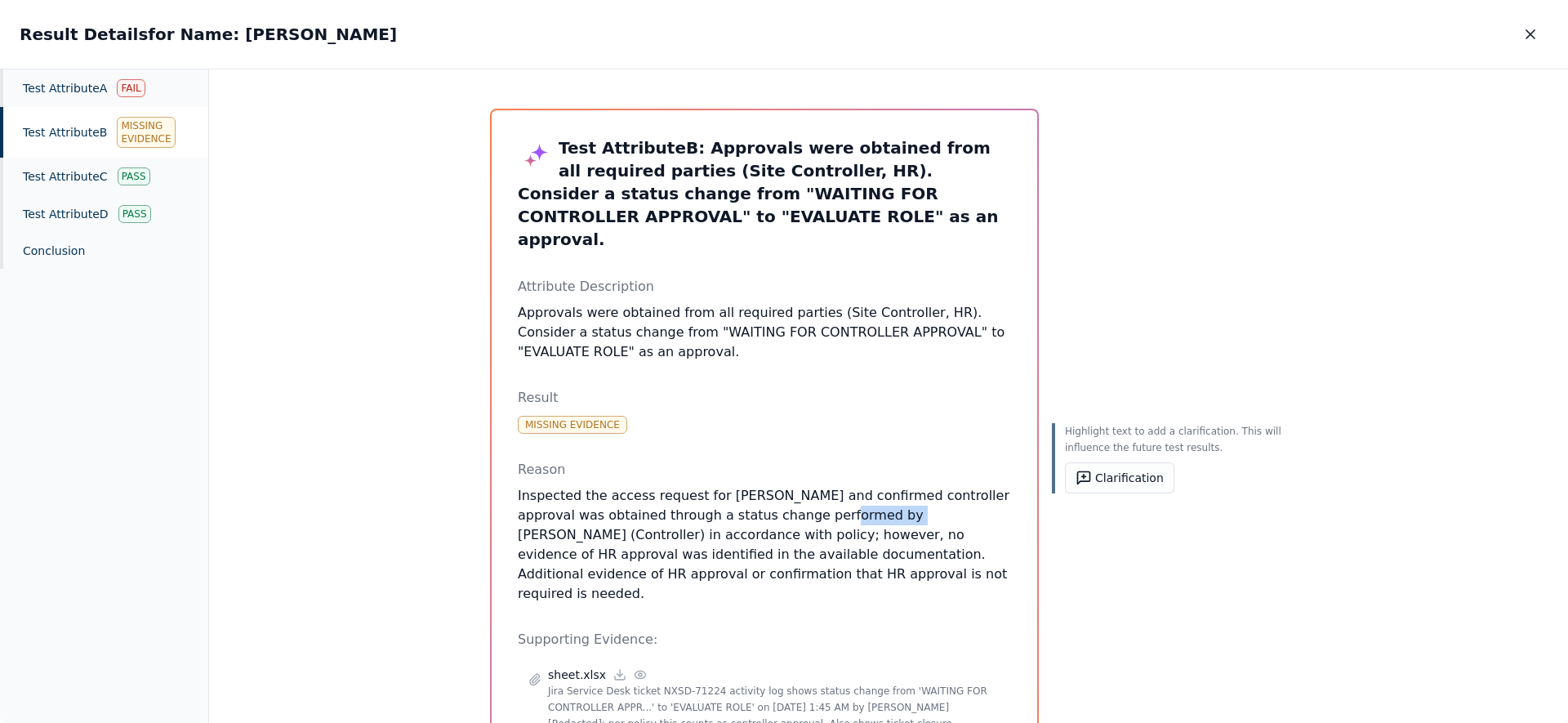
drag, startPoint x: 797, startPoint y: 499, endPoint x: 913, endPoint y: 496, distance: 116.0
click at [915, 492] on p "Inspected the access request for [PERSON_NAME] and confirmed controller approva…" at bounding box center [764, 545] width 493 height 118
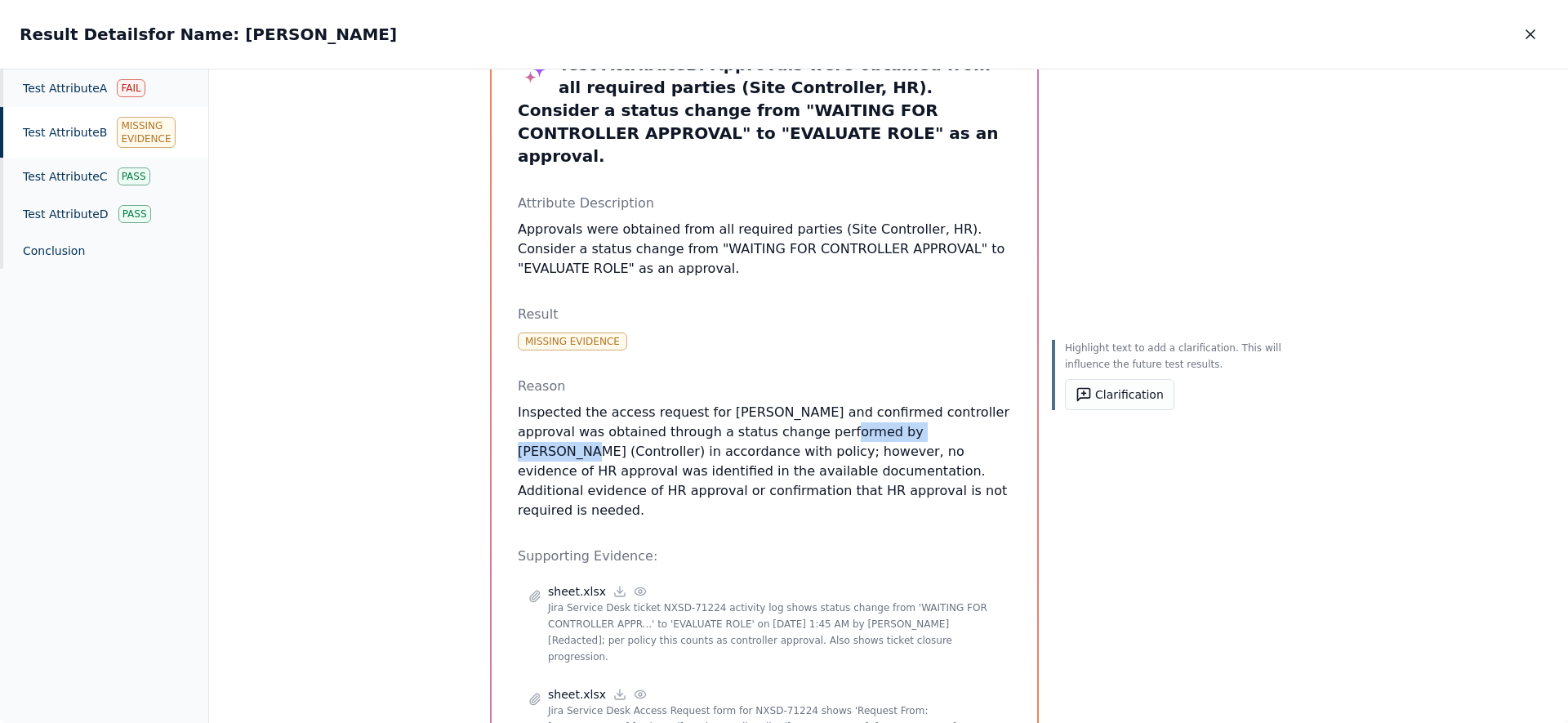
scroll to position [137, 0]
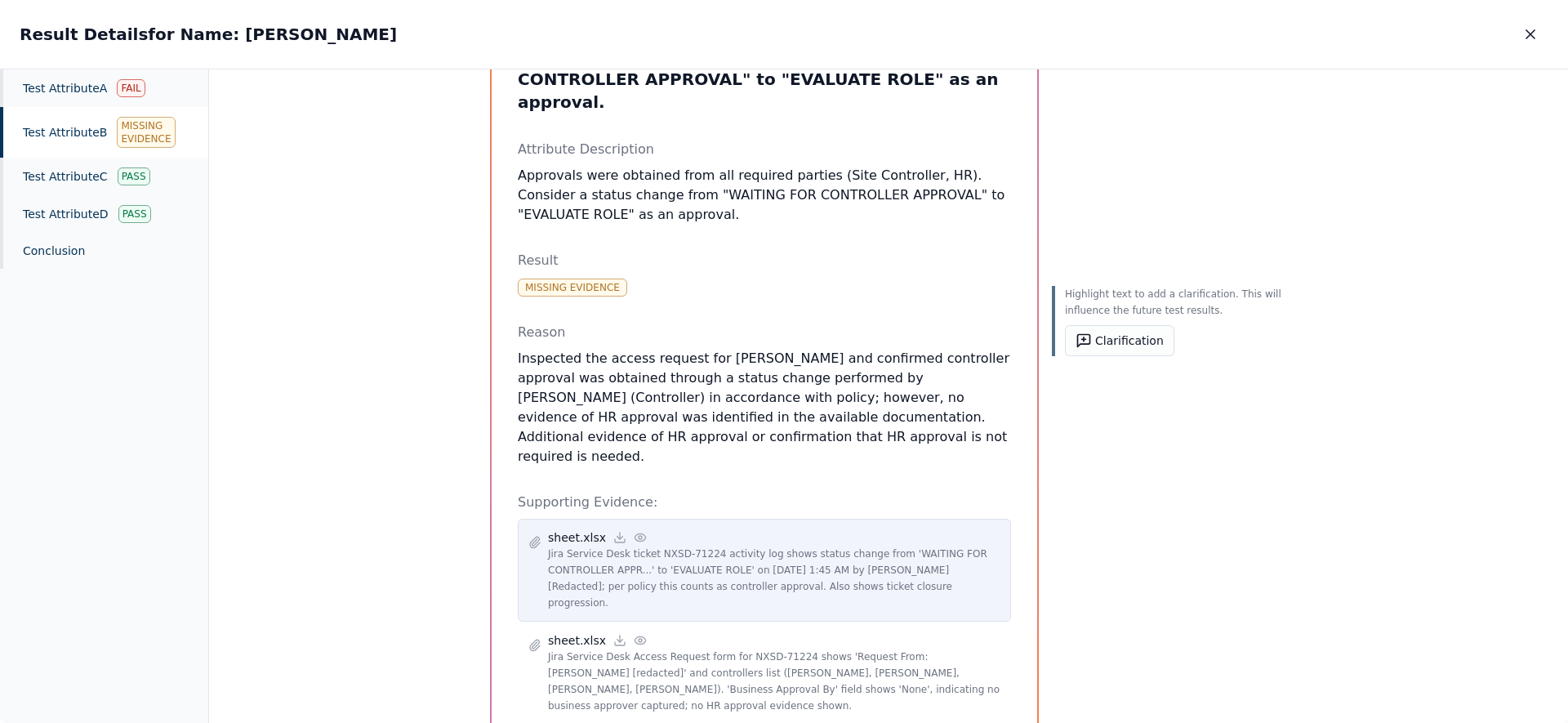
click at [634, 531] on icon at bounding box center [640, 537] width 13 height 13
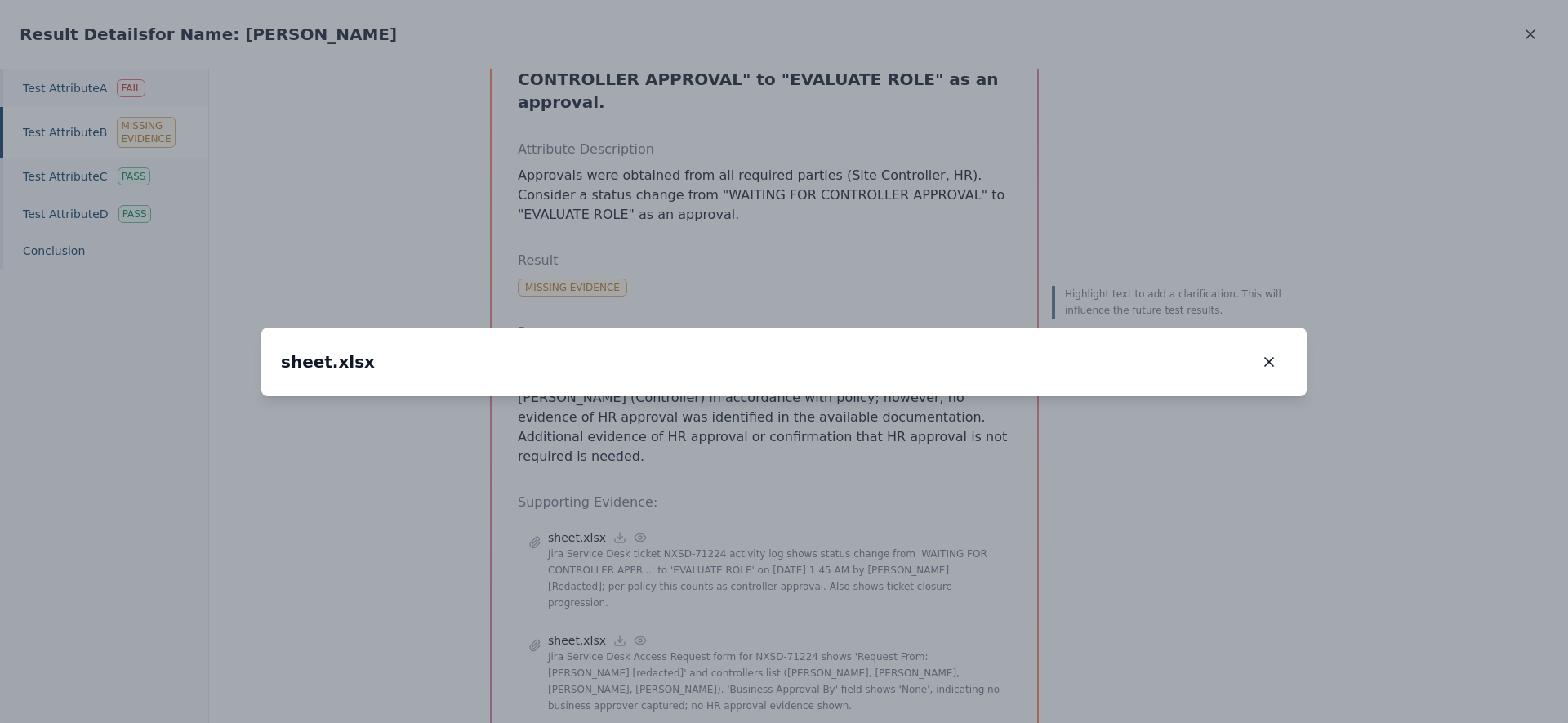
drag, startPoint x: 412, startPoint y: 526, endPoint x: 514, endPoint y: 520, distance: 102.2
click at [784, 396] on img at bounding box center [784, 396] width 0 height 0
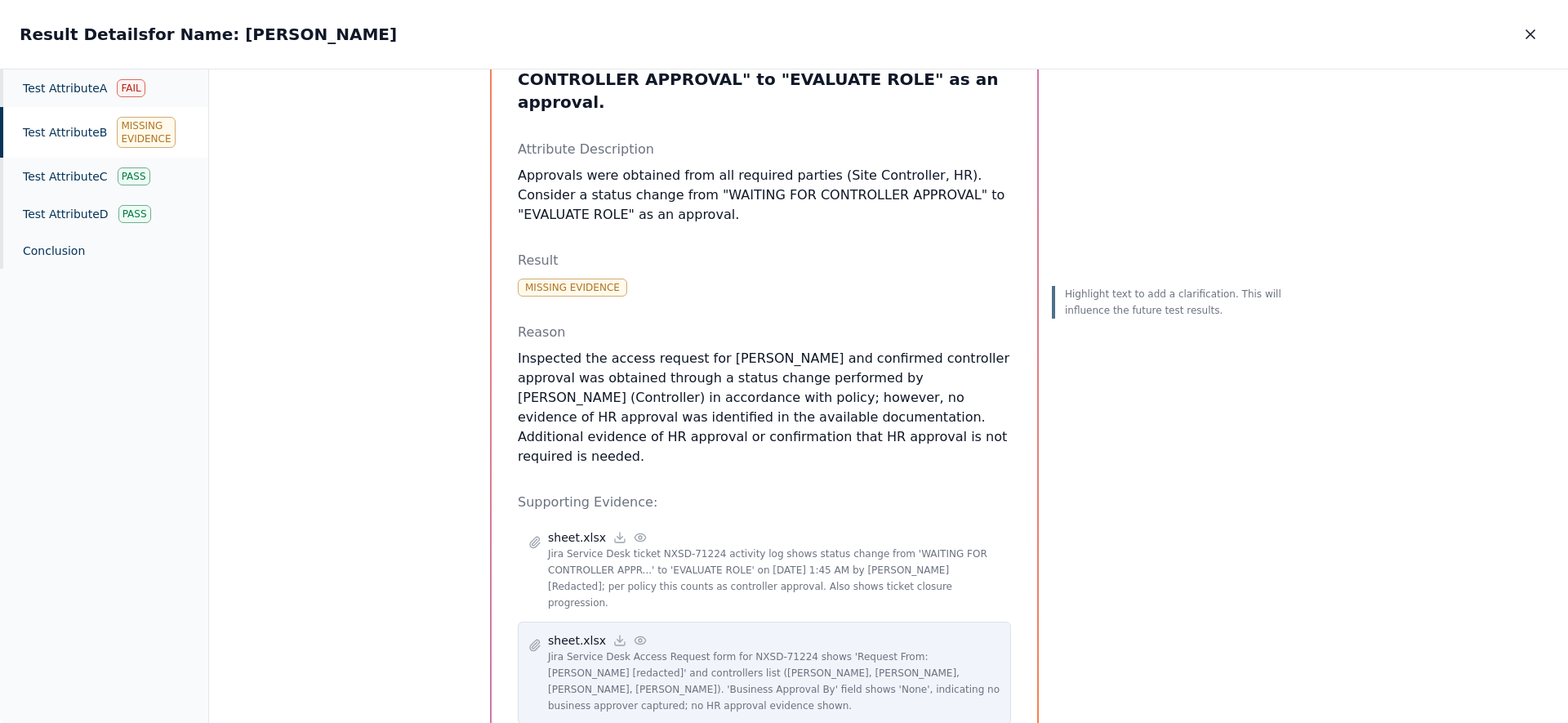
click at [634, 634] on icon at bounding box center [640, 640] width 13 height 13
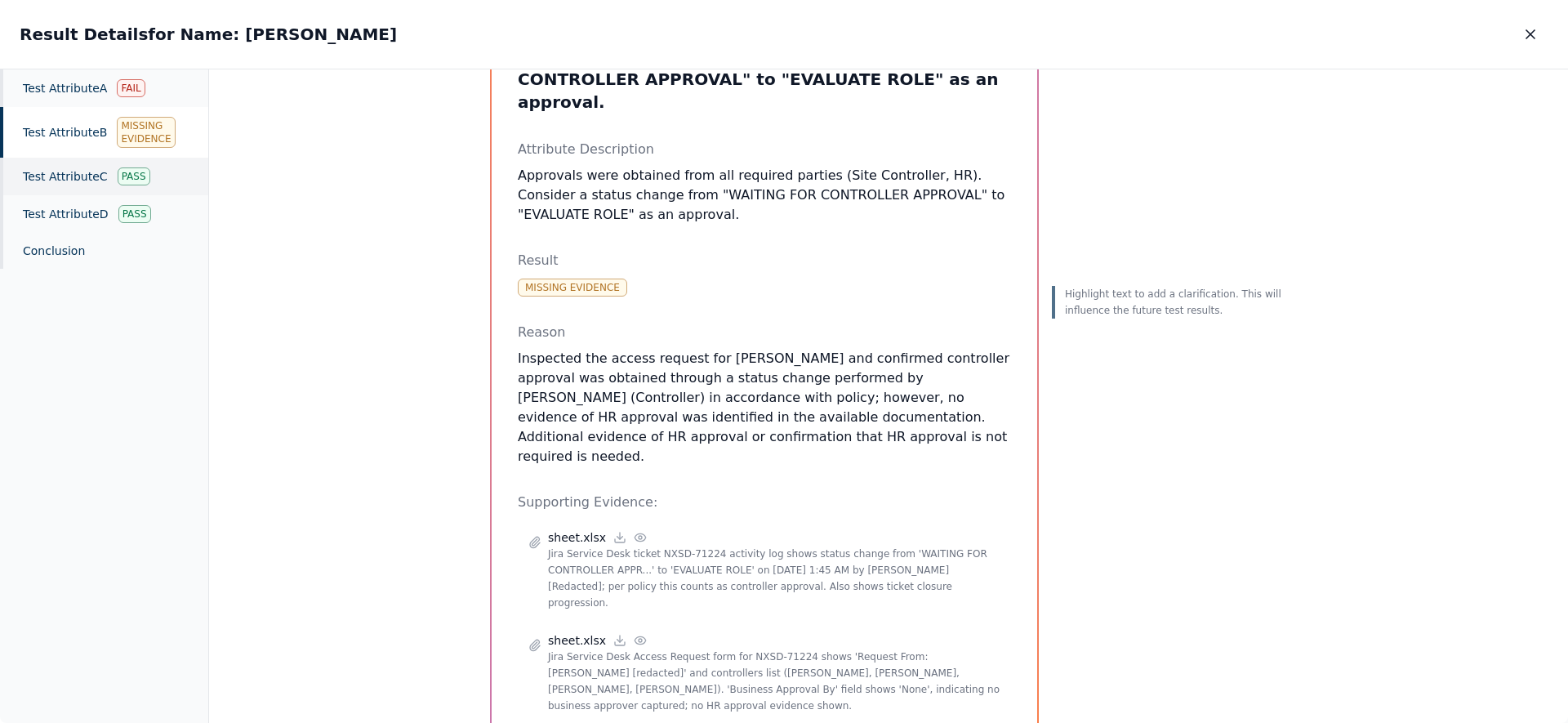
click at [107, 190] on div "Test Attribute C Pass" at bounding box center [104, 176] width 208 height 38
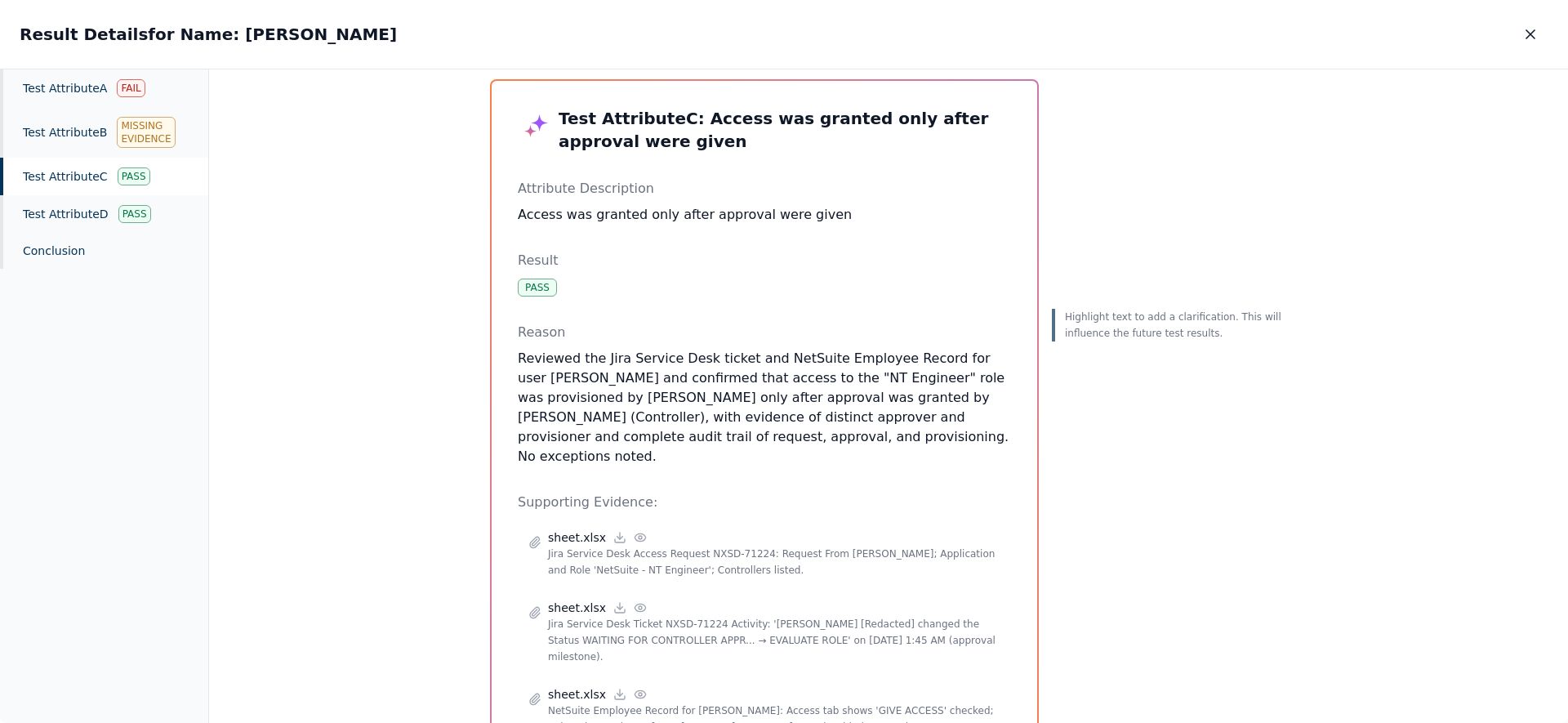
scroll to position [15, 0]
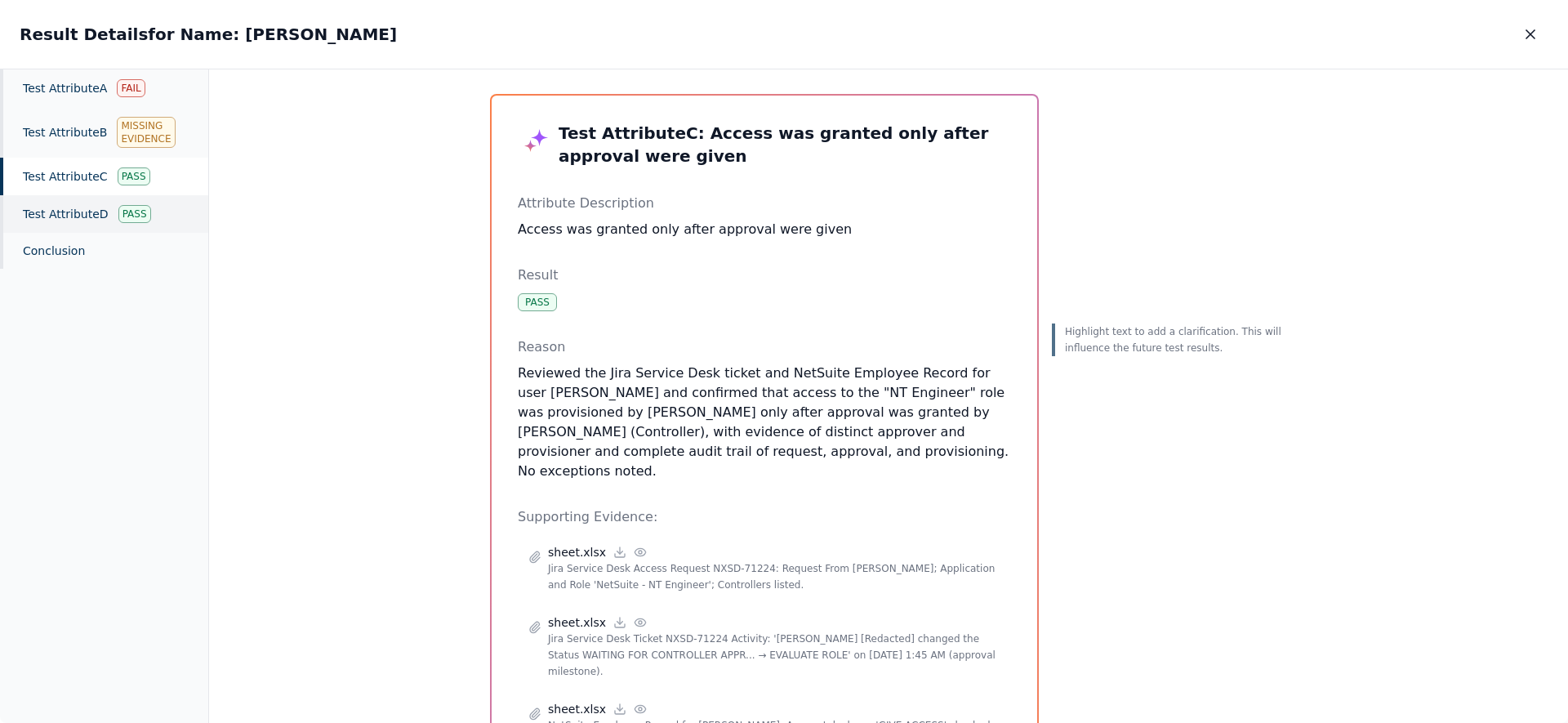
click at [72, 215] on div "Test Attribute D Pass" at bounding box center [104, 214] width 208 height 38
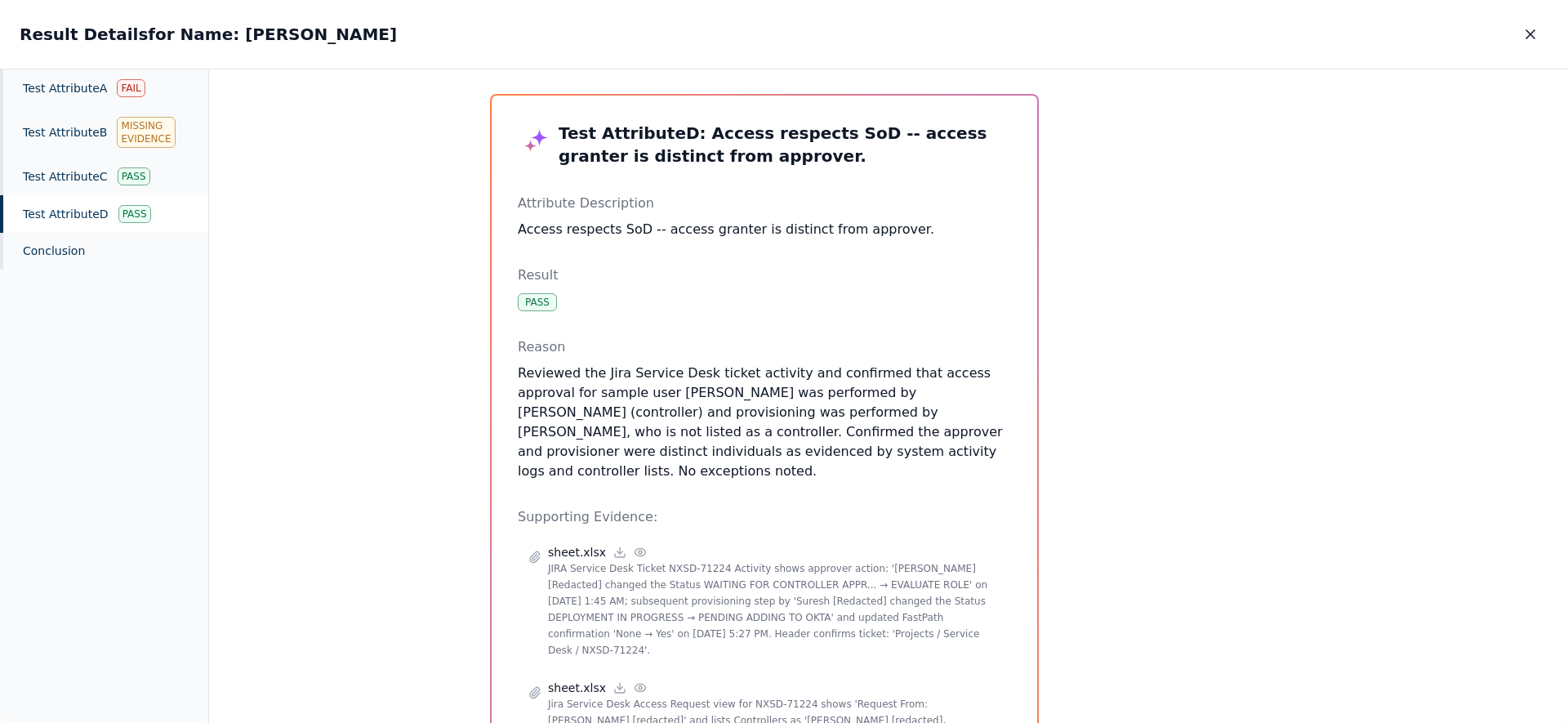
drag, startPoint x: 754, startPoint y: 397, endPoint x: 899, endPoint y: 399, distance: 145.0
click at [899, 399] on p "Reviewed the Jira Service Desk ticket activity and confirmed that access approv…" at bounding box center [764, 422] width 493 height 118
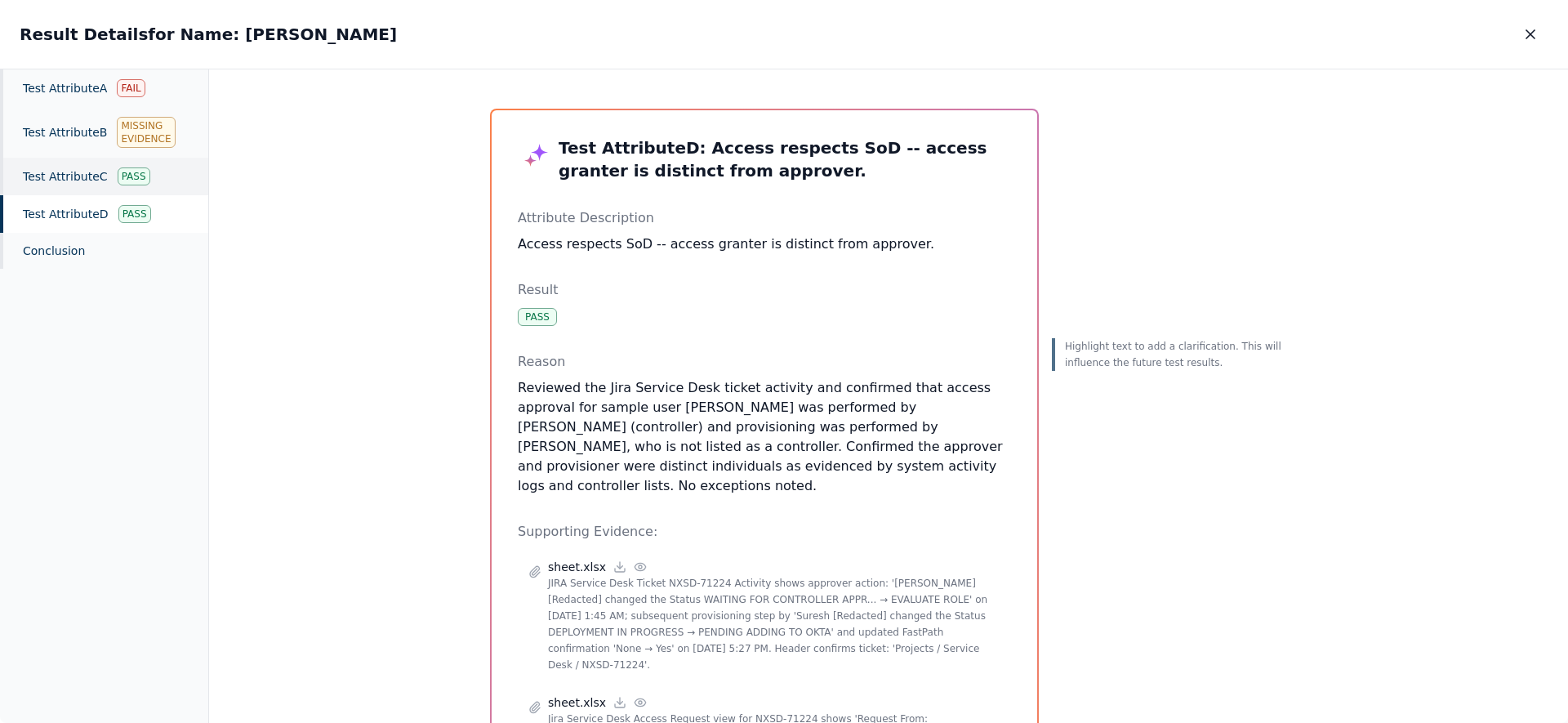
click at [86, 172] on div "Test Attribute C Pass" at bounding box center [104, 176] width 208 height 38
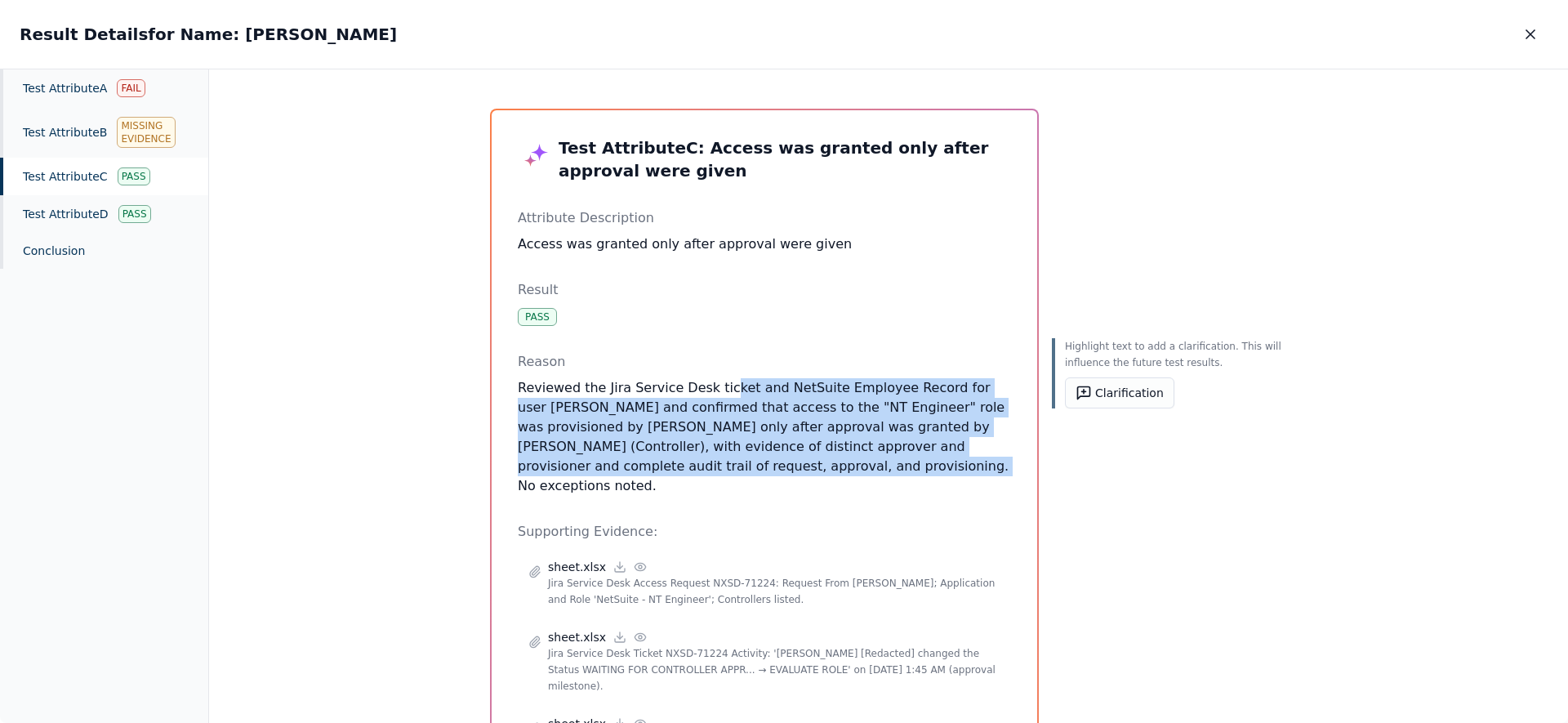
drag, startPoint x: 805, startPoint y: 471, endPoint x: 715, endPoint y: 392, distance: 119.8
click at [715, 390] on p "Reviewed the Jira Service Desk ticket and NetSuite Employee Record for user [PE…" at bounding box center [764, 437] width 493 height 118
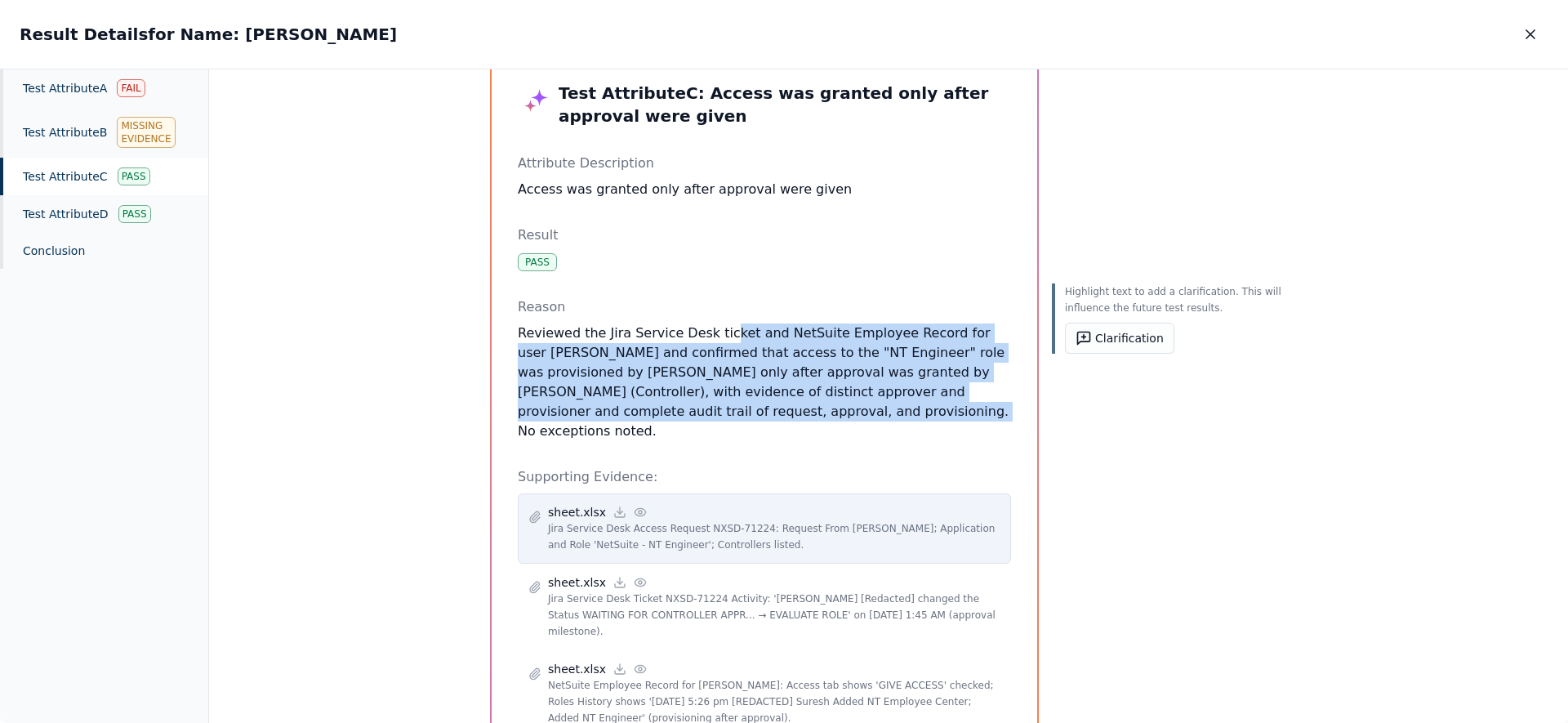
scroll to position [93, 0]
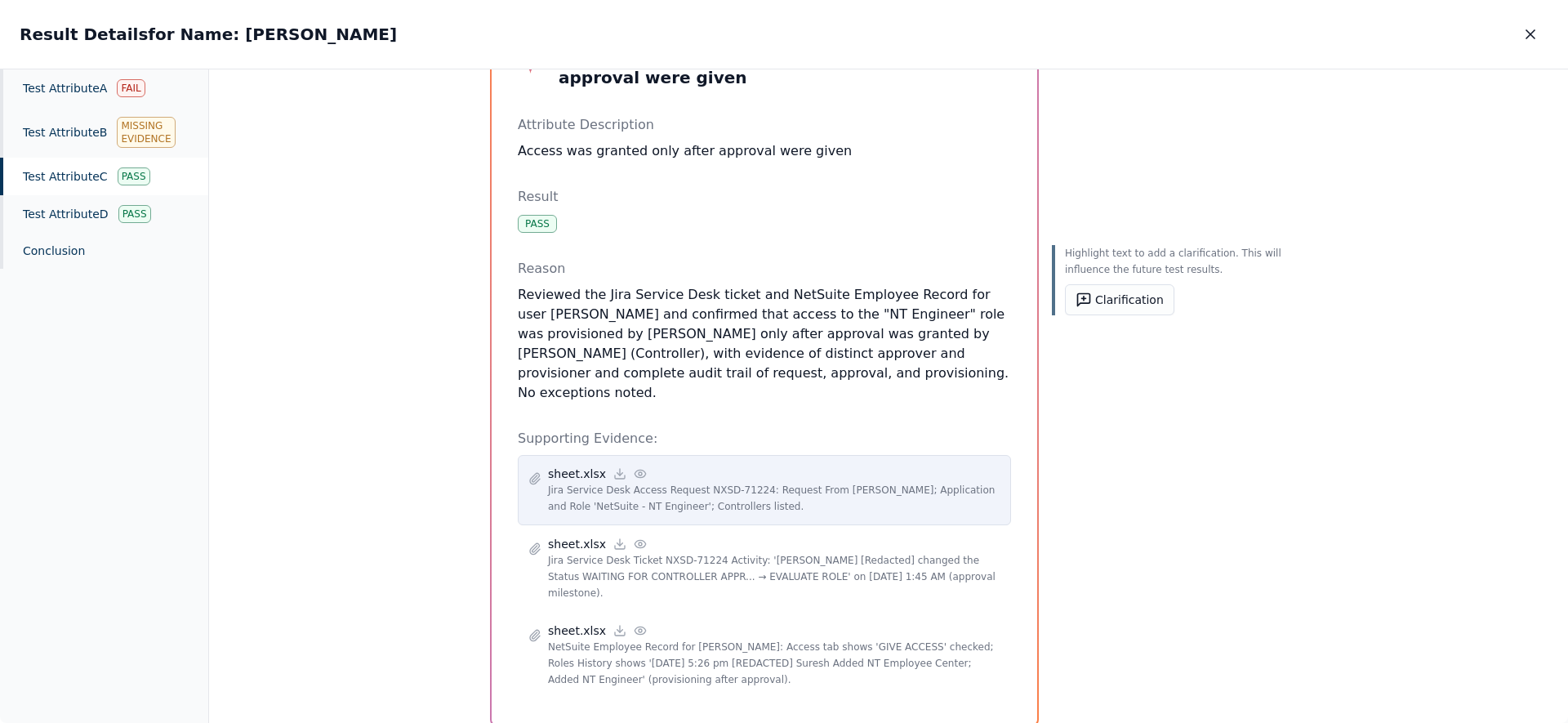
click at [635, 467] on icon at bounding box center [640, 473] width 13 height 13
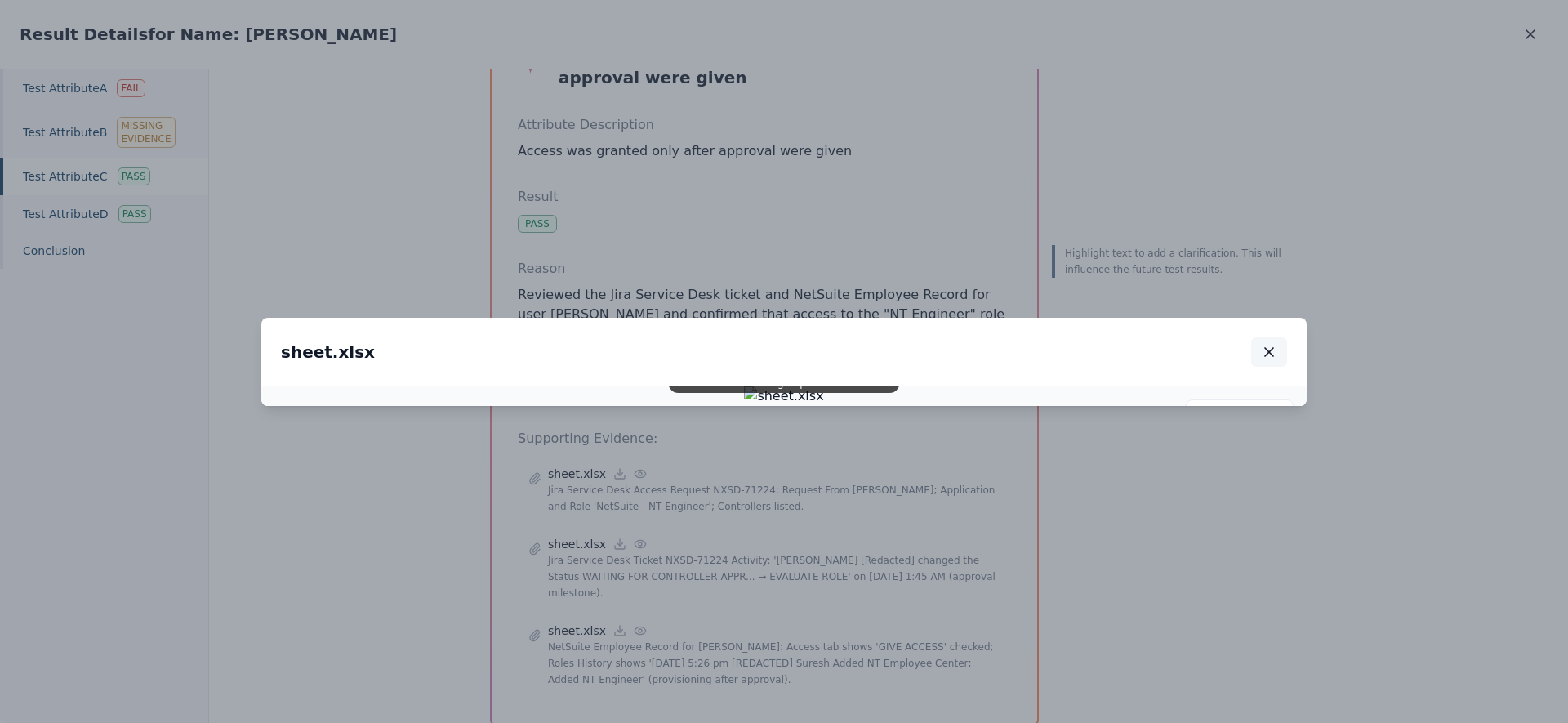
click at [1277, 344] on icon "button" at bounding box center [1269, 352] width 17 height 17
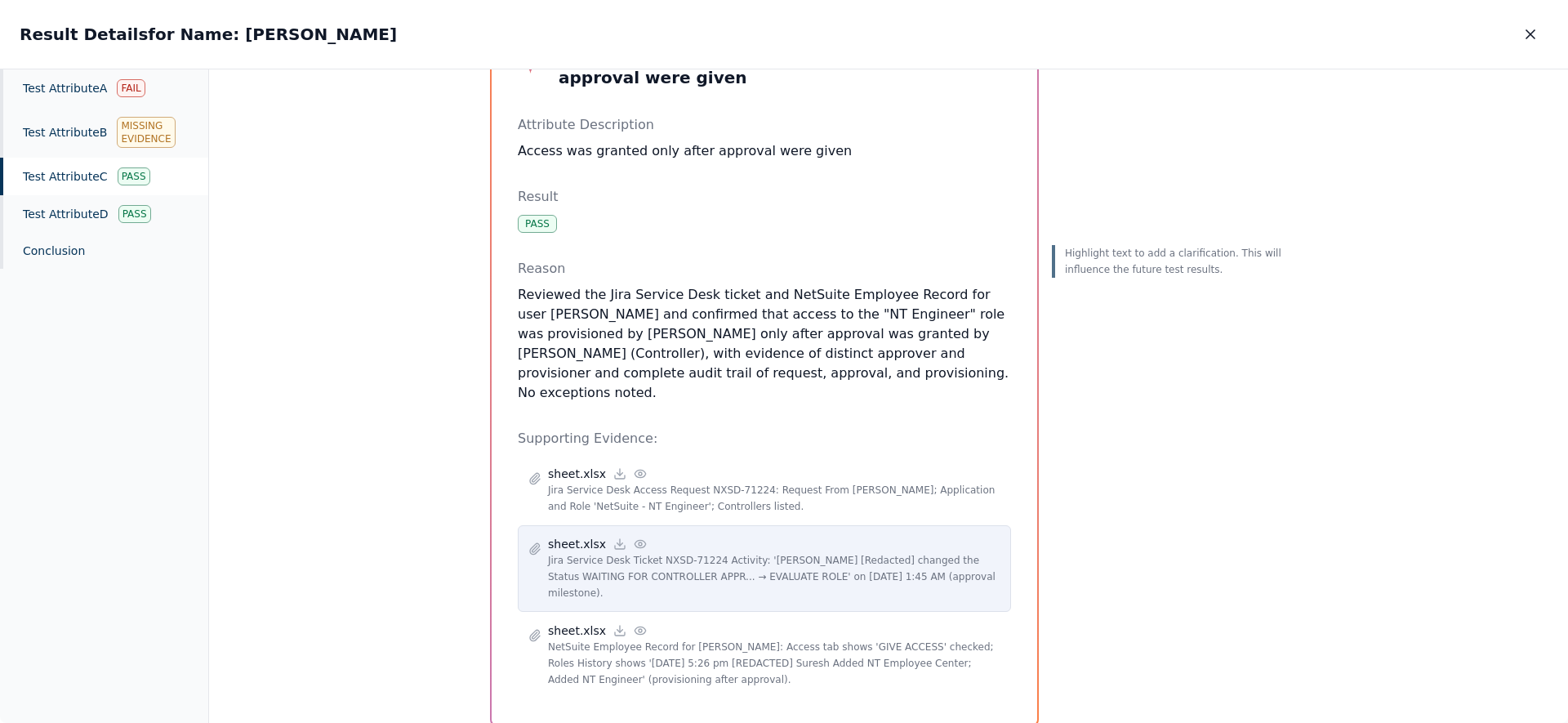
click at [634, 537] on icon at bounding box center [640, 544] width 13 height 13
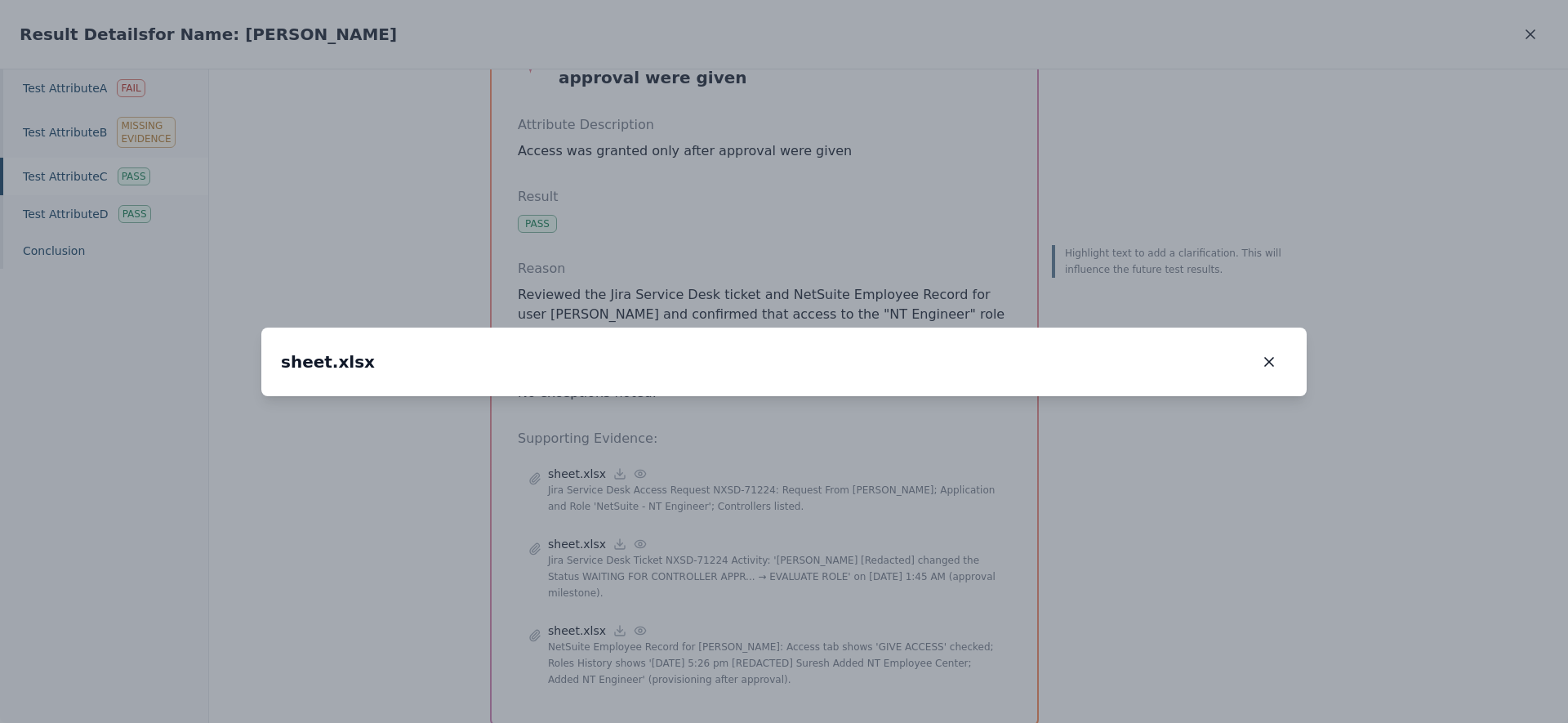
drag, startPoint x: 684, startPoint y: 501, endPoint x: 708, endPoint y: 408, distance: 96.0
click at [807, 303] on img at bounding box center [807, 303] width 0 height 0
drag, startPoint x: 583, startPoint y: 281, endPoint x: 588, endPoint y: 340, distance: 59.2
click at [816, 348] on img at bounding box center [816, 348] width 0 height 0
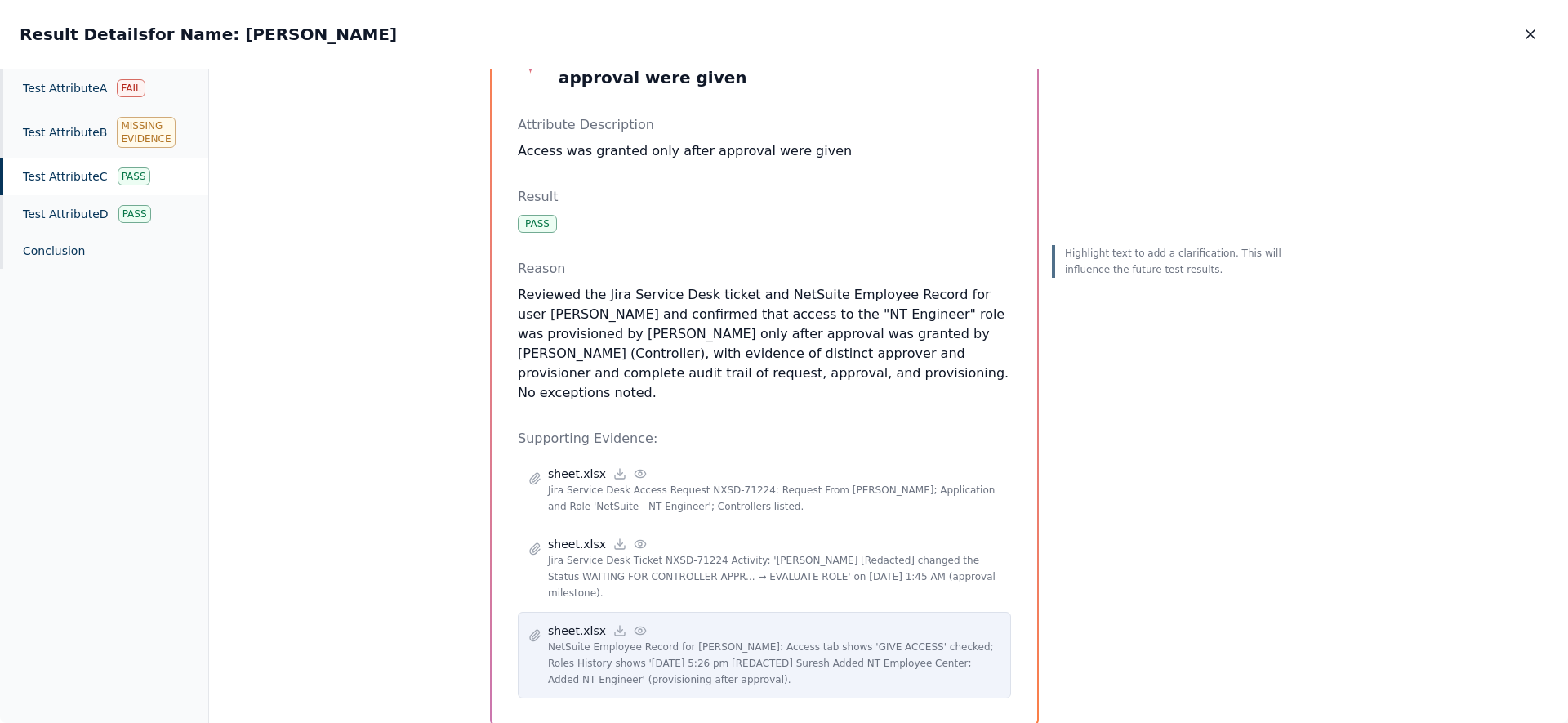
click at [638, 629] on circle at bounding box center [640, 631] width 4 height 4
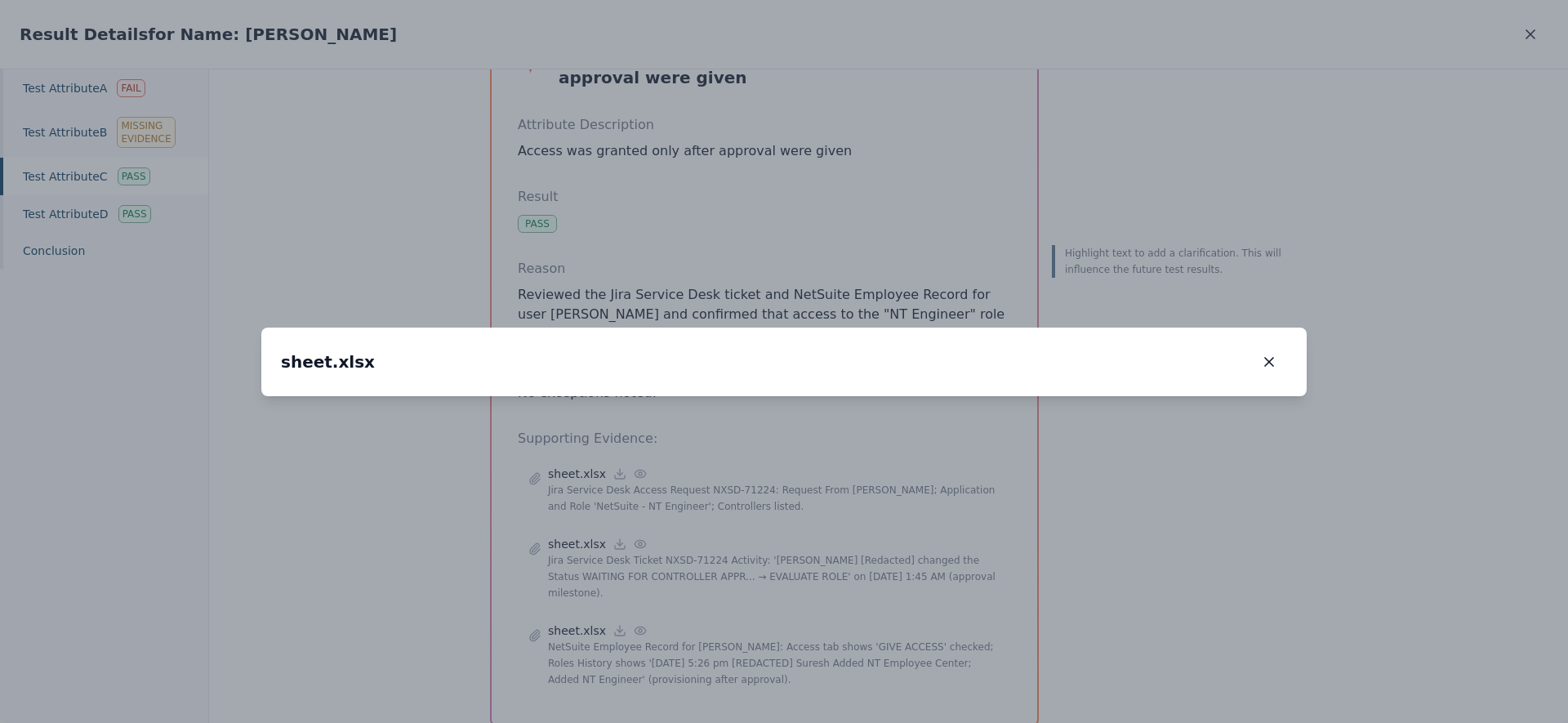
drag, startPoint x: 625, startPoint y: 466, endPoint x: 787, endPoint y: 185, distance: 324.4
click at [955, 109] on img at bounding box center [955, 109] width 0 height 0
drag, startPoint x: 565, startPoint y: 519, endPoint x: 810, endPoint y: 412, distance: 267.3
drag, startPoint x: 894, startPoint y: 522, endPoint x: 842, endPoint y: 521, distance: 52.0
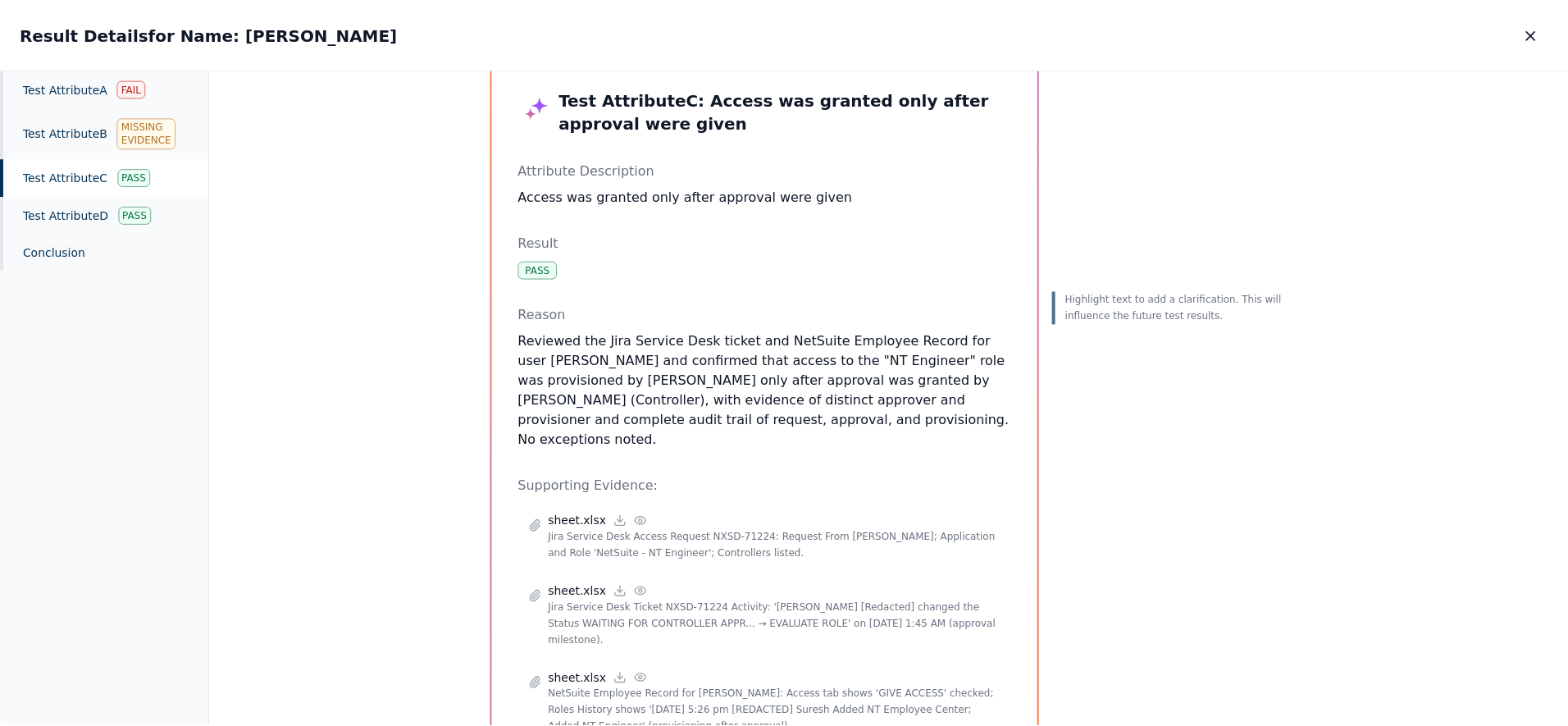
scroll to position [0, 0]
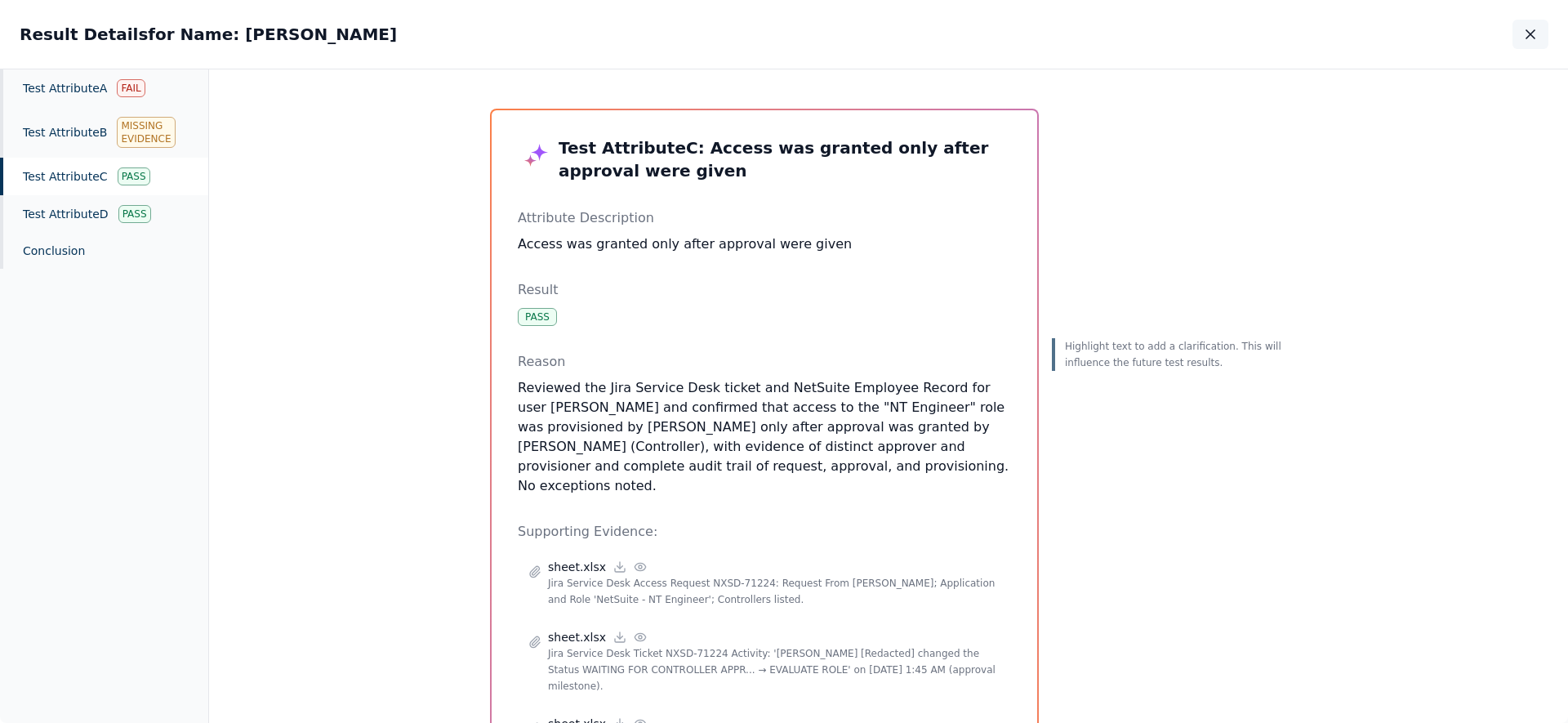
click at [1533, 33] on icon "button" at bounding box center [1530, 34] width 17 height 17
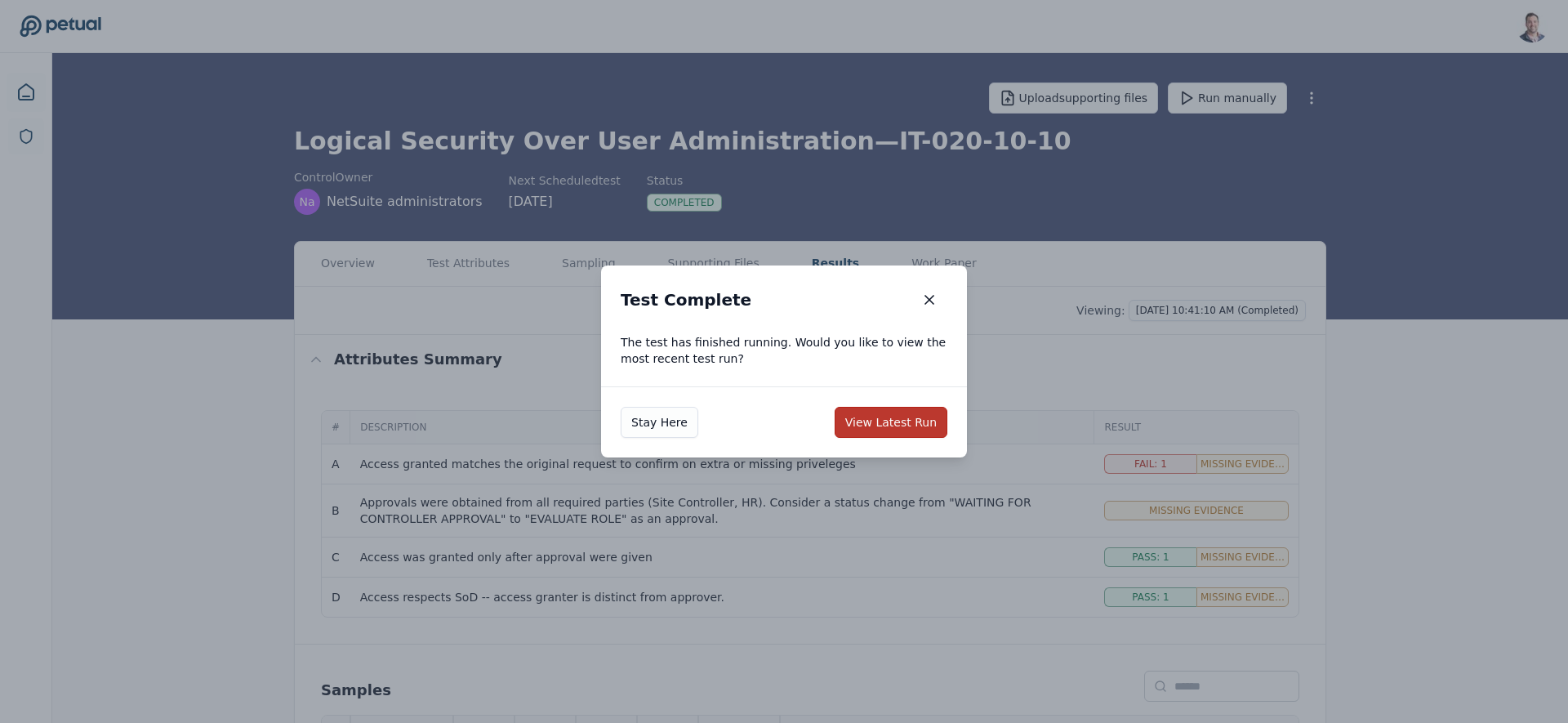
click at [905, 413] on button "View Latest Run" at bounding box center [891, 421] width 113 height 31
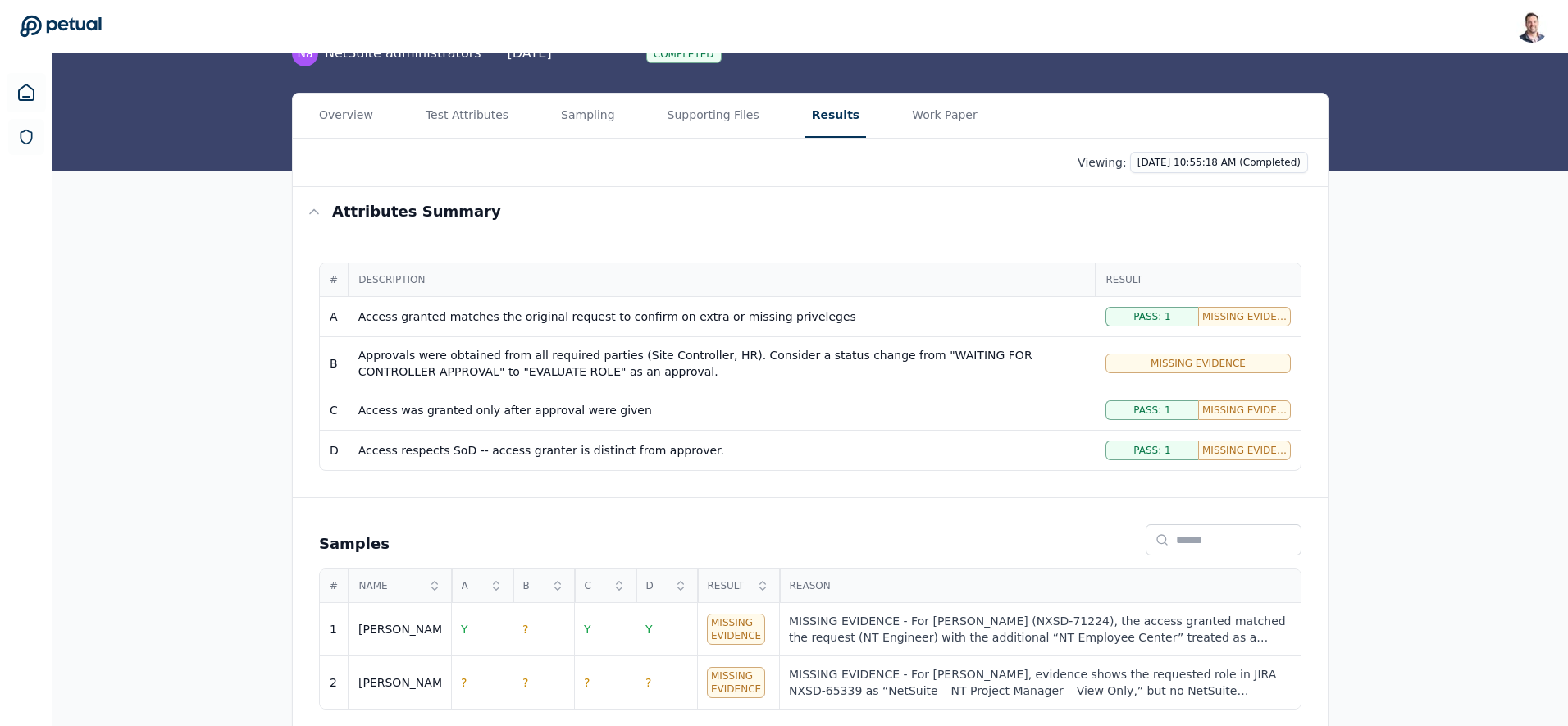
scroll to position [160, 0]
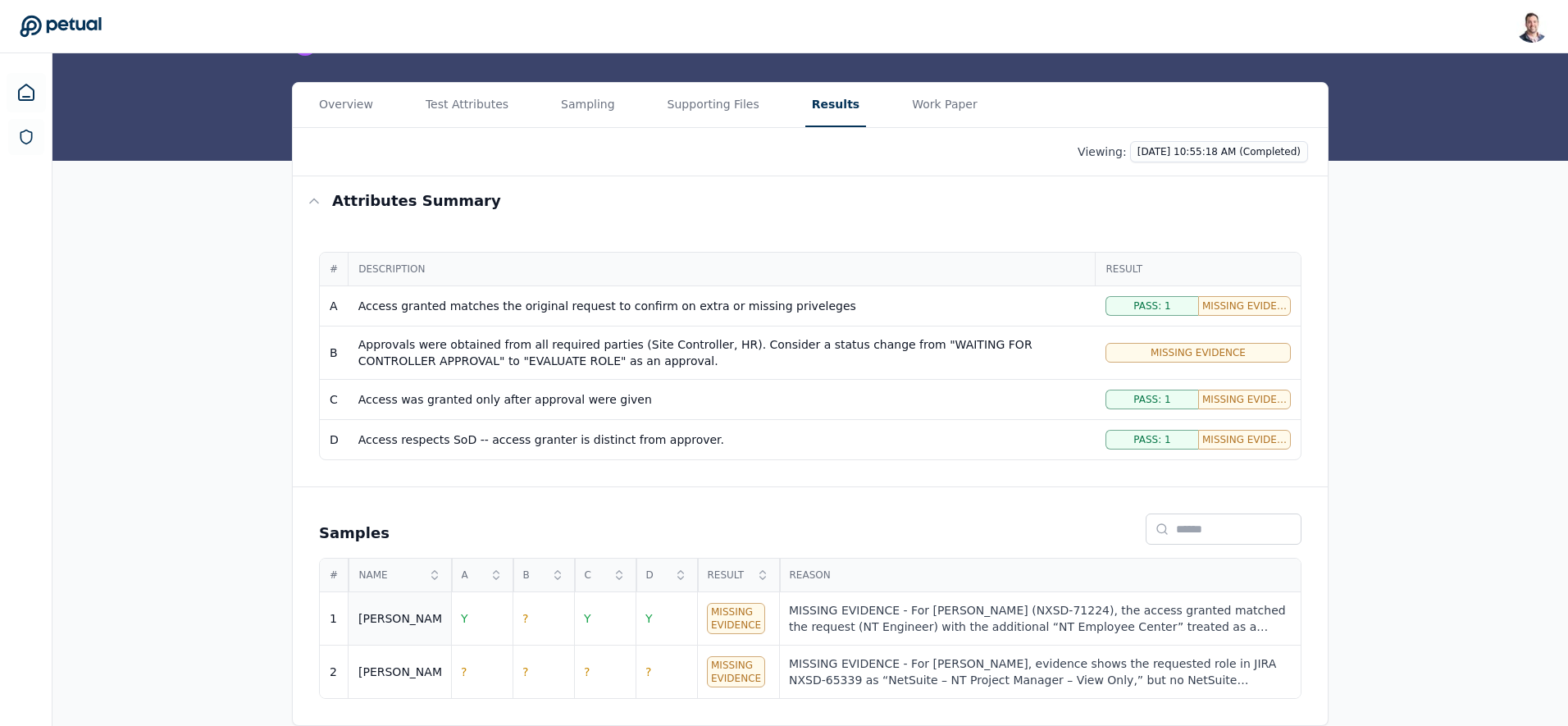
click at [384, 617] on div "[PERSON_NAME]" at bounding box center [400, 618] width 83 height 17
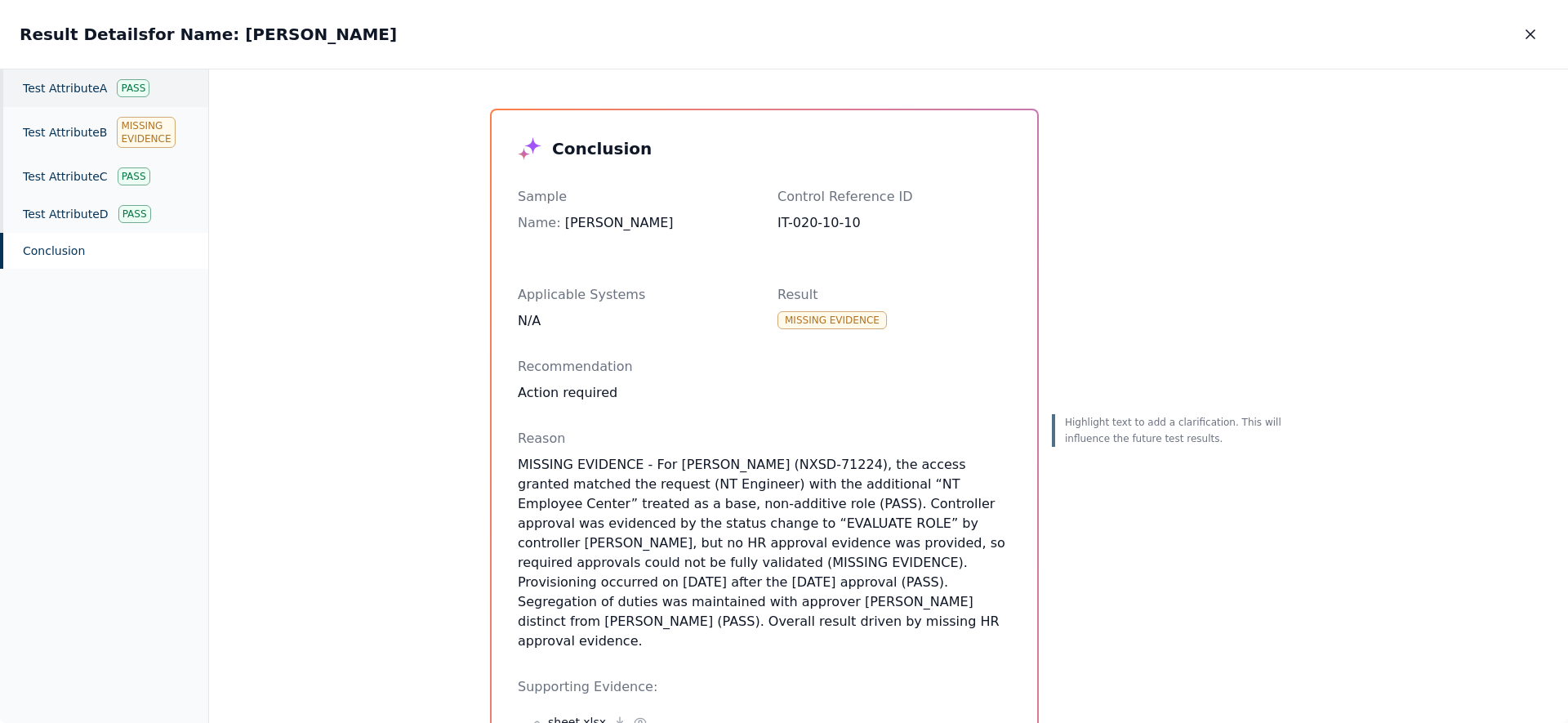
click at [90, 84] on div "Test Attribute A Pass" at bounding box center [104, 88] width 208 height 38
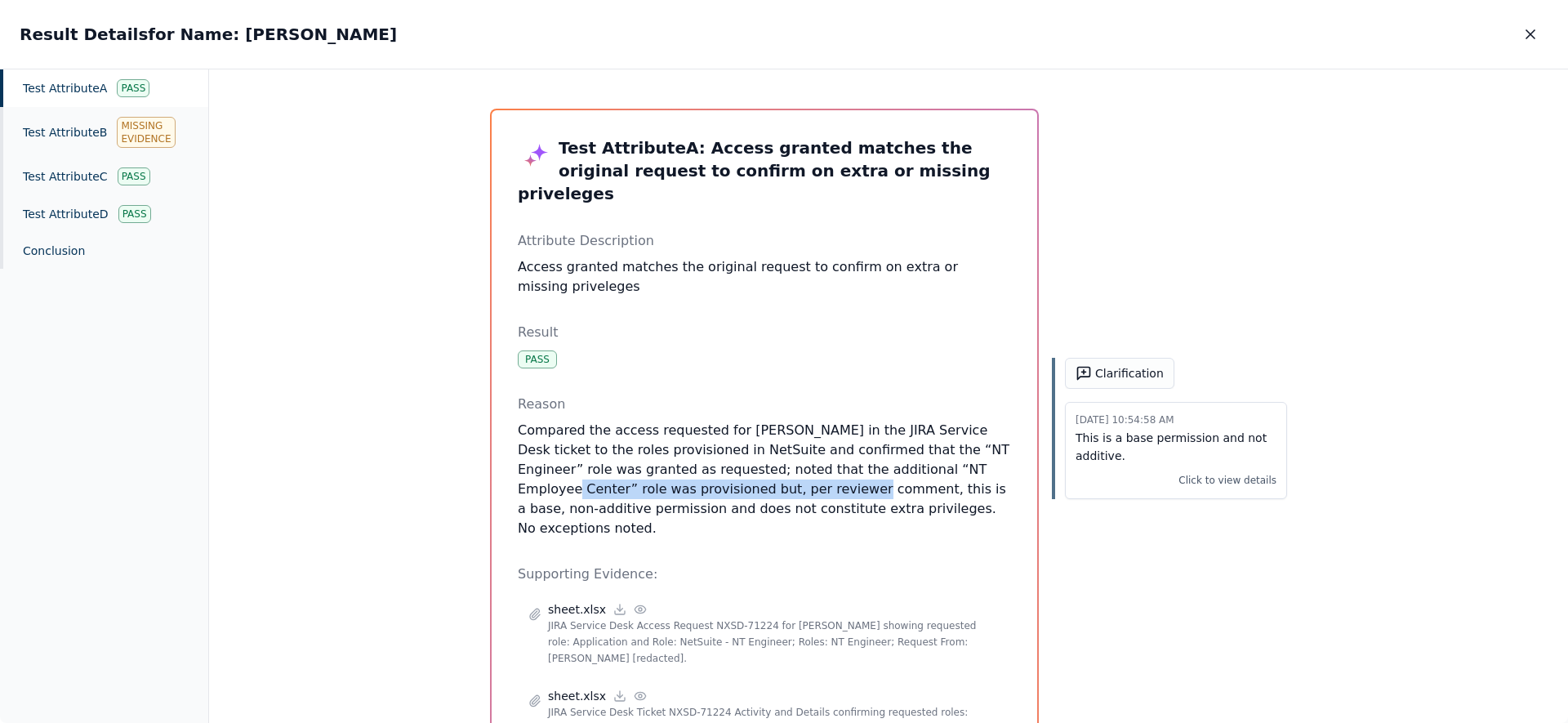
drag, startPoint x: 748, startPoint y: 472, endPoint x: 931, endPoint y: 446, distance: 184.8
click at [931, 446] on p "Compared the access requested for Ricky in the JIRA Service Desk ticket to the …" at bounding box center [764, 479] width 493 height 118
click at [530, 350] on div "Pass" at bounding box center [537, 359] width 40 height 18
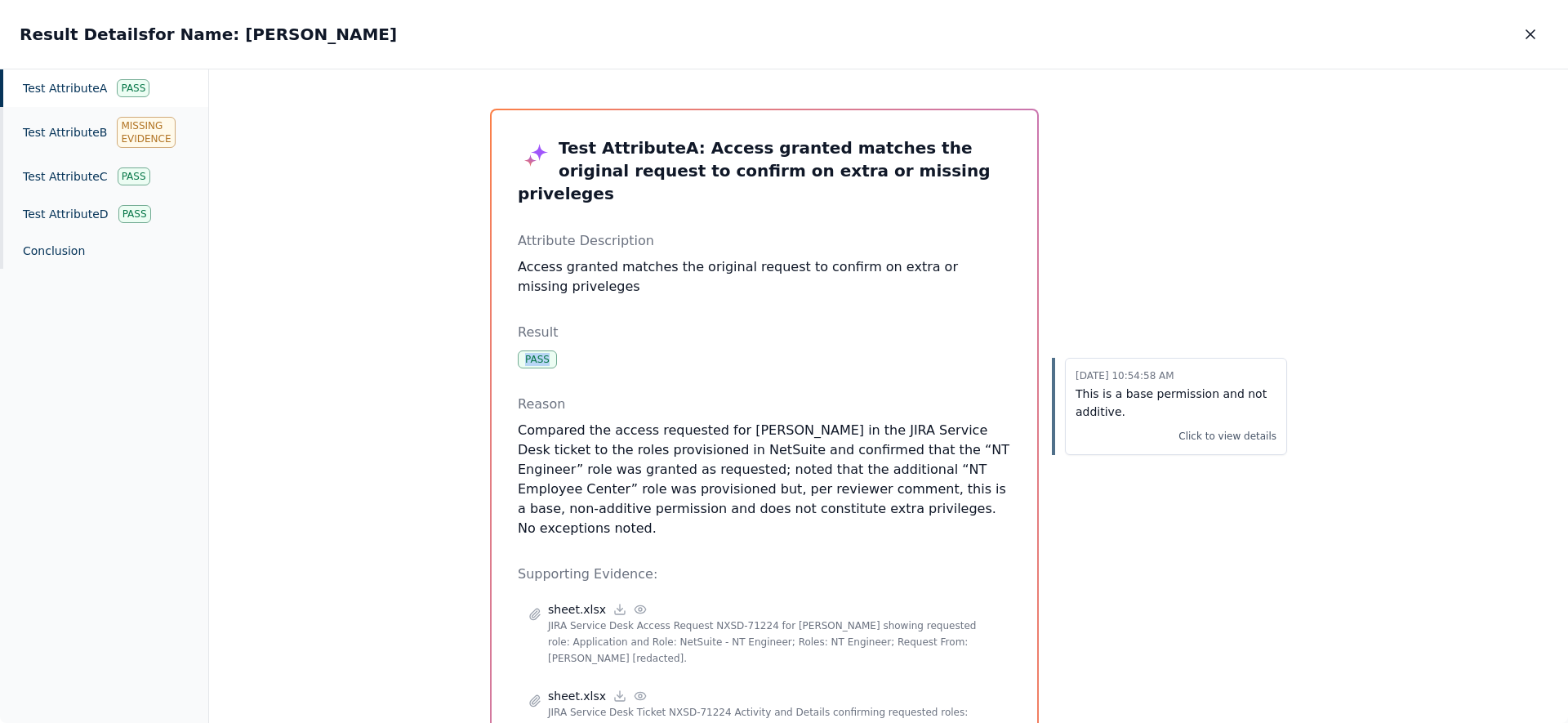
click at [530, 350] on div "Pass" at bounding box center [537, 359] width 40 height 18
click at [1521, 26] on button "button" at bounding box center [1530, 33] width 36 height 29
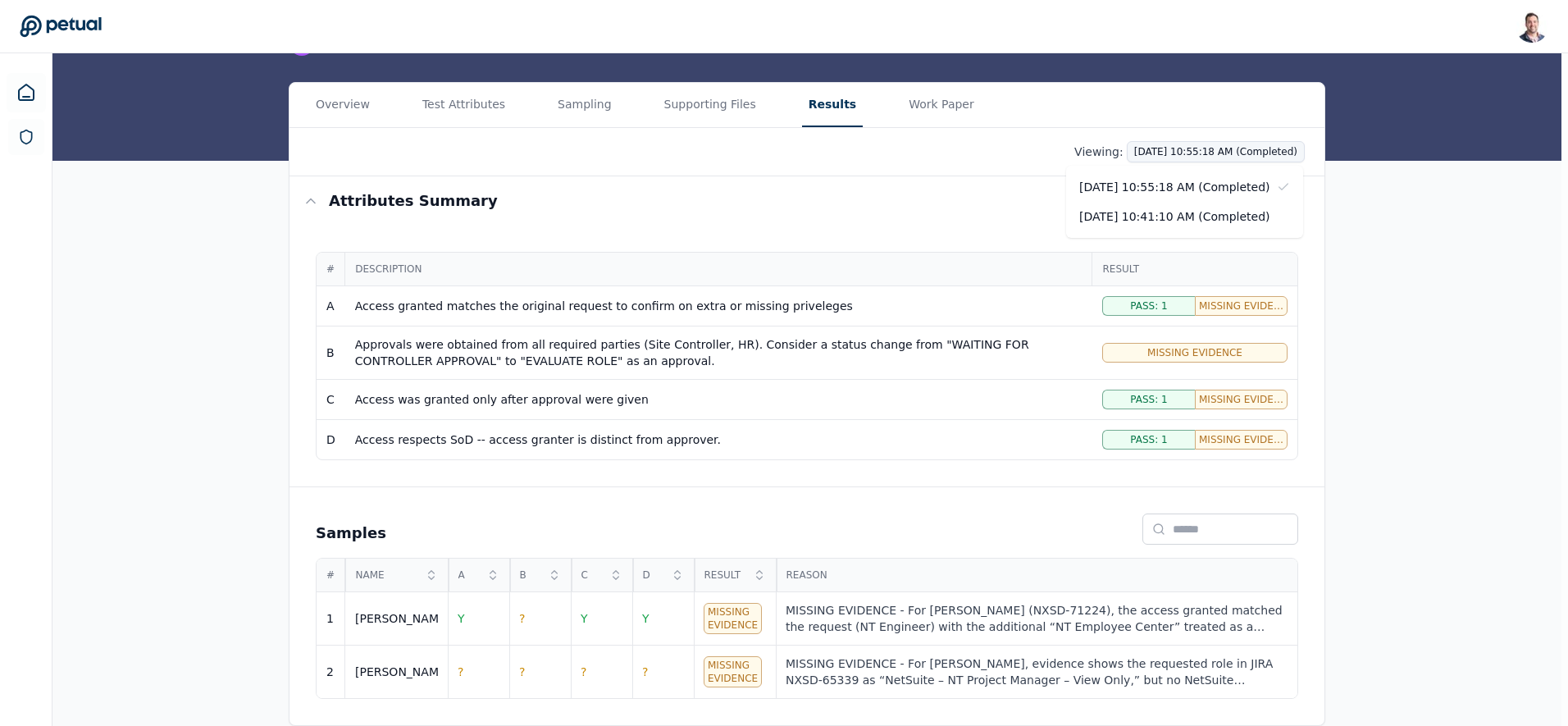
click at [1211, 151] on html "Snir Kodesh snir@petual.ai Sign out Upload supporting files Run manually Logica…" at bounding box center [784, 283] width 1568 height 886
click at [1211, 213] on div "[DATE] 10:41:10 AM (Completed)" at bounding box center [1184, 216] width 237 height 29
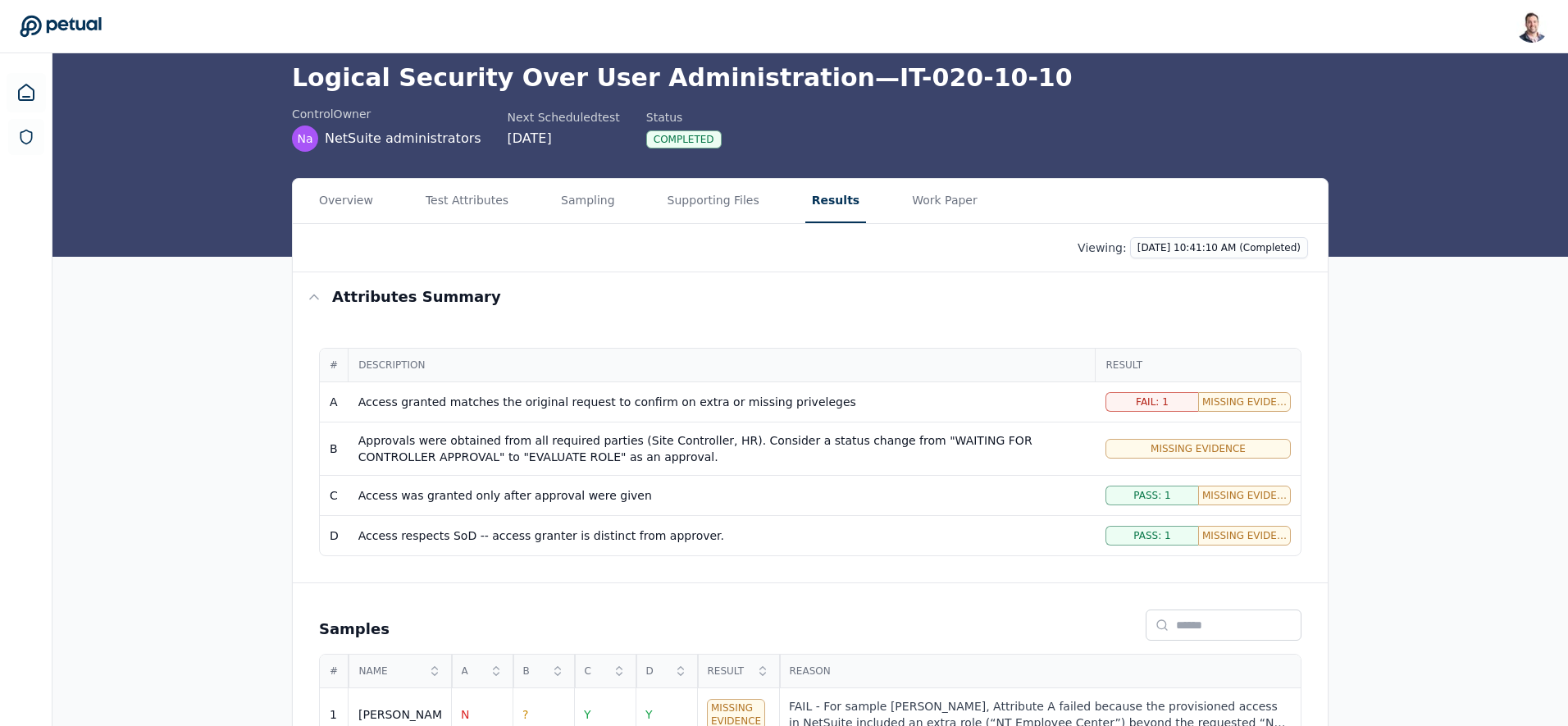
scroll to position [160, 0]
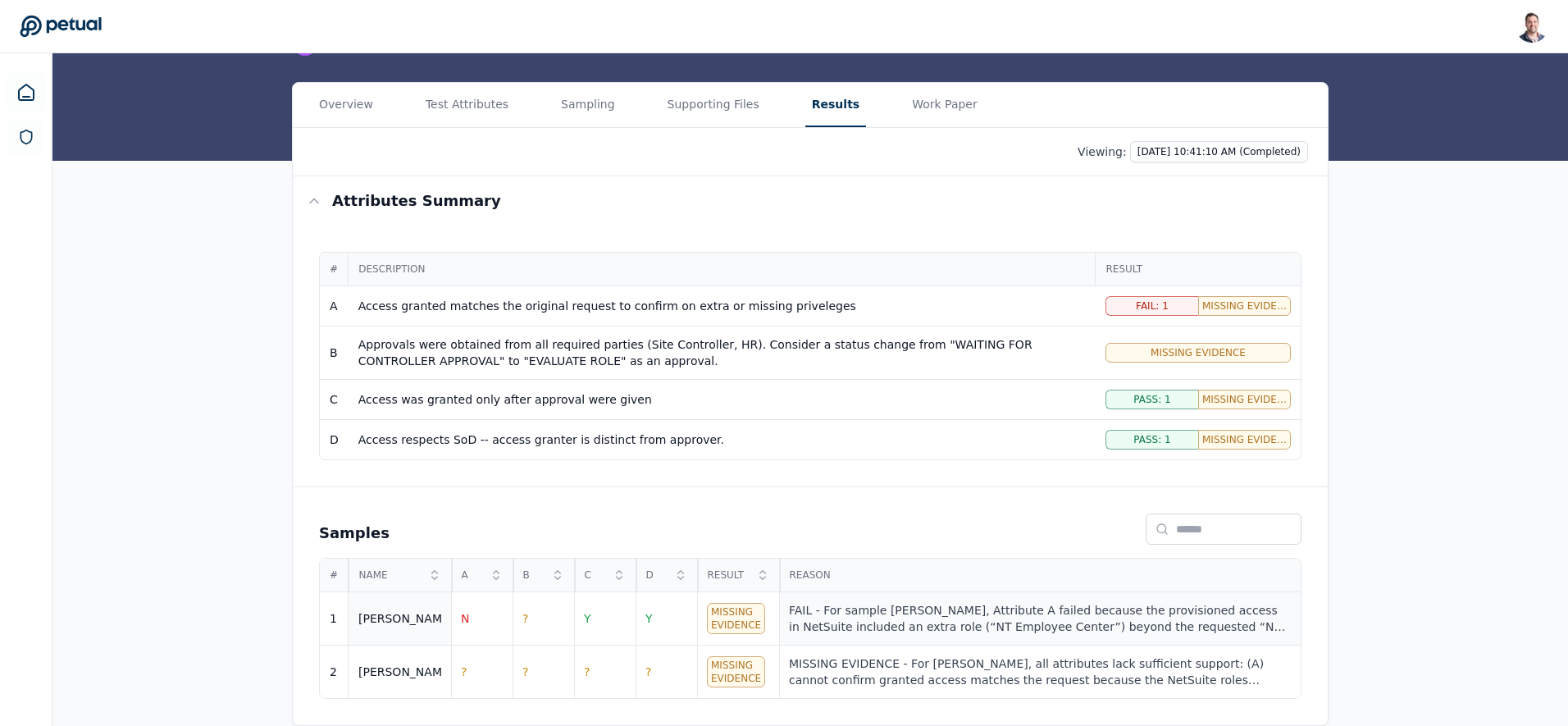
click at [914, 612] on div "FAIL - For sample [PERSON_NAME], Attribute A failed because the provisioned acc…" at bounding box center [1039, 618] width 501 height 33
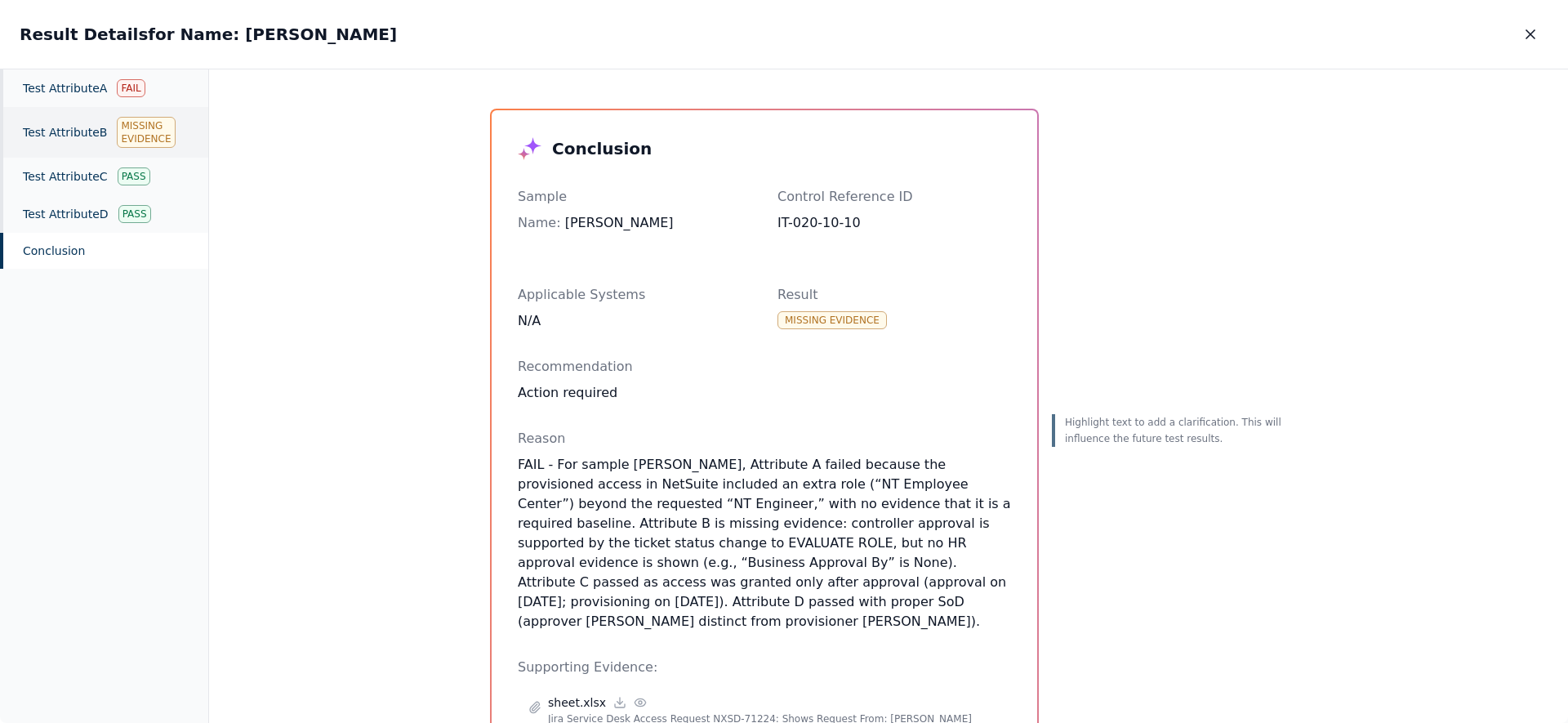
click at [47, 75] on div "Test Attribute A Fail" at bounding box center [104, 88] width 208 height 38
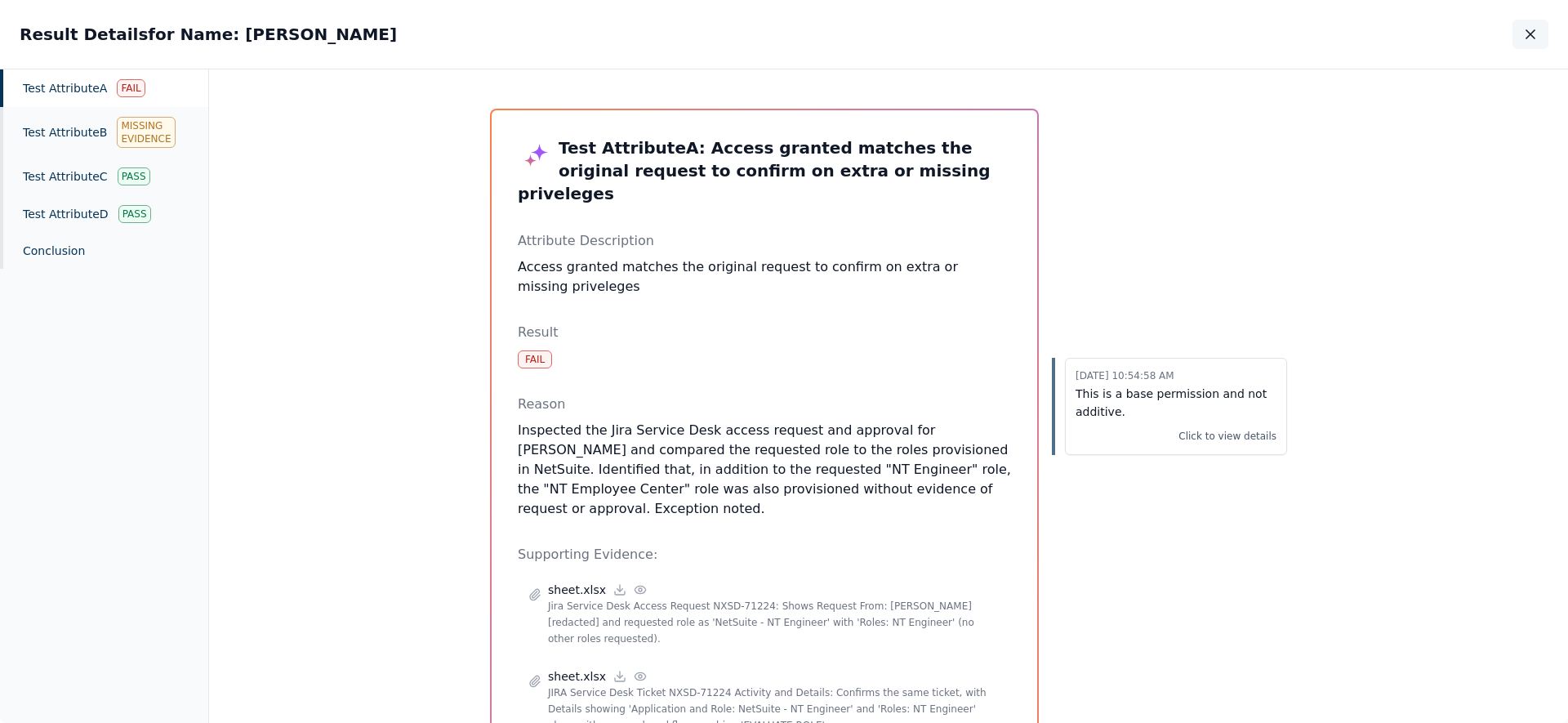
click at [1522, 33] on icon "button" at bounding box center [1530, 34] width 17 height 17
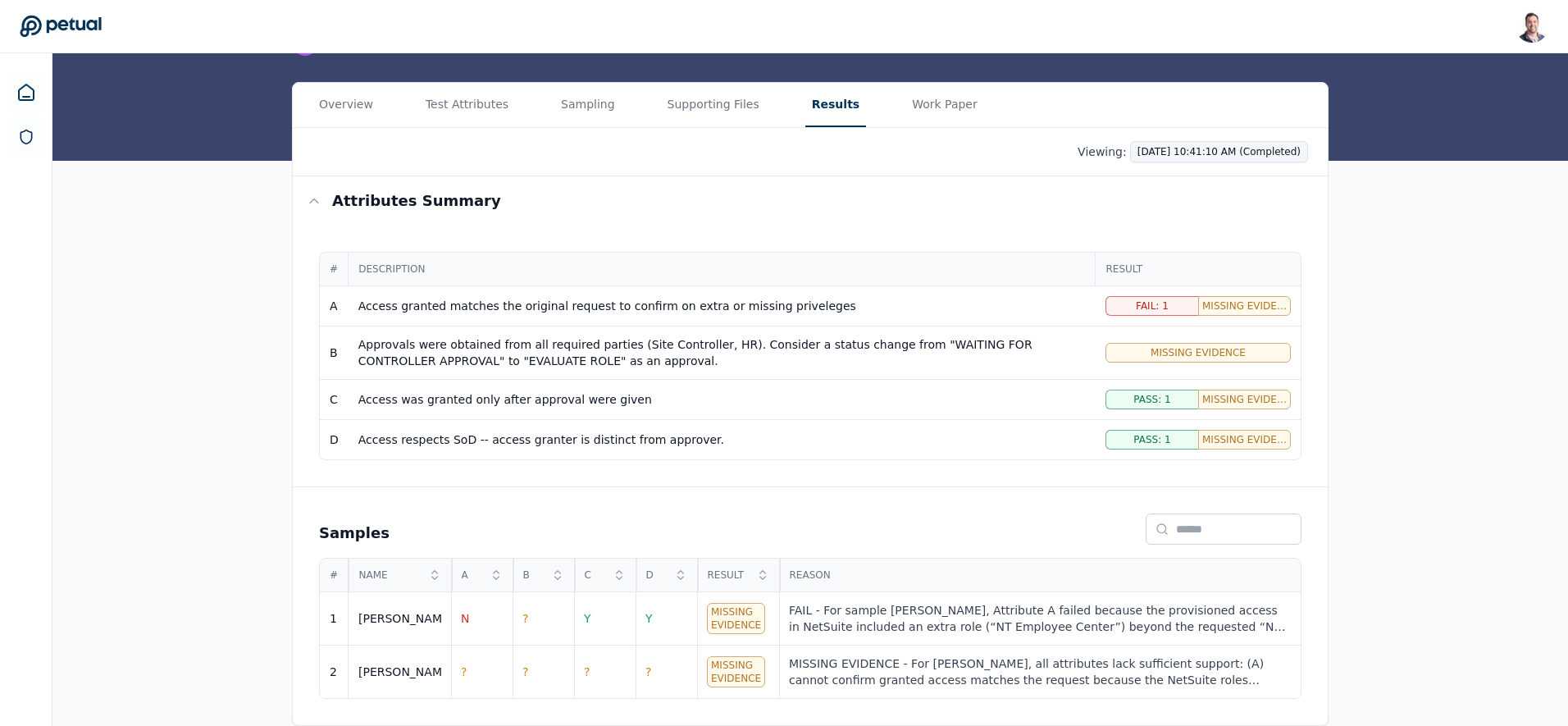
click at [1174, 155] on html "Snir Kodesh snir@petual.ai Sign out Upload supporting files Run manually Logica…" at bounding box center [784, 283] width 1568 height 886
click at [1178, 185] on div "10/9/2025, 10:55:18 AM (Completed)" at bounding box center [1184, 186] width 237 height 29
